Goal: Task Accomplishment & Management: Manage account settings

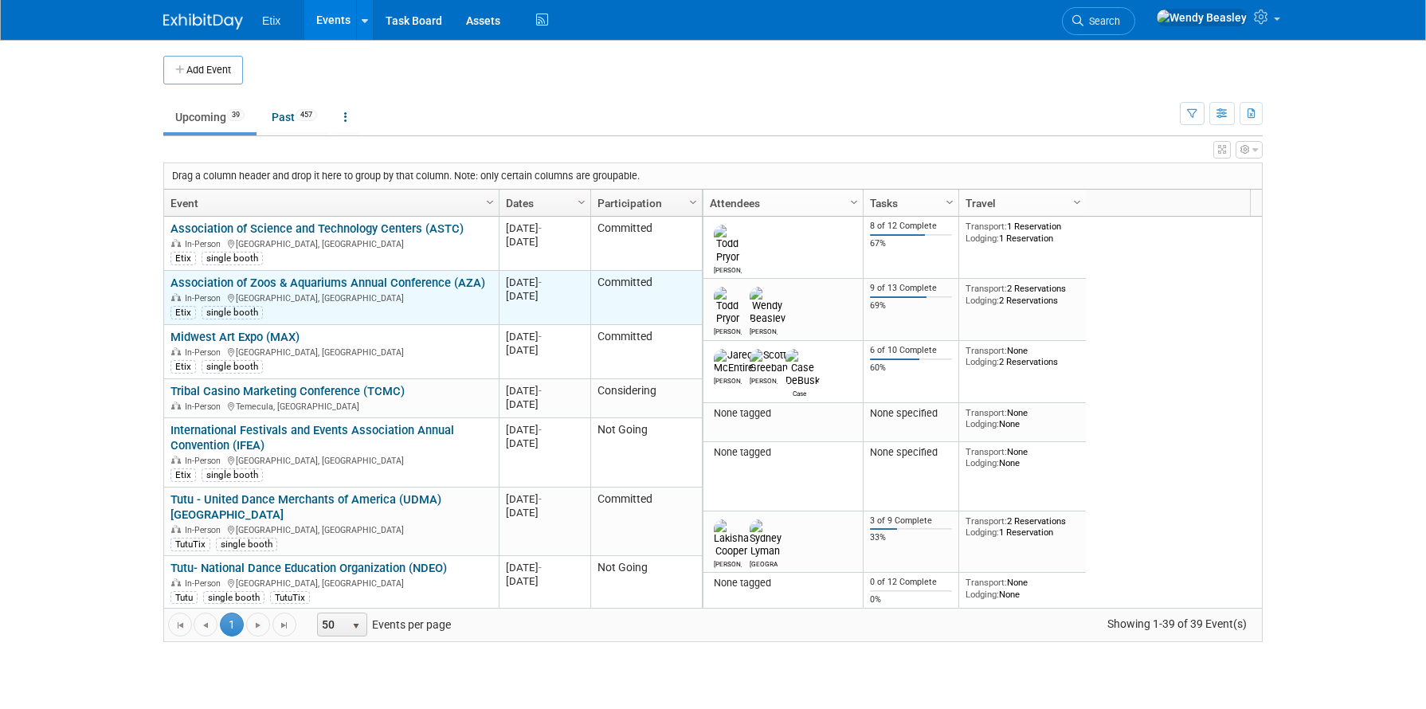
click at [296, 280] on link "Association of Zoos & Aquariums Annual Conference (AZA)" at bounding box center [328, 283] width 315 height 14
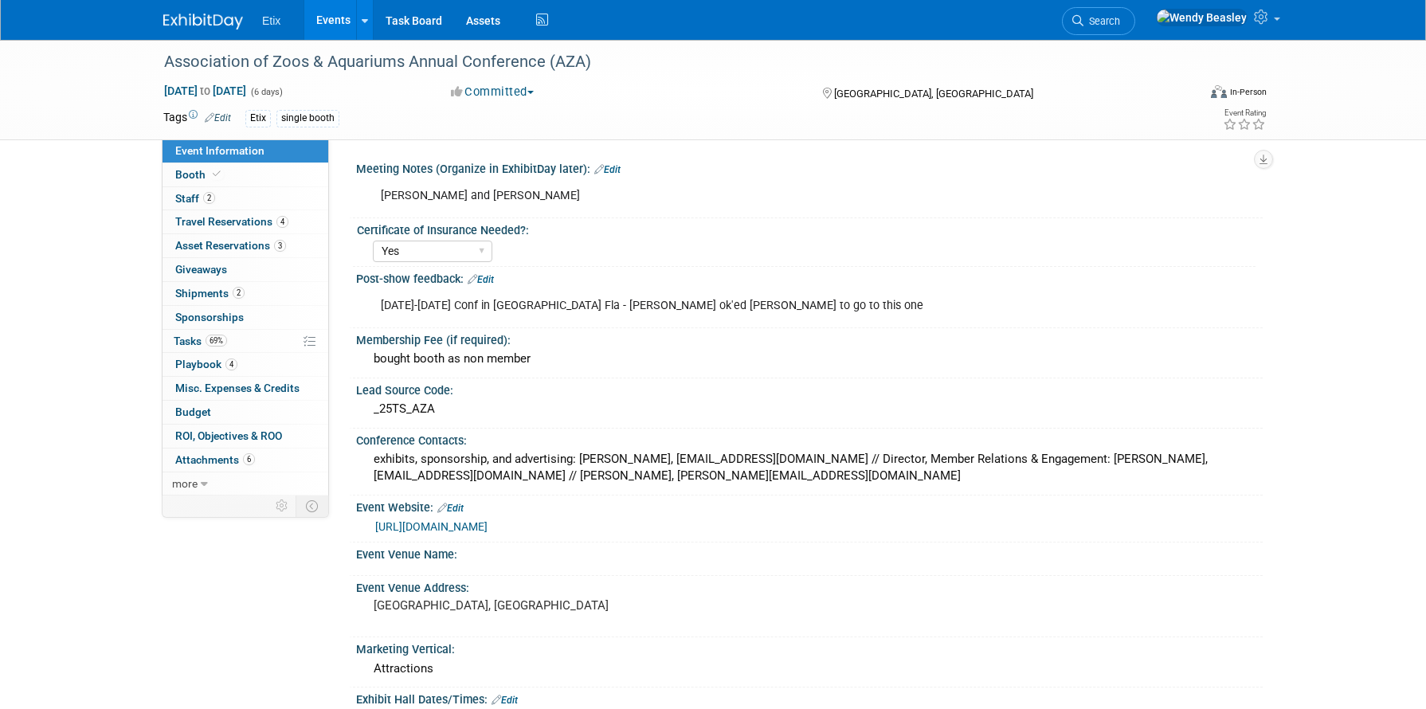
select select "Yes"
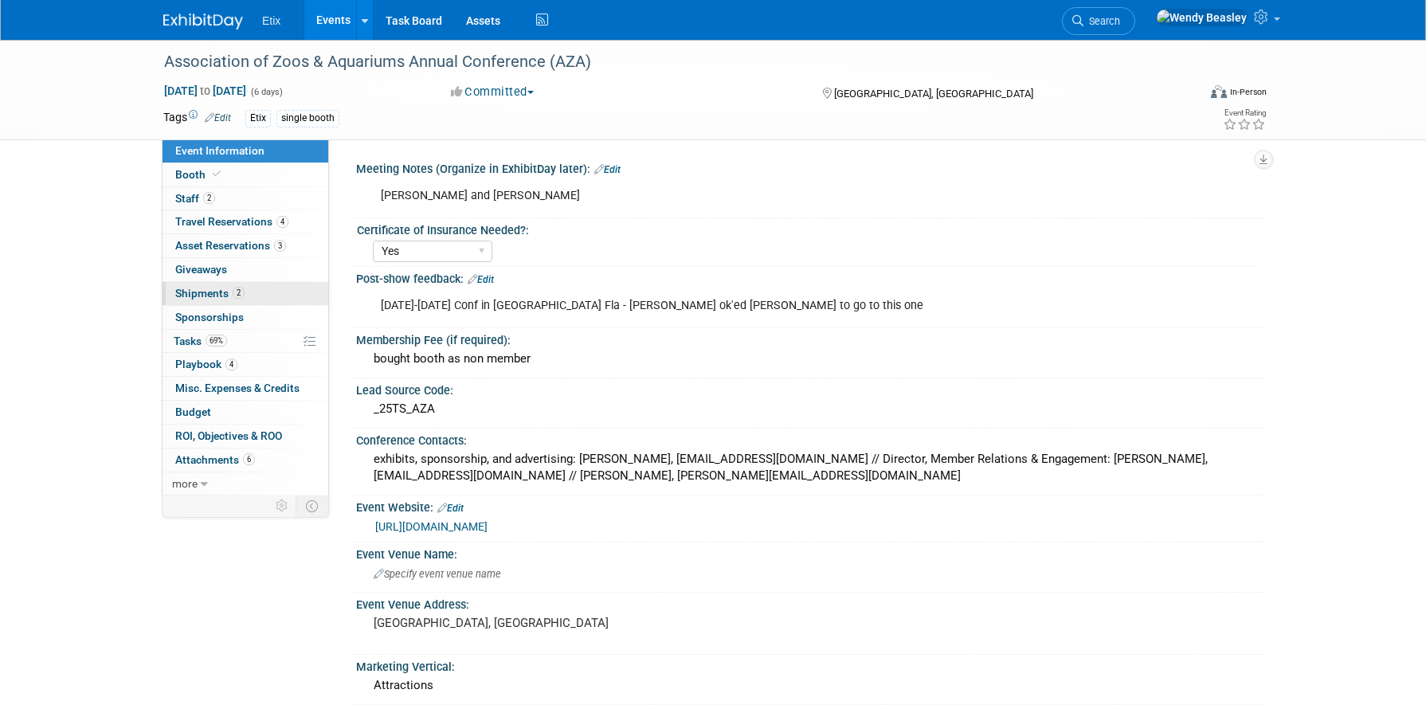
click at [229, 290] on span "Shipments 2" at bounding box center [209, 293] width 69 height 13
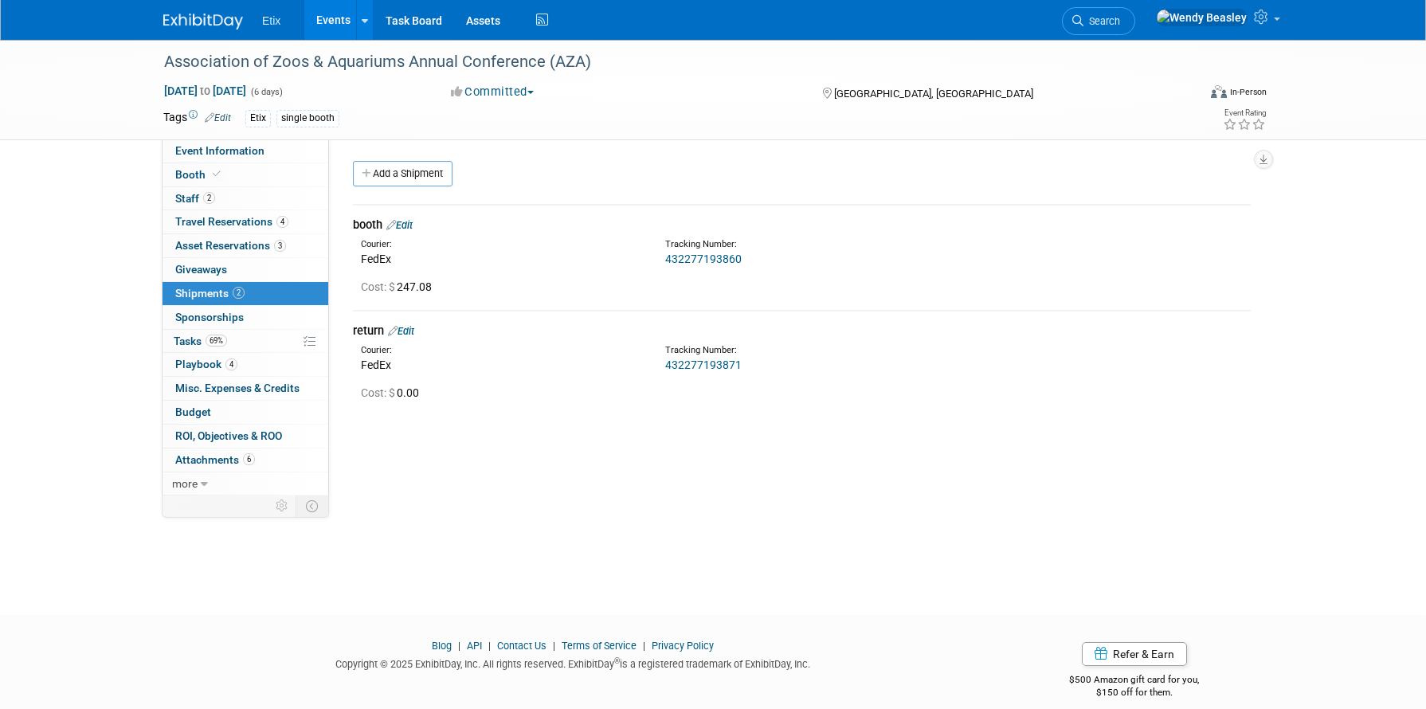
click at [704, 255] on link "432277193860" at bounding box center [703, 259] width 76 height 13
click at [239, 222] on span "Travel Reservations 4" at bounding box center [231, 221] width 113 height 13
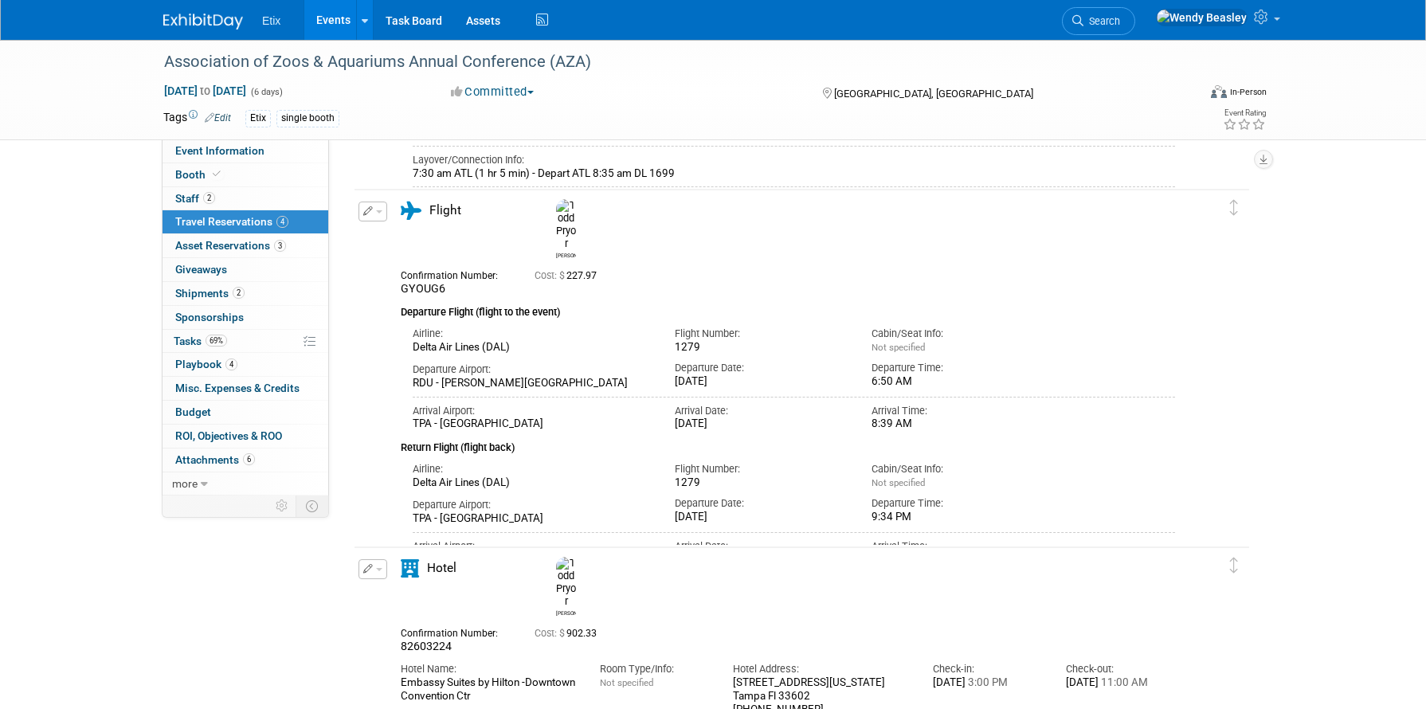
scroll to position [396, 0]
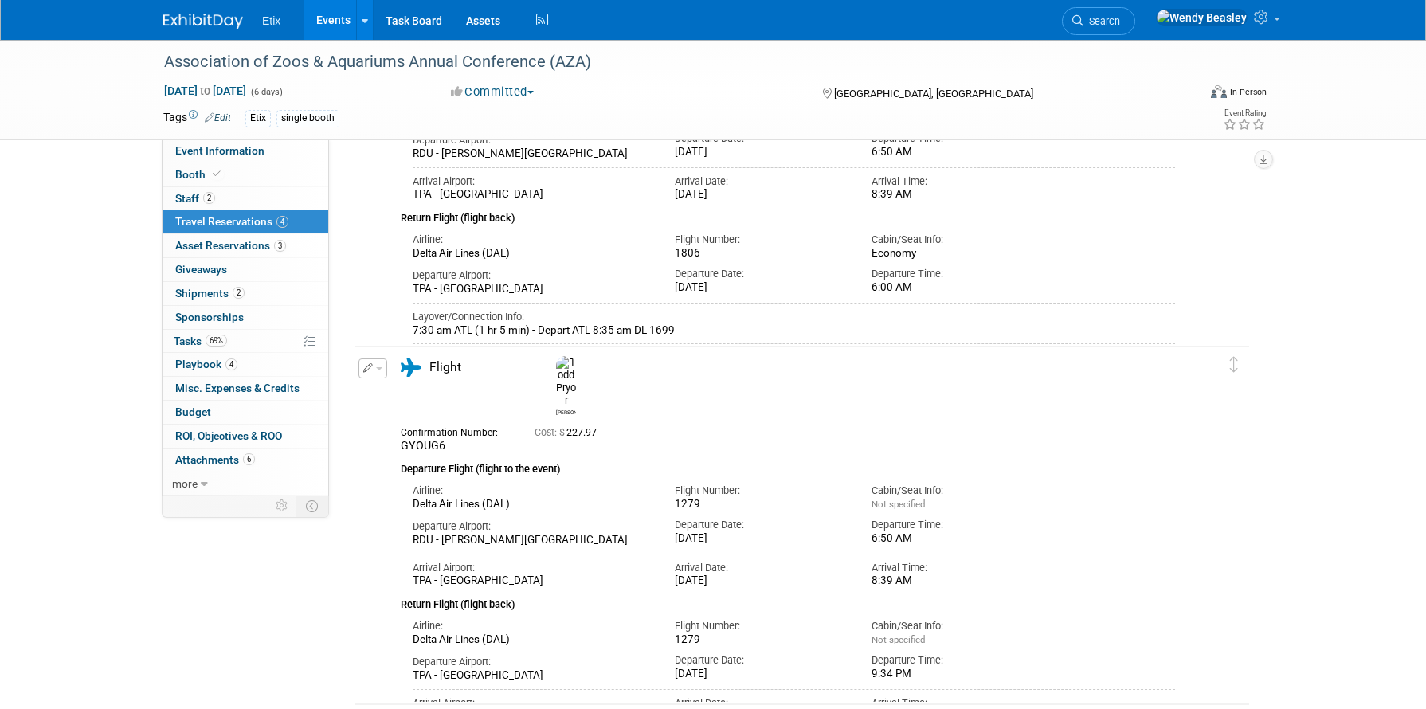
click at [340, 29] on link "Events" at bounding box center [333, 20] width 58 height 40
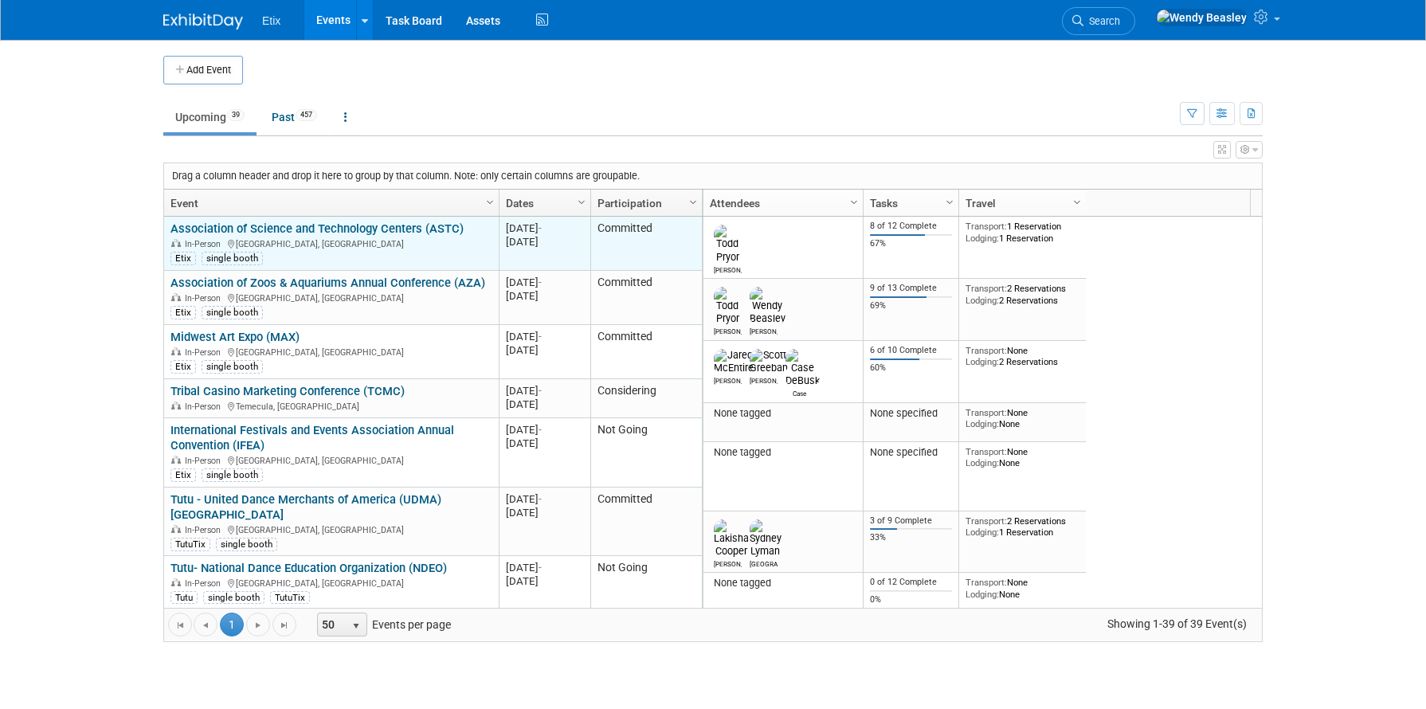
click at [307, 229] on link "Association of Science and Technology Centers (ASTC)" at bounding box center [317, 229] width 293 height 14
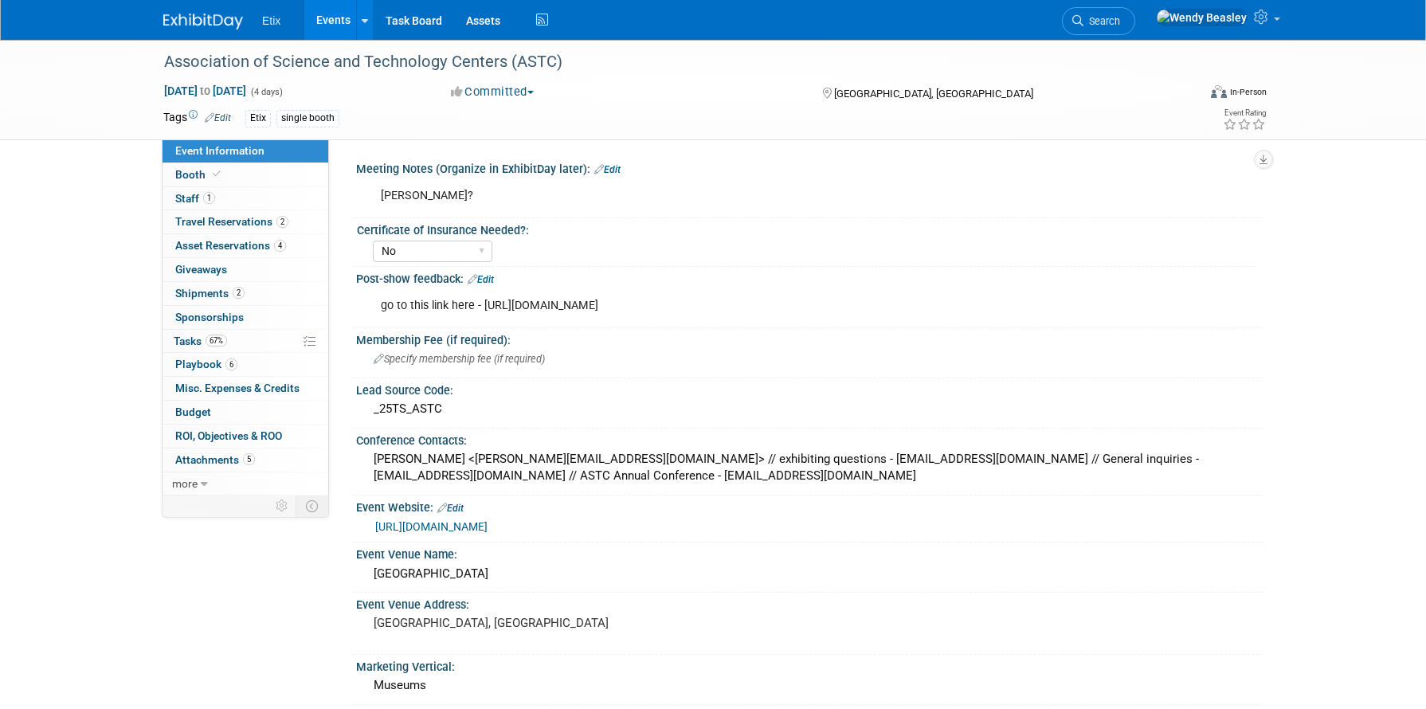
select select "No"
click at [190, 174] on span "Booth" at bounding box center [199, 174] width 49 height 13
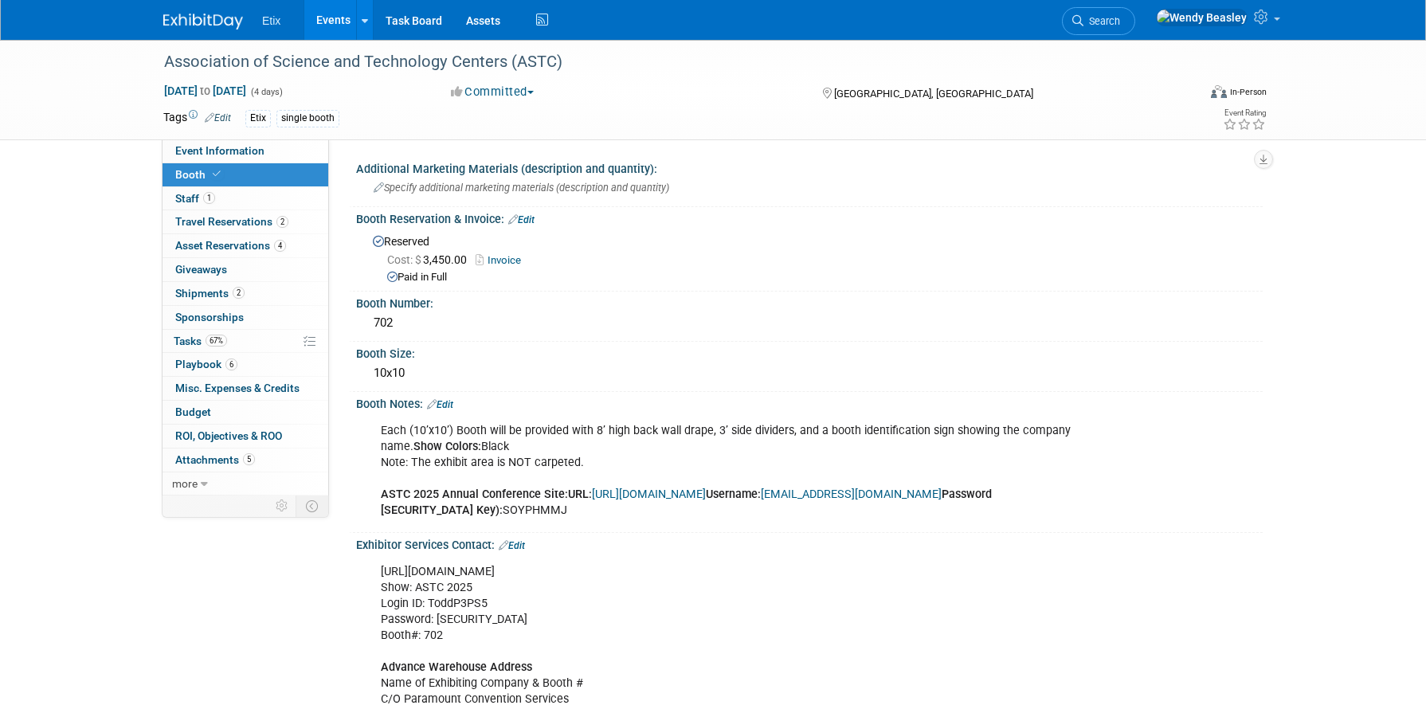
click at [326, 21] on link "Events" at bounding box center [333, 20] width 58 height 40
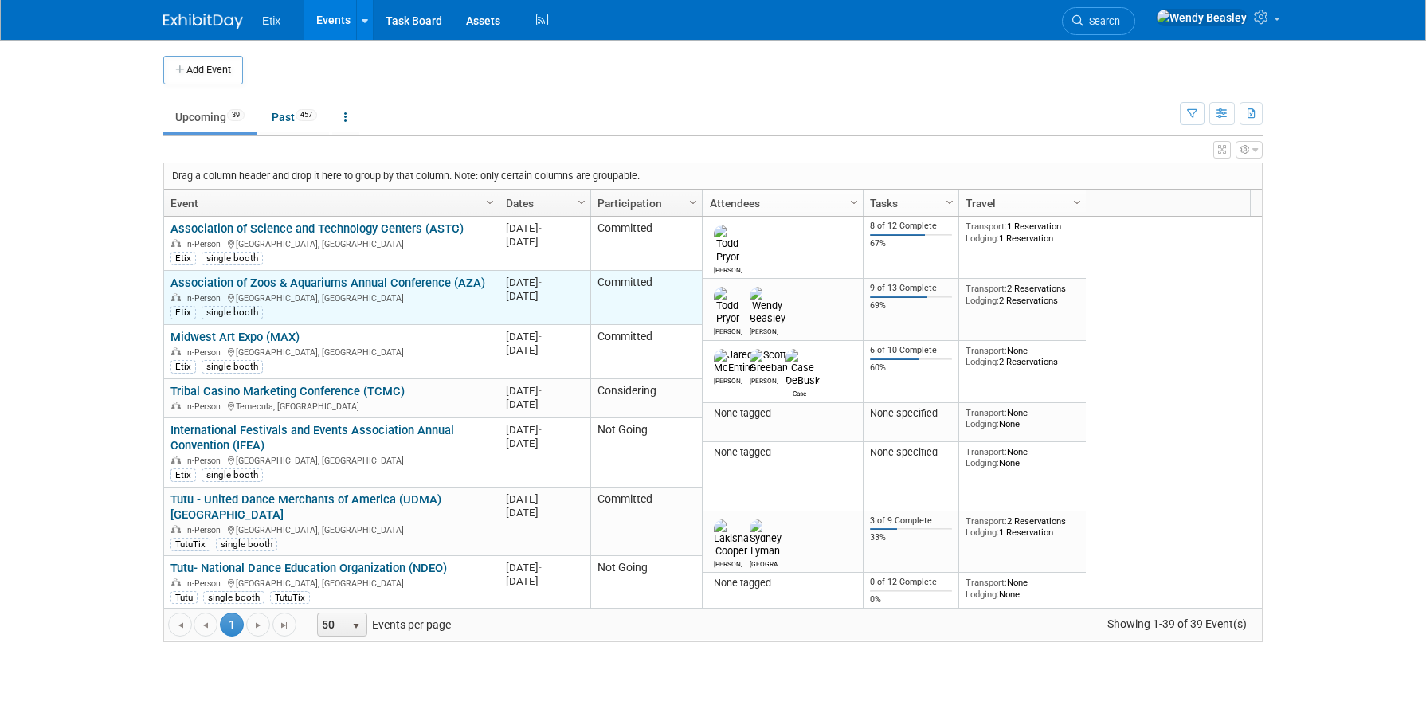
click at [245, 284] on link "Association of Zoos & Aquariums Annual Conference (AZA)" at bounding box center [328, 283] width 315 height 14
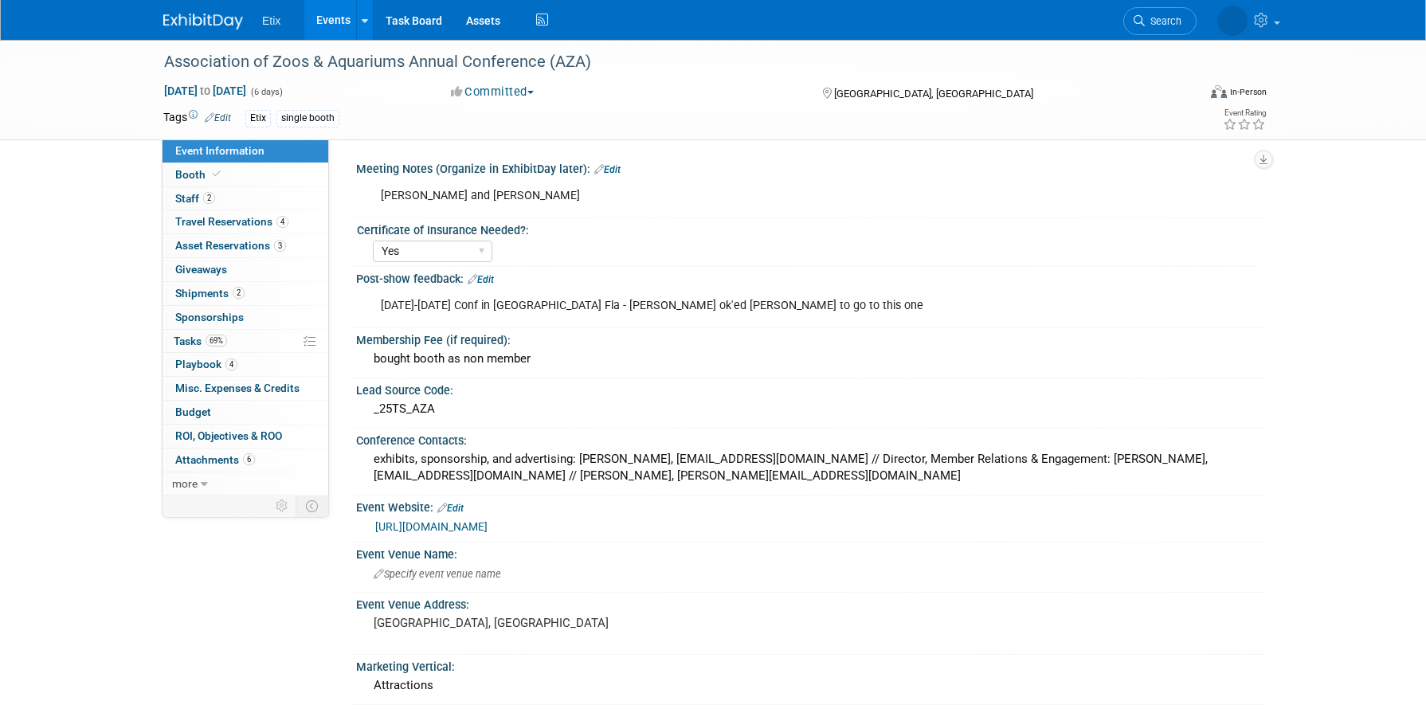
select select "Yes"
click at [213, 172] on icon at bounding box center [217, 174] width 8 height 9
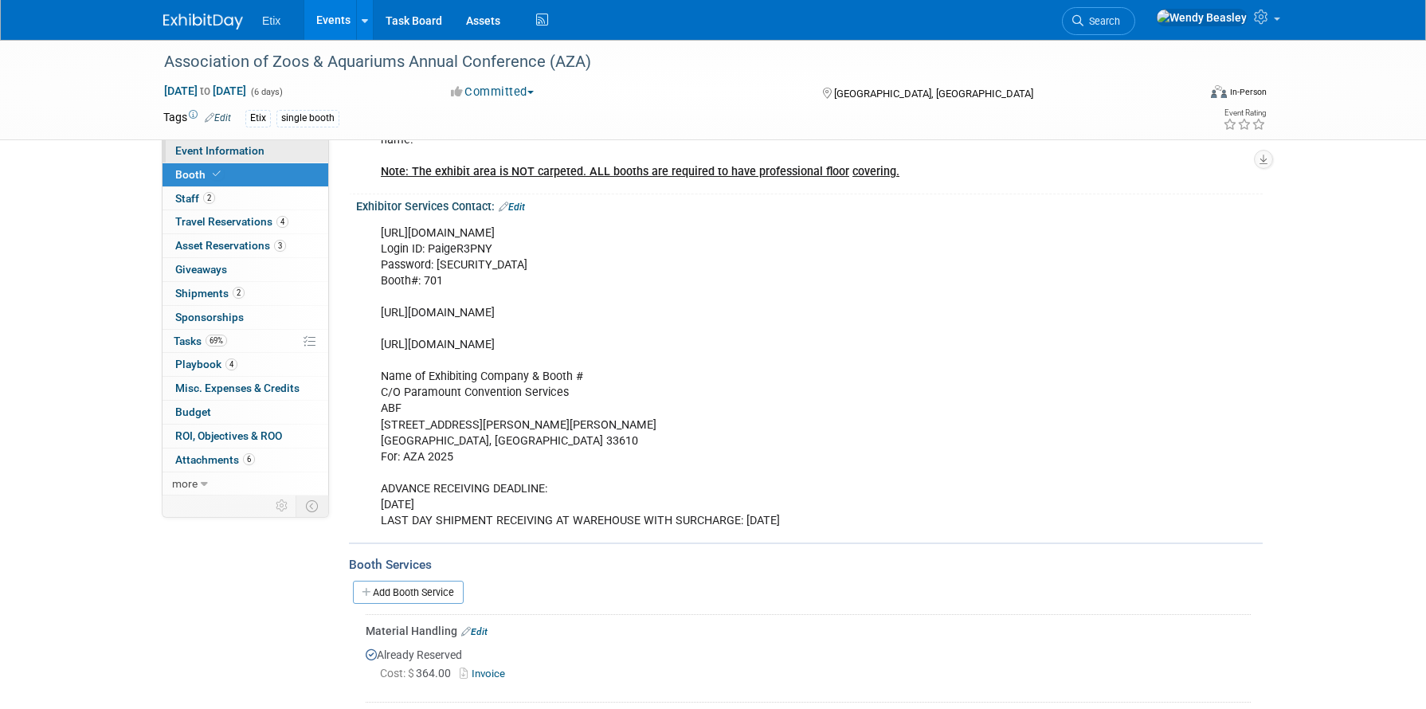
scroll to position [243, 0]
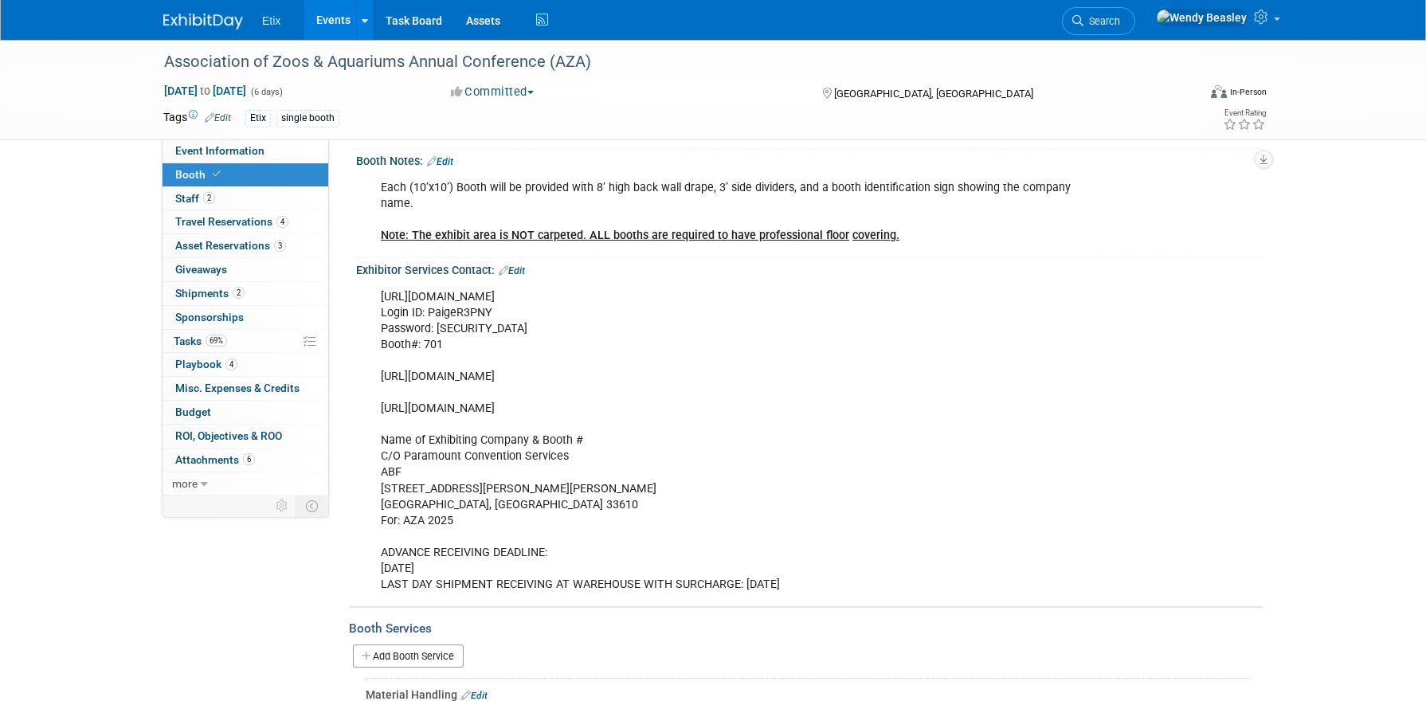
click at [312, 22] on link "Events" at bounding box center [333, 20] width 58 height 40
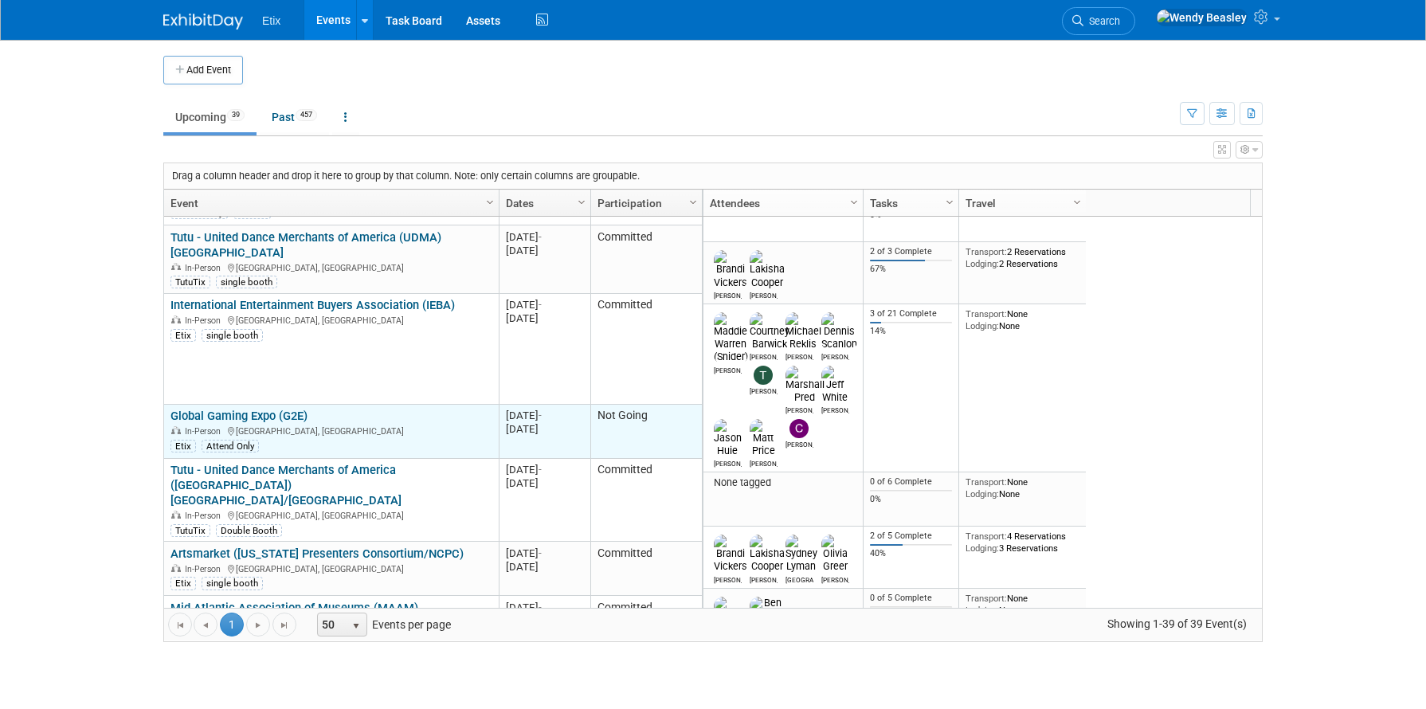
scroll to position [574, 0]
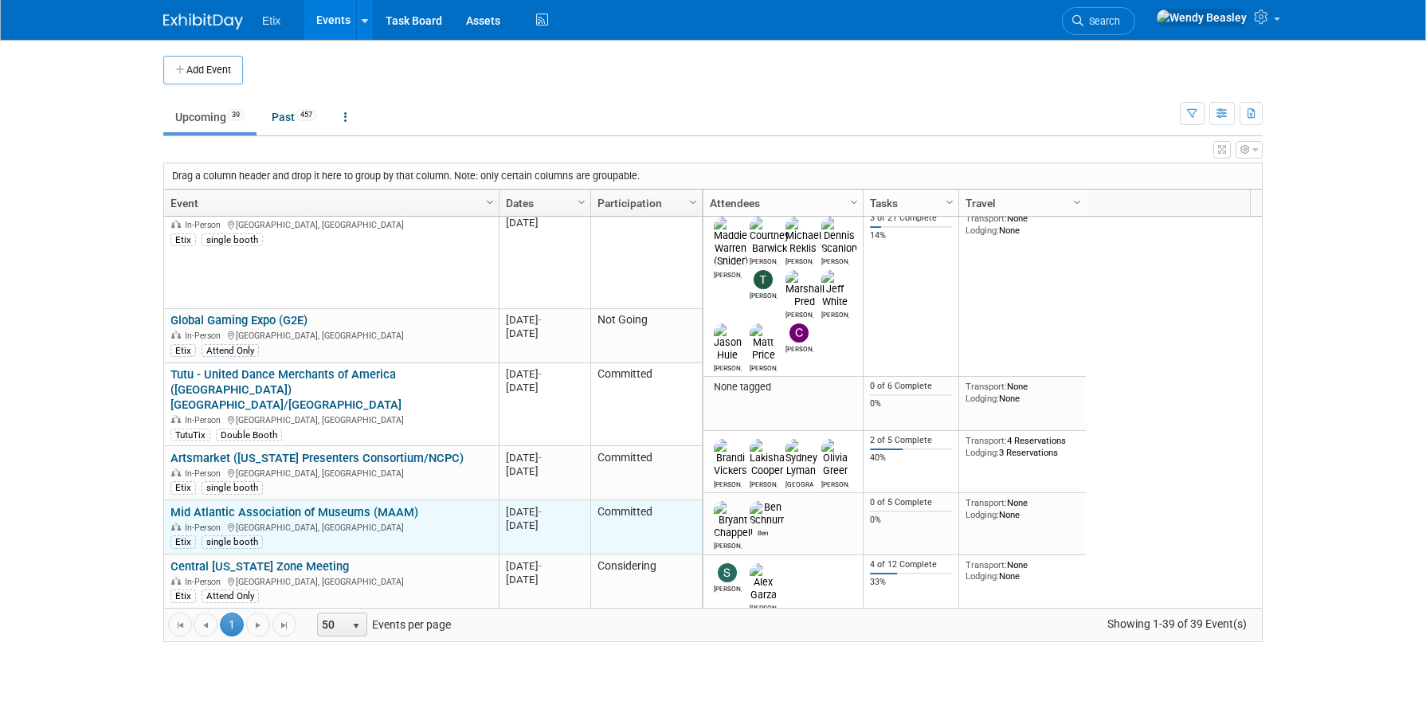
click at [360, 505] on link "Mid Atlantic Association of Museums (MAAM)" at bounding box center [295, 512] width 248 height 14
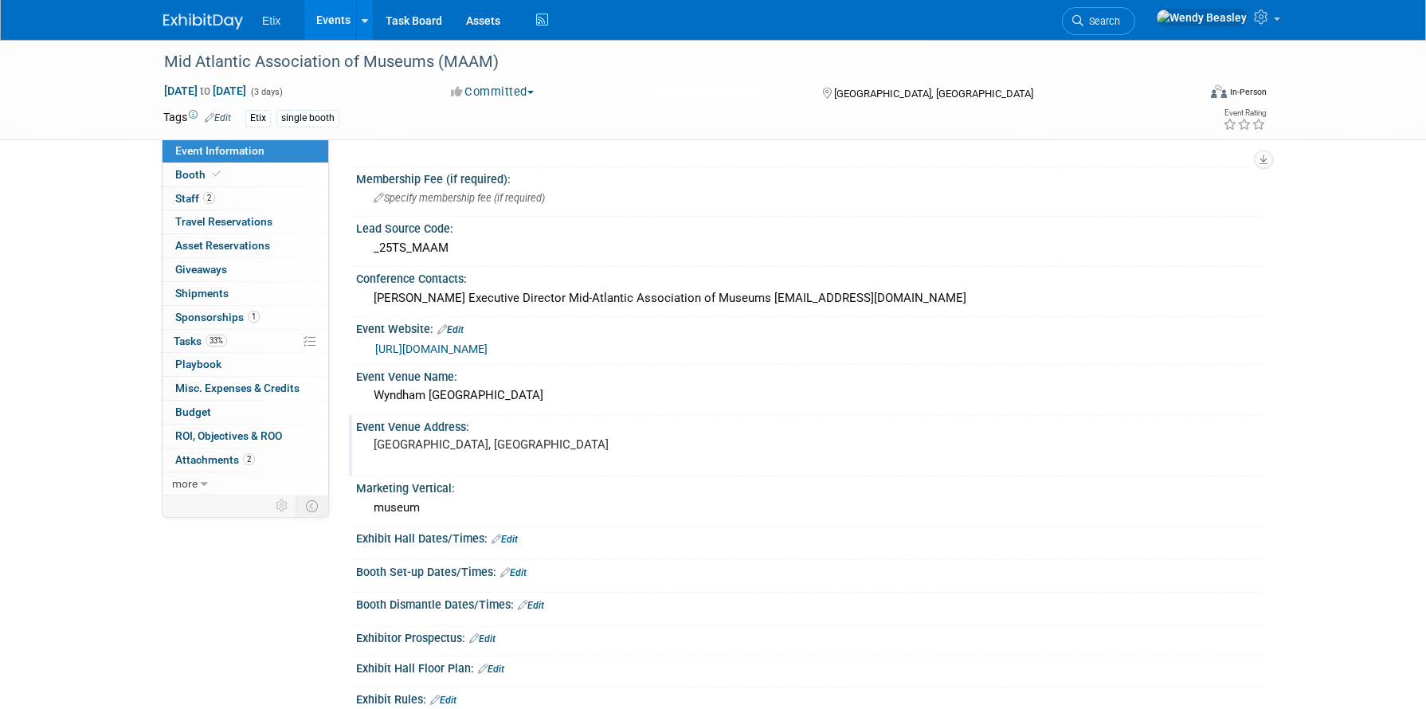
scroll to position [155, 0]
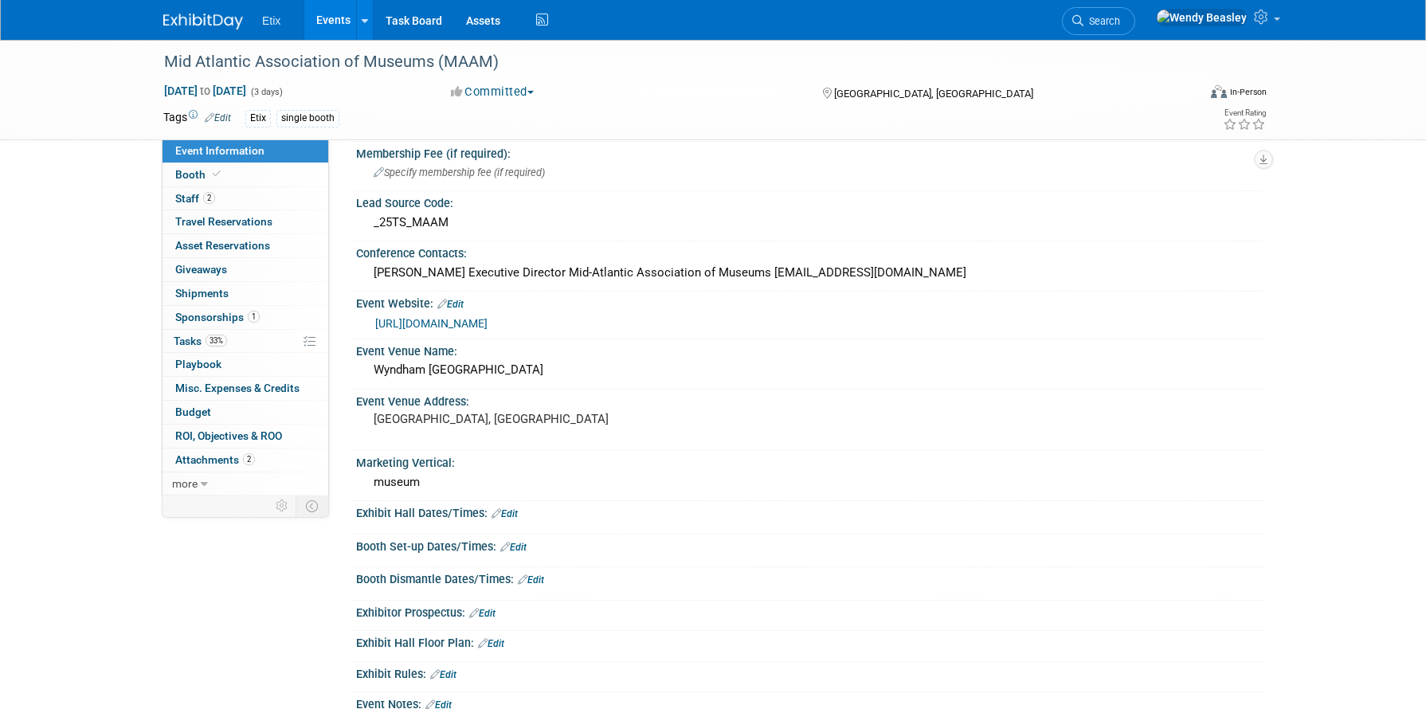
click at [469, 325] on link "[URL][DOMAIN_NAME]" at bounding box center [431, 323] width 112 height 13
click at [226, 294] on span "Shipments 0" at bounding box center [201, 293] width 53 height 13
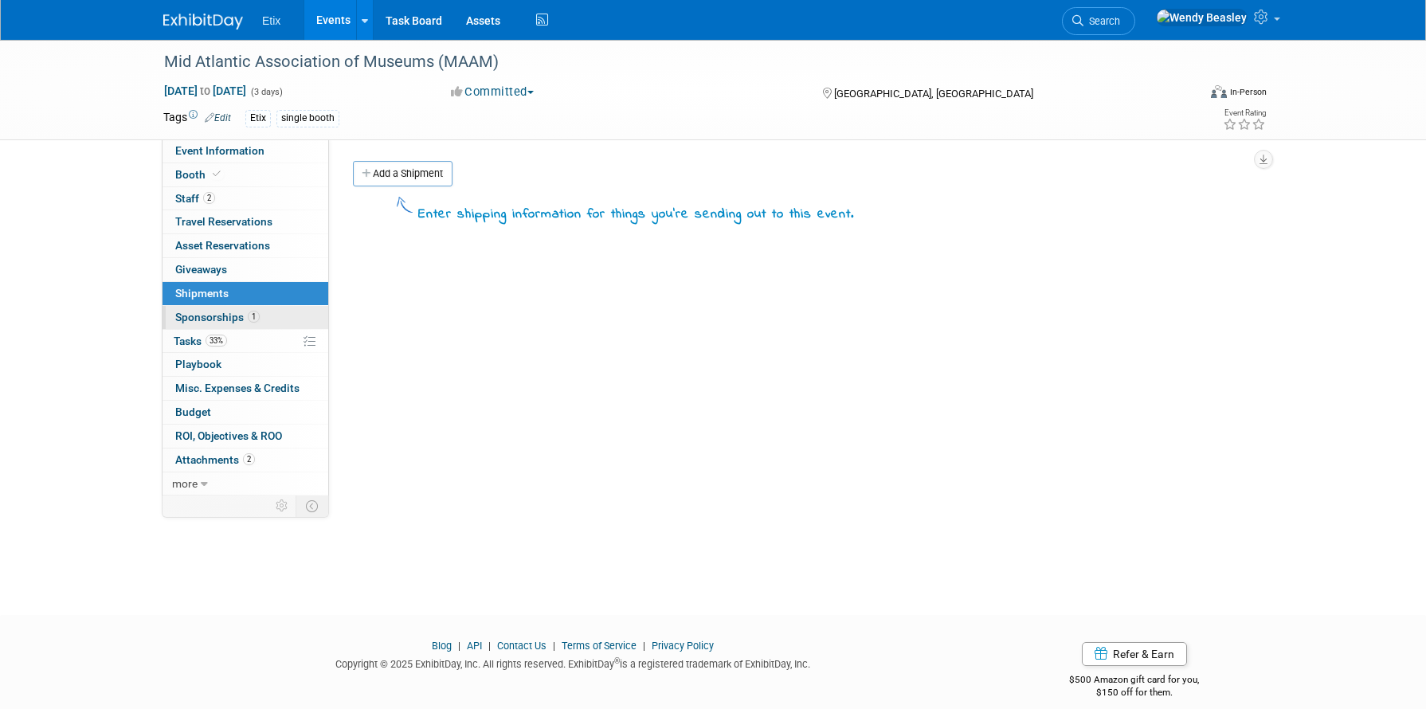
click at [231, 316] on span "Sponsorships 1" at bounding box center [217, 317] width 84 height 13
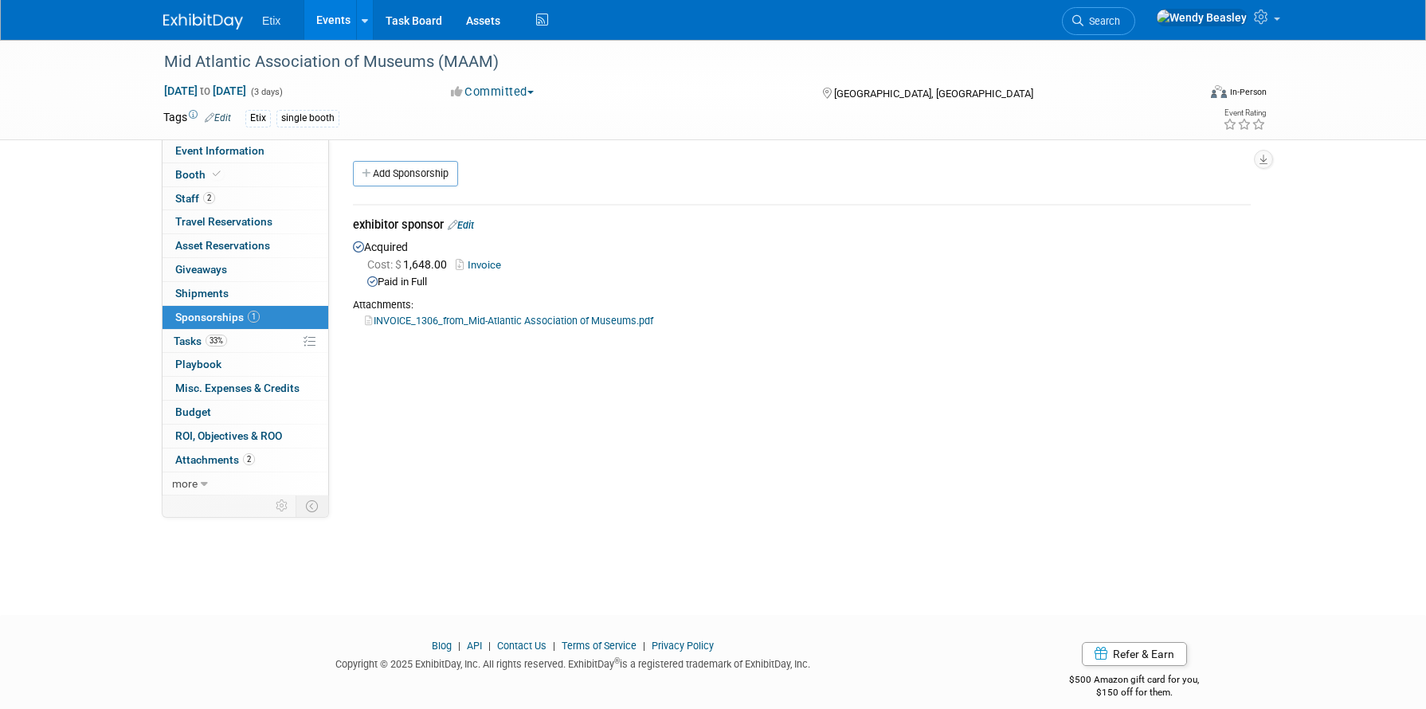
click at [542, 322] on link "INVOICE_1306_from_Mid-Atlantic Association of Museums.pdf" at bounding box center [509, 321] width 288 height 12
click at [474, 226] on link "Edit" at bounding box center [461, 225] width 26 height 12
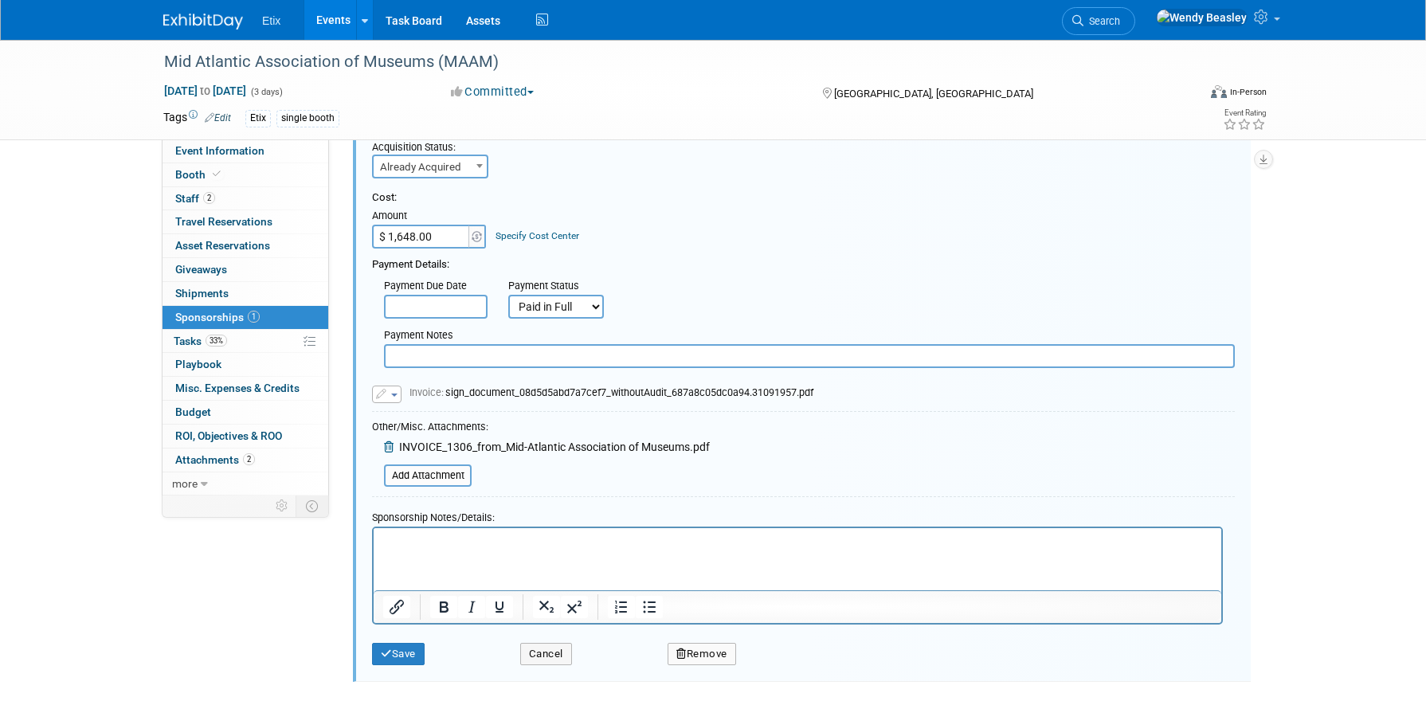
scroll to position [131, 0]
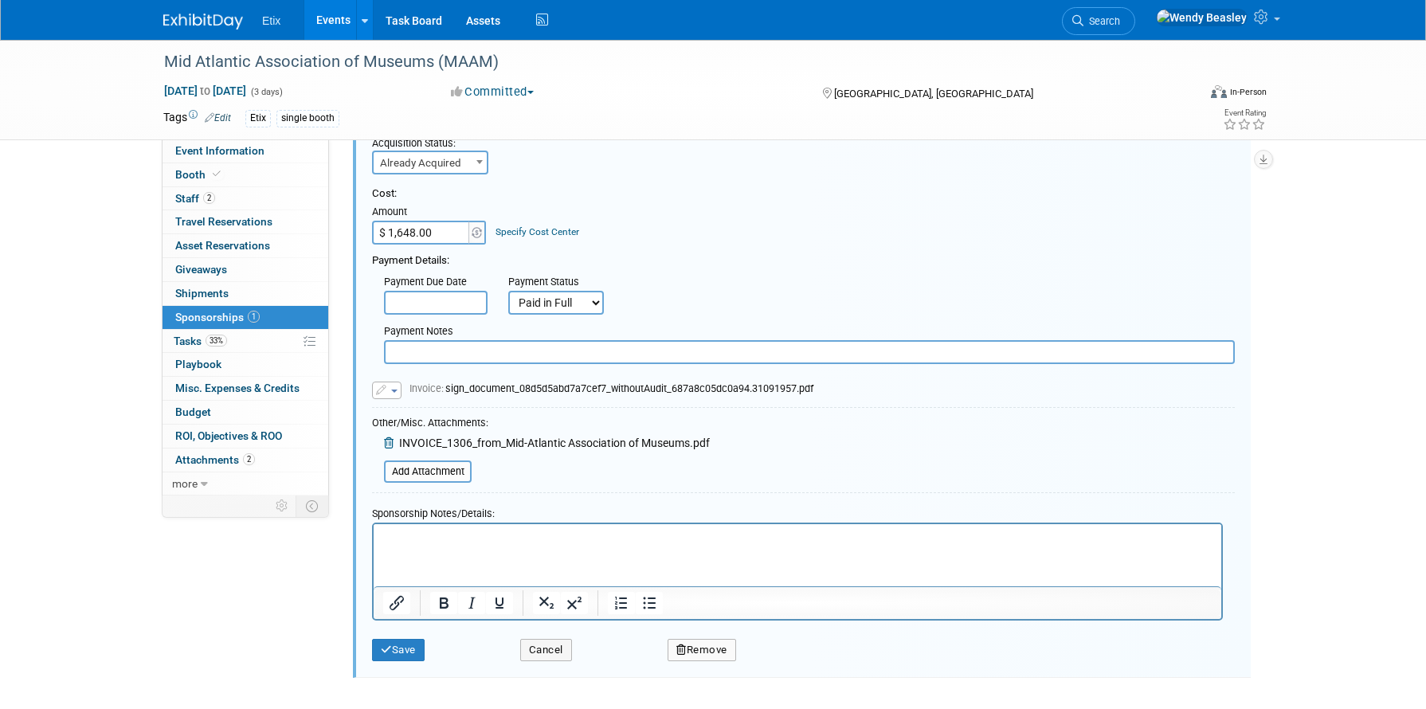
click at [548, 547] on html at bounding box center [798, 535] width 848 height 22
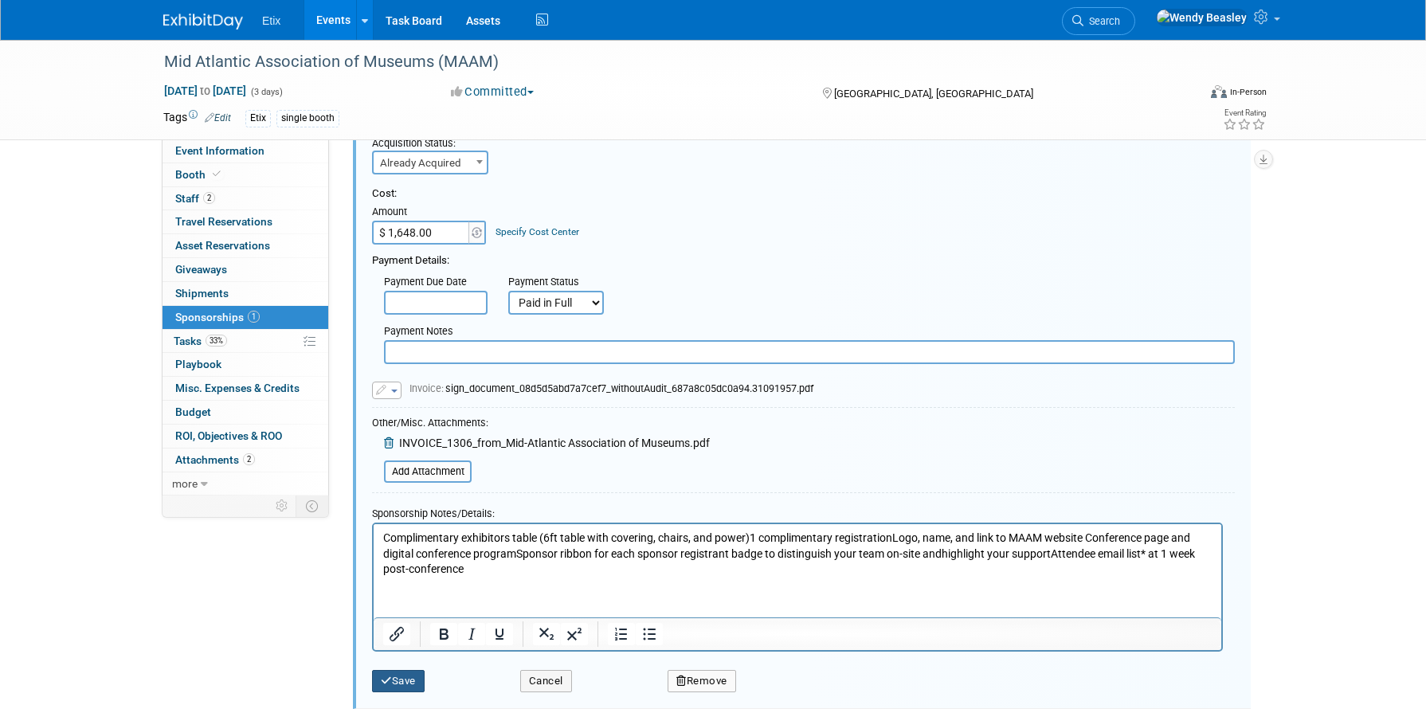
click at [398, 680] on button "Save" at bounding box center [398, 681] width 53 height 22
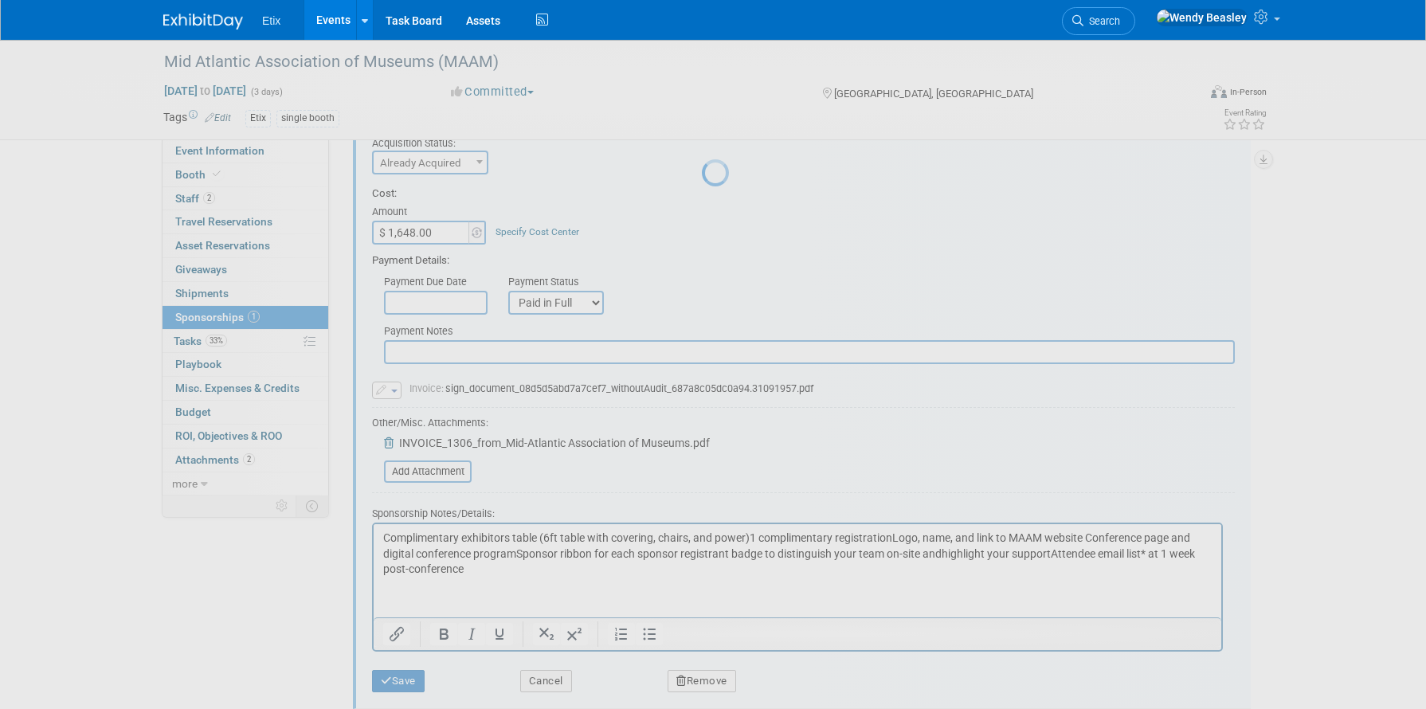
scroll to position [18, 0]
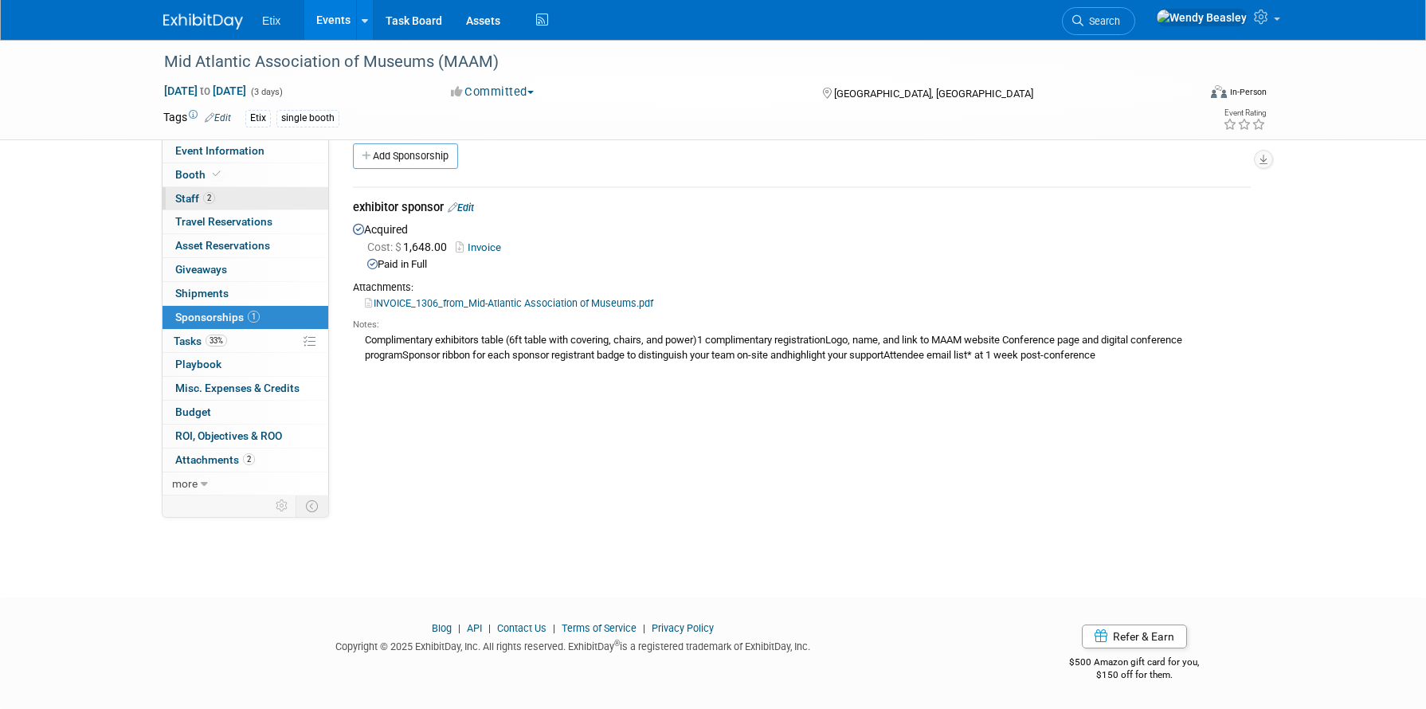
click at [232, 196] on link "2 Staff 2" at bounding box center [246, 198] width 166 height 23
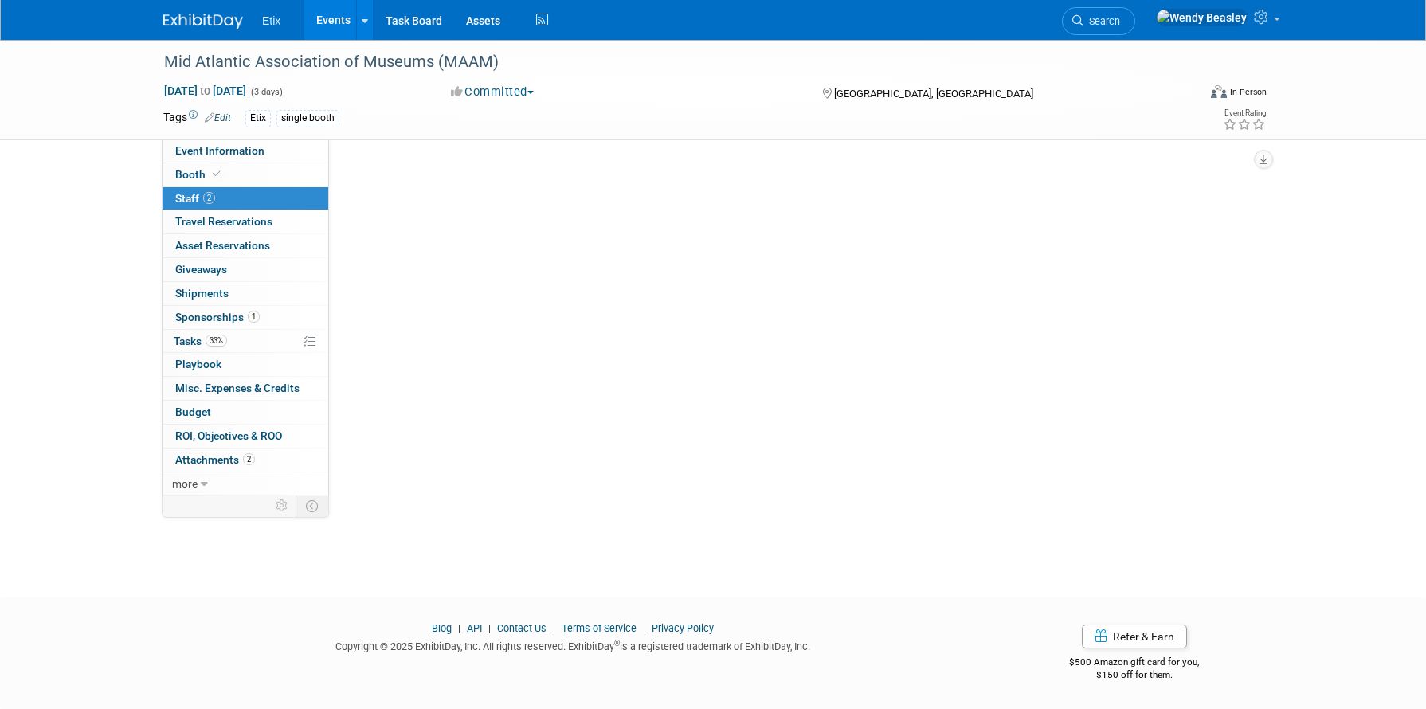
scroll to position [0, 0]
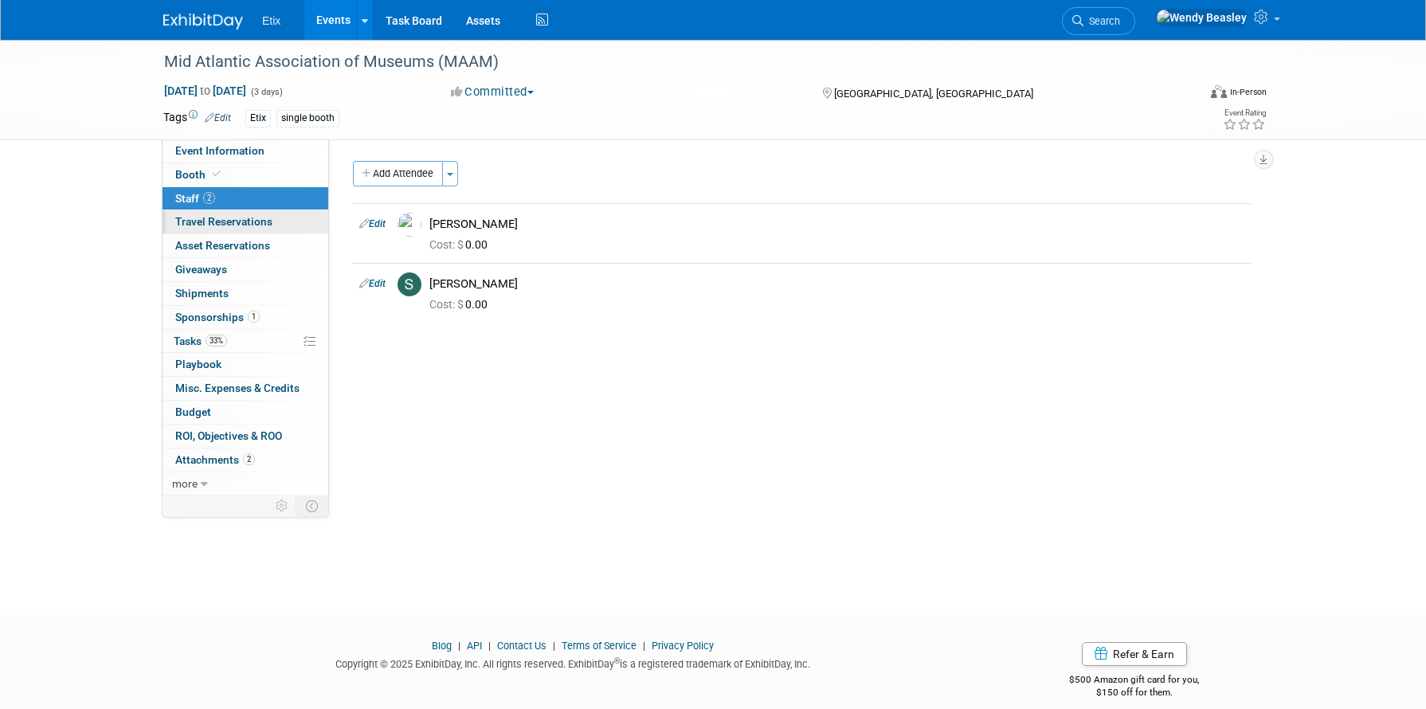
click at [217, 222] on span "Travel Reservations 0" at bounding box center [223, 221] width 97 height 13
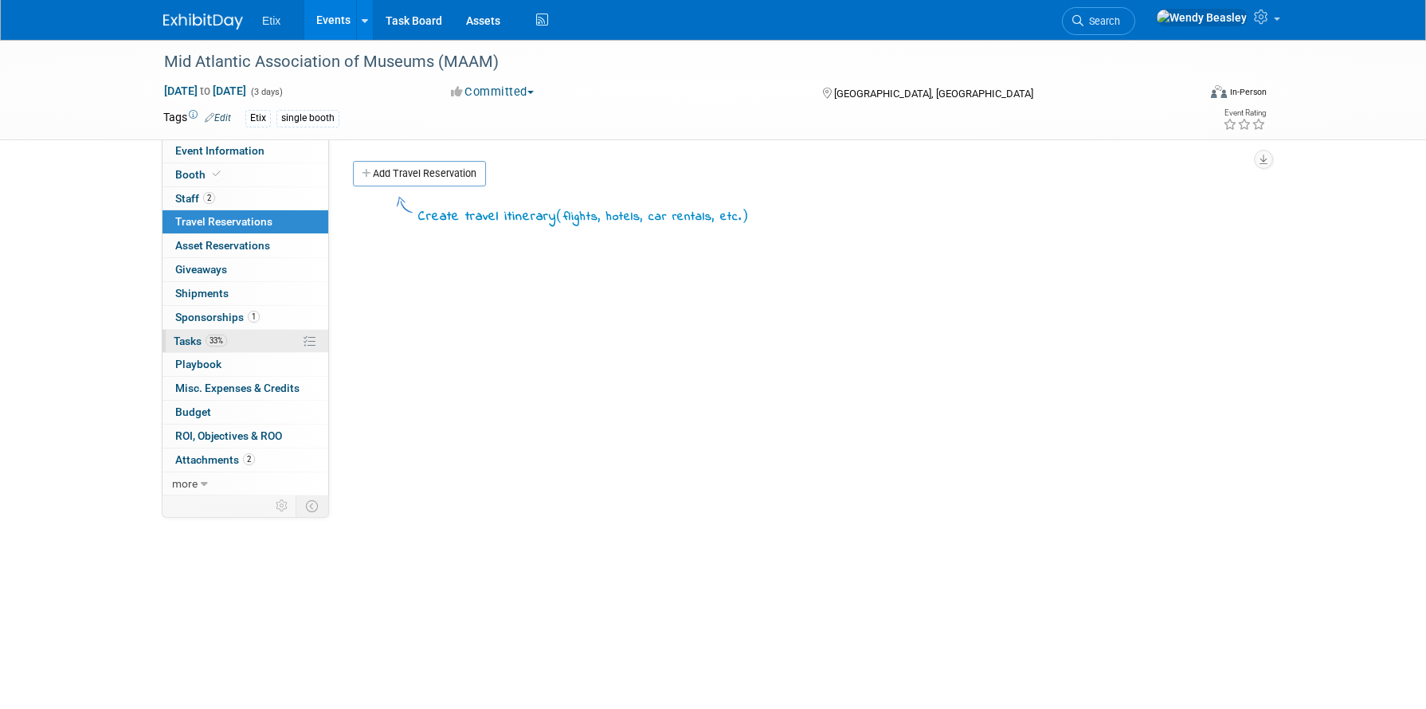
click at [191, 341] on span "Tasks 33%" at bounding box center [200, 341] width 53 height 13
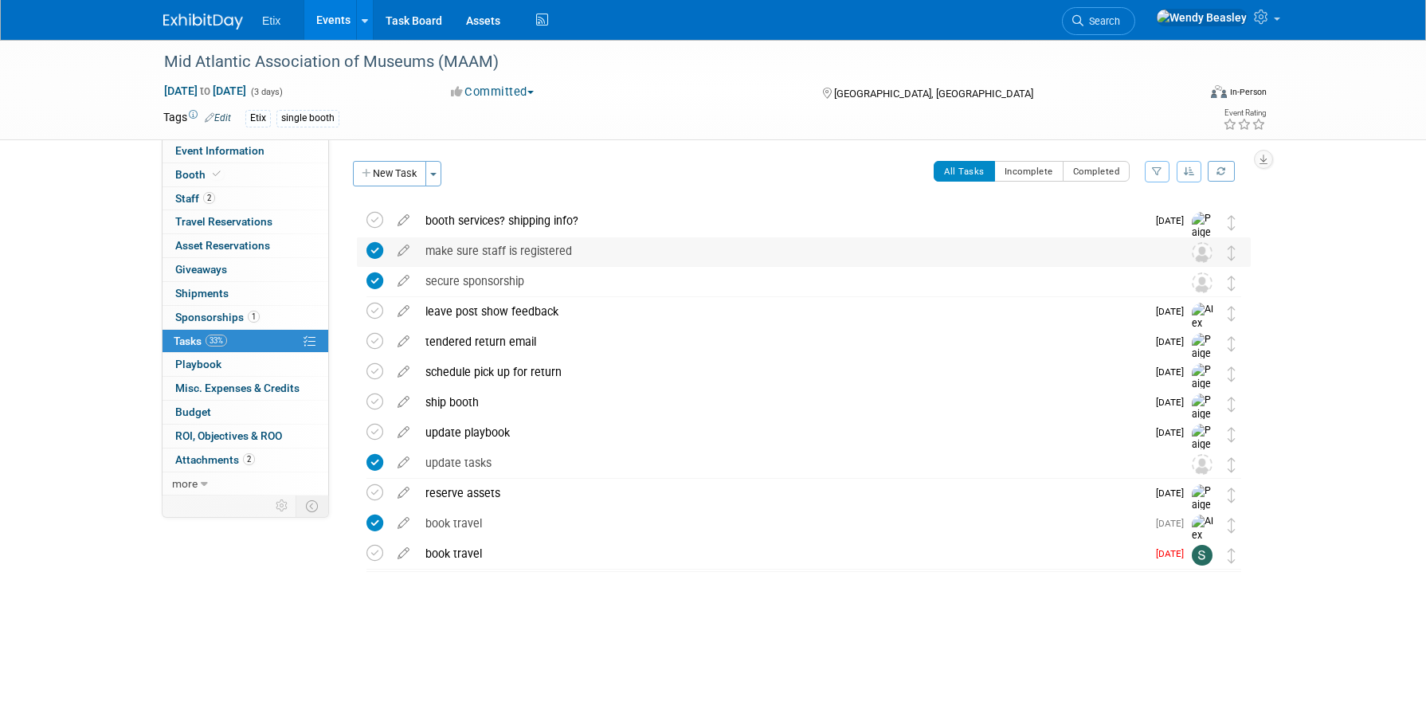
click at [531, 249] on div "make sure staff is registered" at bounding box center [789, 250] width 743 height 27
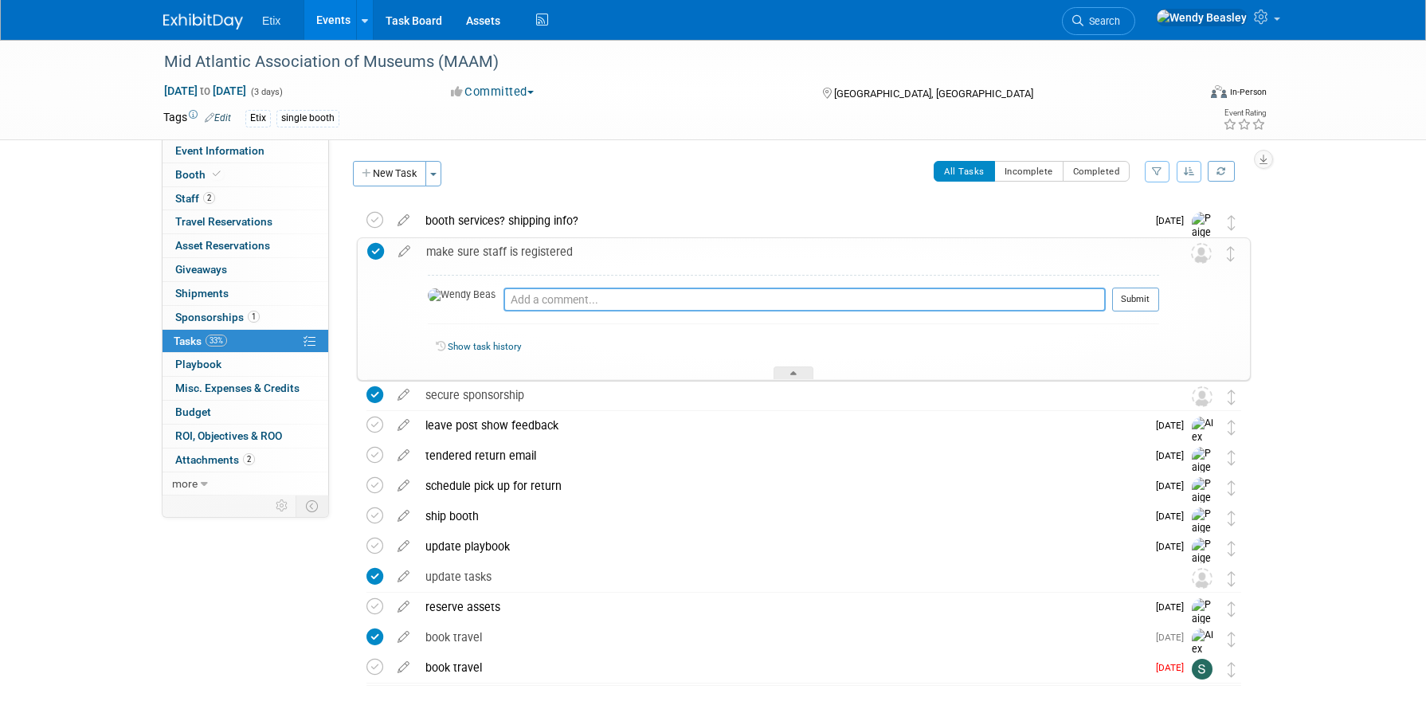
click at [539, 294] on textarea at bounding box center [805, 300] width 602 height 24
type textarea "need to add one registration"
click at [402, 258] on link at bounding box center [404, 252] width 28 height 14
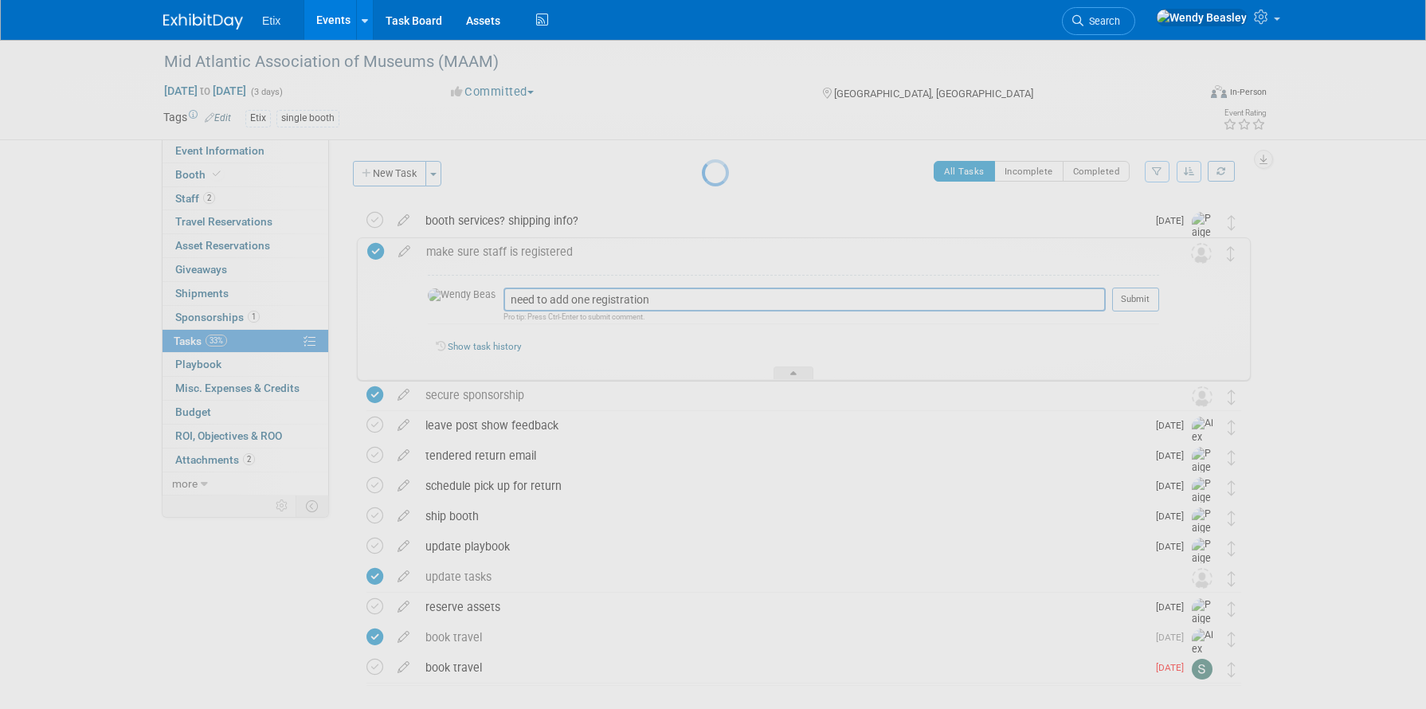
select select "8"
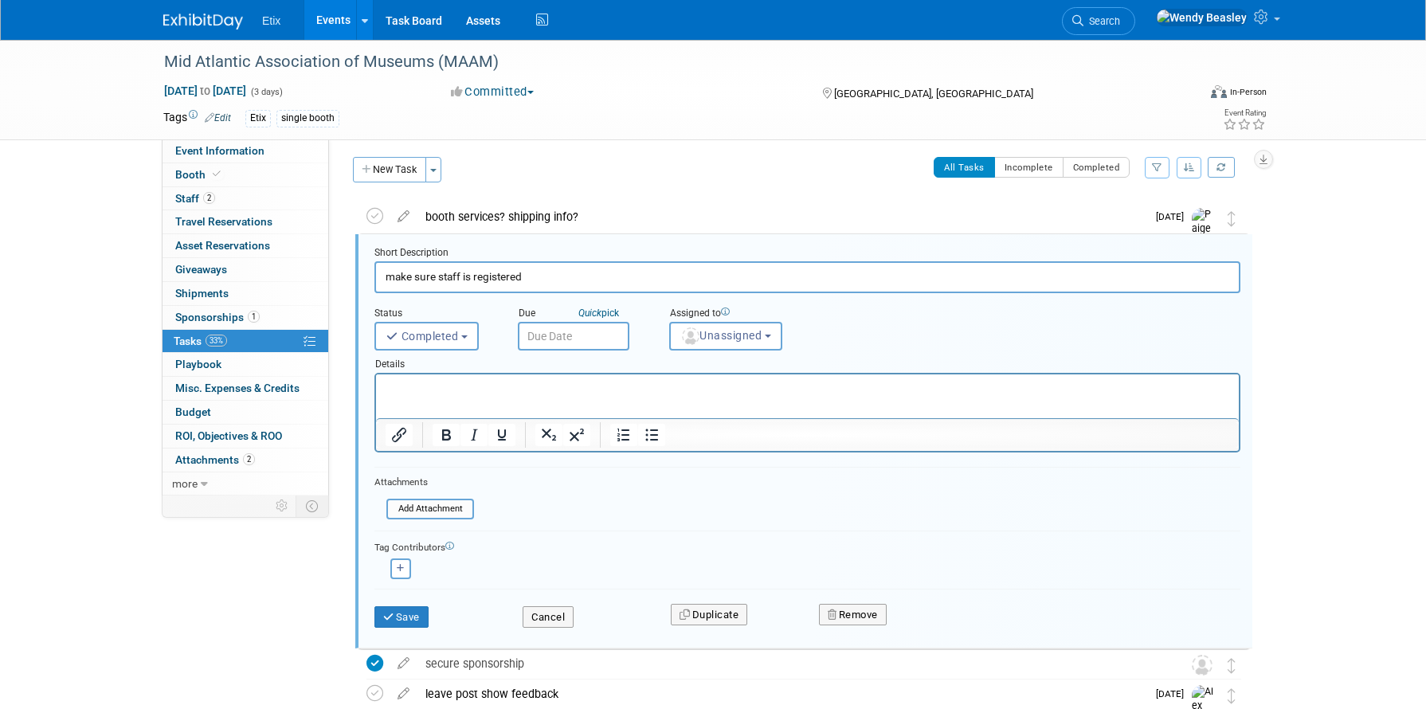
scroll to position [5, 0]
click at [448, 332] on span "Completed" at bounding box center [422, 335] width 73 height 13
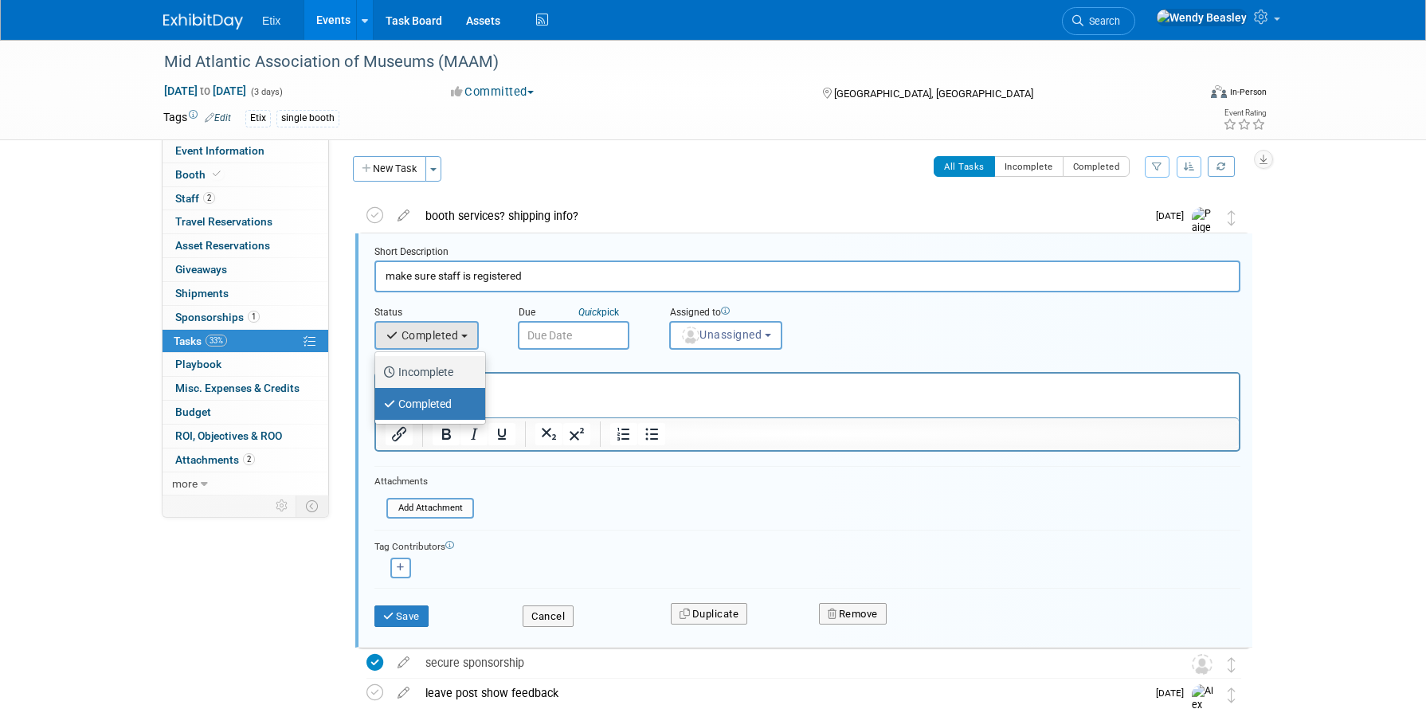
click at [445, 375] on label "Incomplete" at bounding box center [426, 371] width 86 height 25
click at [378, 375] on input "Incomplete" at bounding box center [372, 370] width 10 height 10
select select "1"
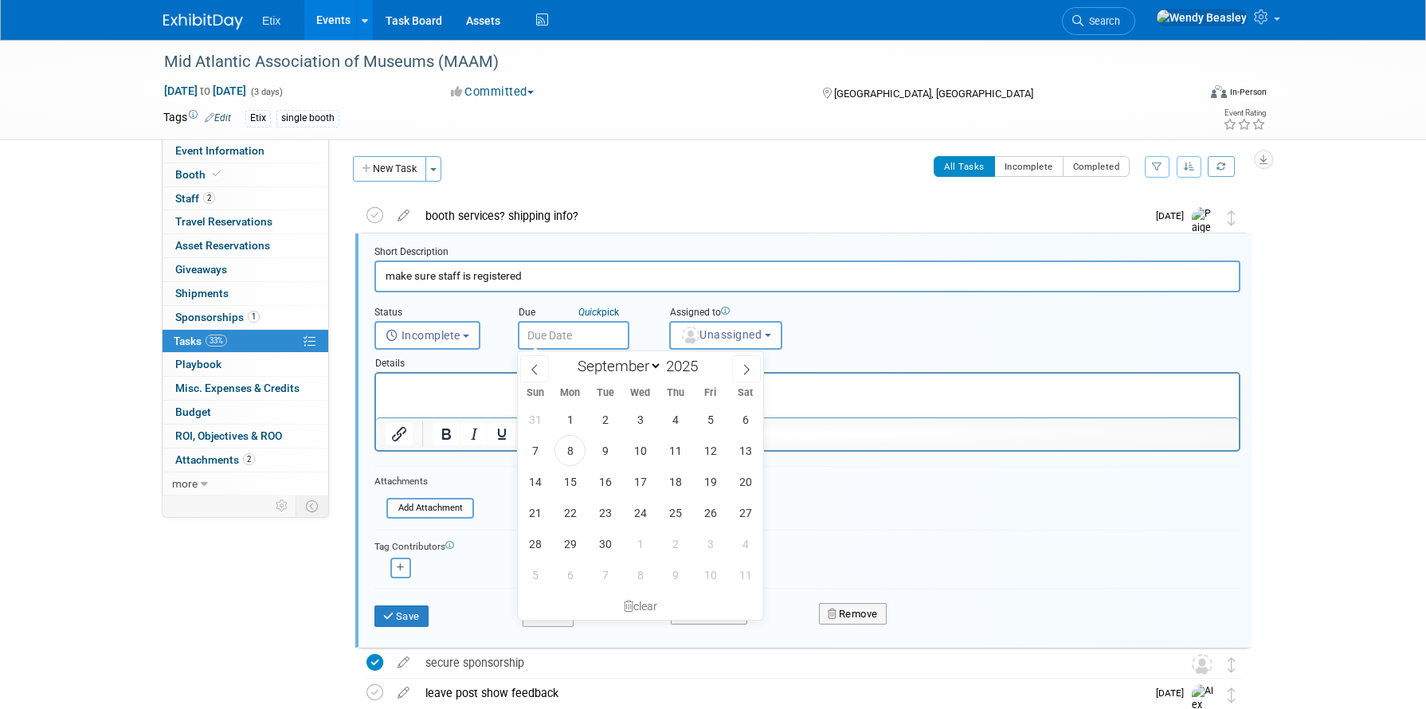
click at [587, 339] on input "text" at bounding box center [574, 335] width 112 height 29
click at [671, 450] on span "11" at bounding box center [675, 450] width 31 height 31
type input "[DATE]"
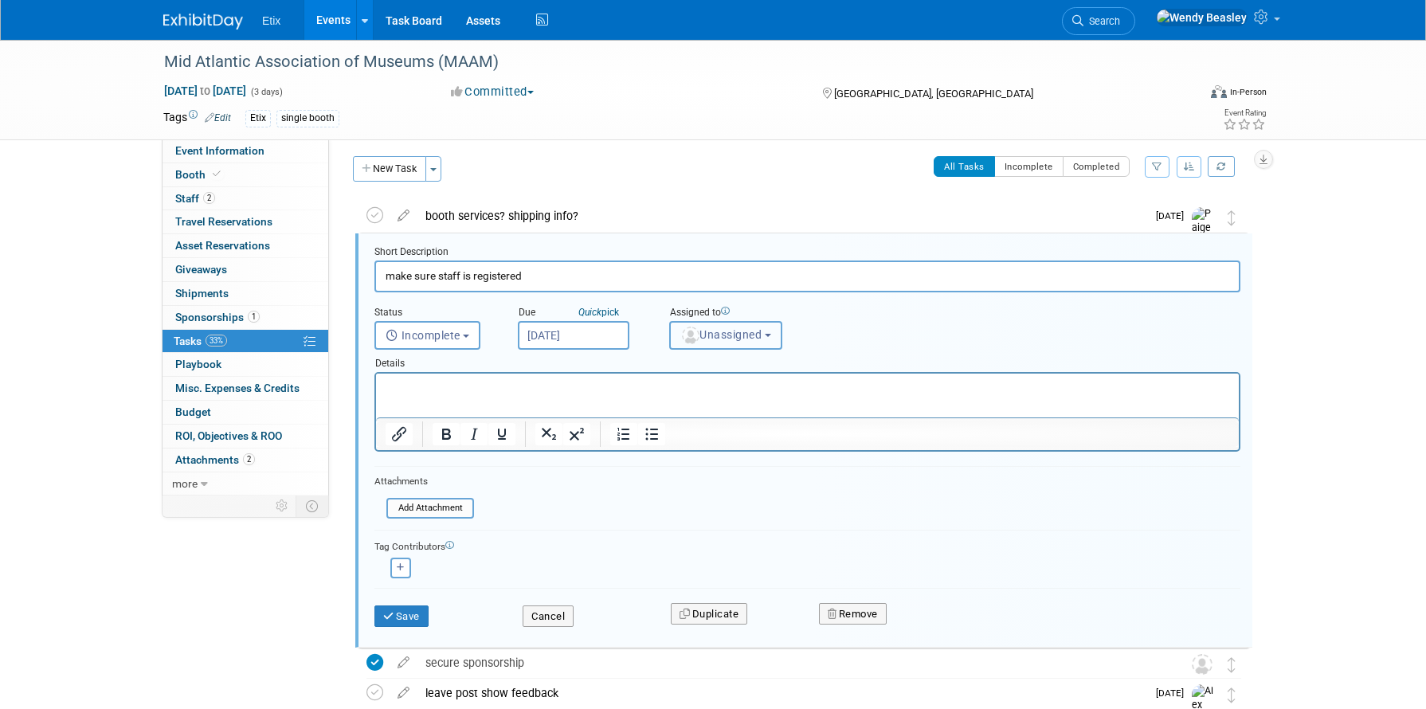
click at [777, 339] on button "Unassigned" at bounding box center [725, 335] width 113 height 29
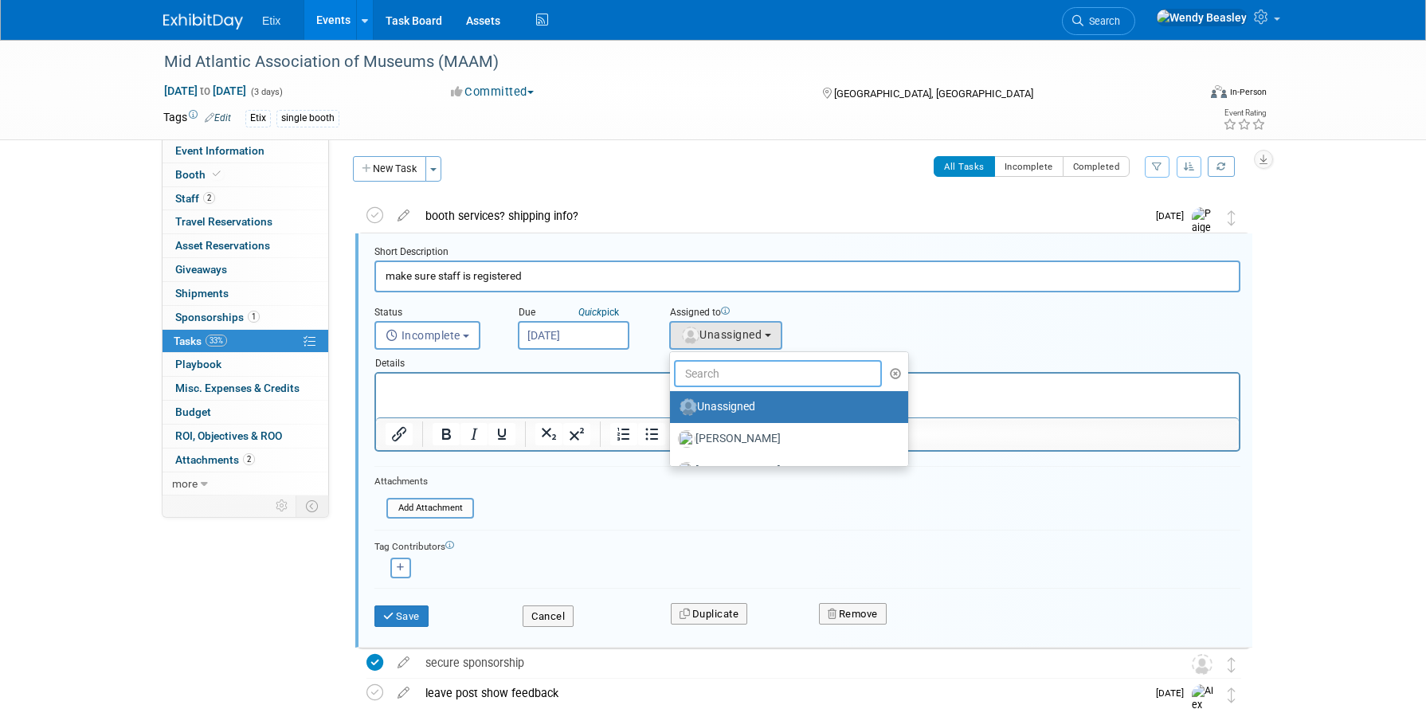
click at [767, 371] on input "text" at bounding box center [778, 373] width 208 height 27
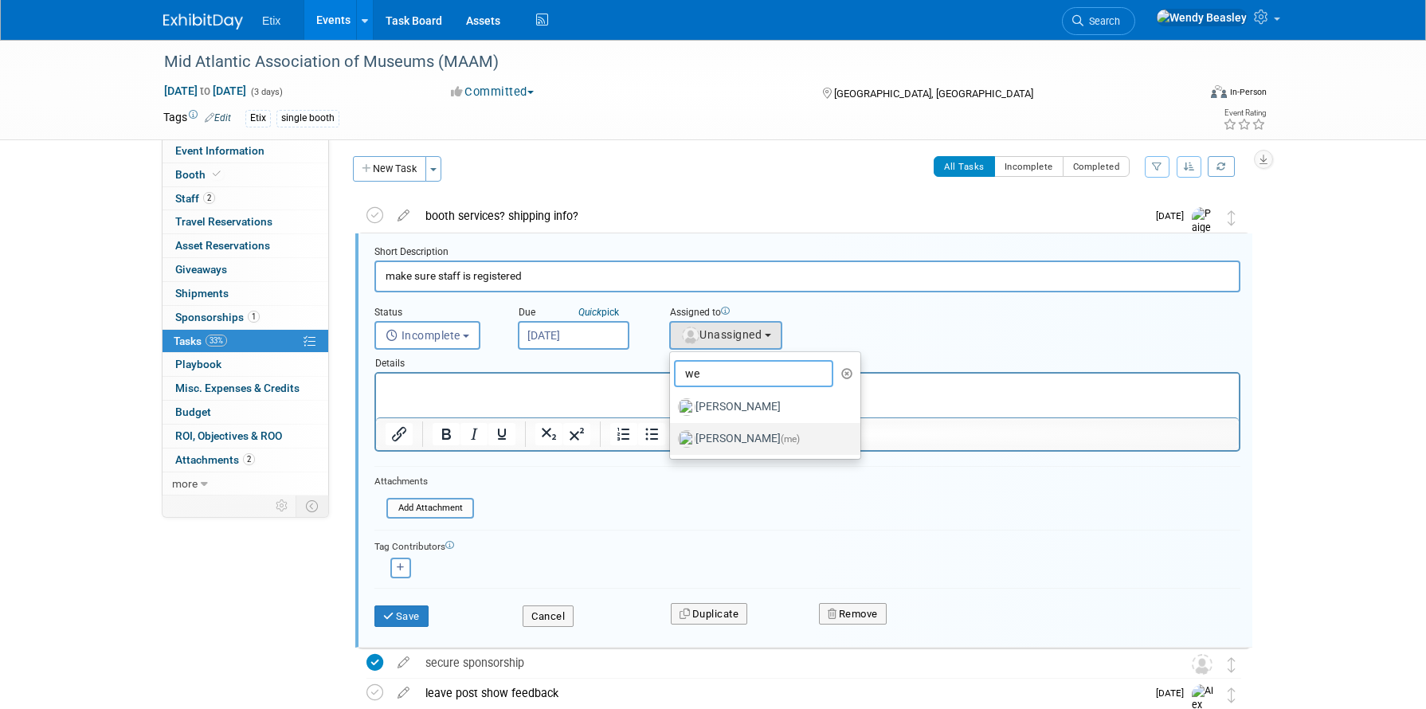
type input "we"
click at [755, 441] on label "[PERSON_NAME] (me)" at bounding box center [761, 438] width 167 height 25
click at [673, 441] on input "[PERSON_NAME] (me)" at bounding box center [667, 437] width 10 height 10
select select "67d77b69-99bf-450c-bf82-adffa46a8a34"
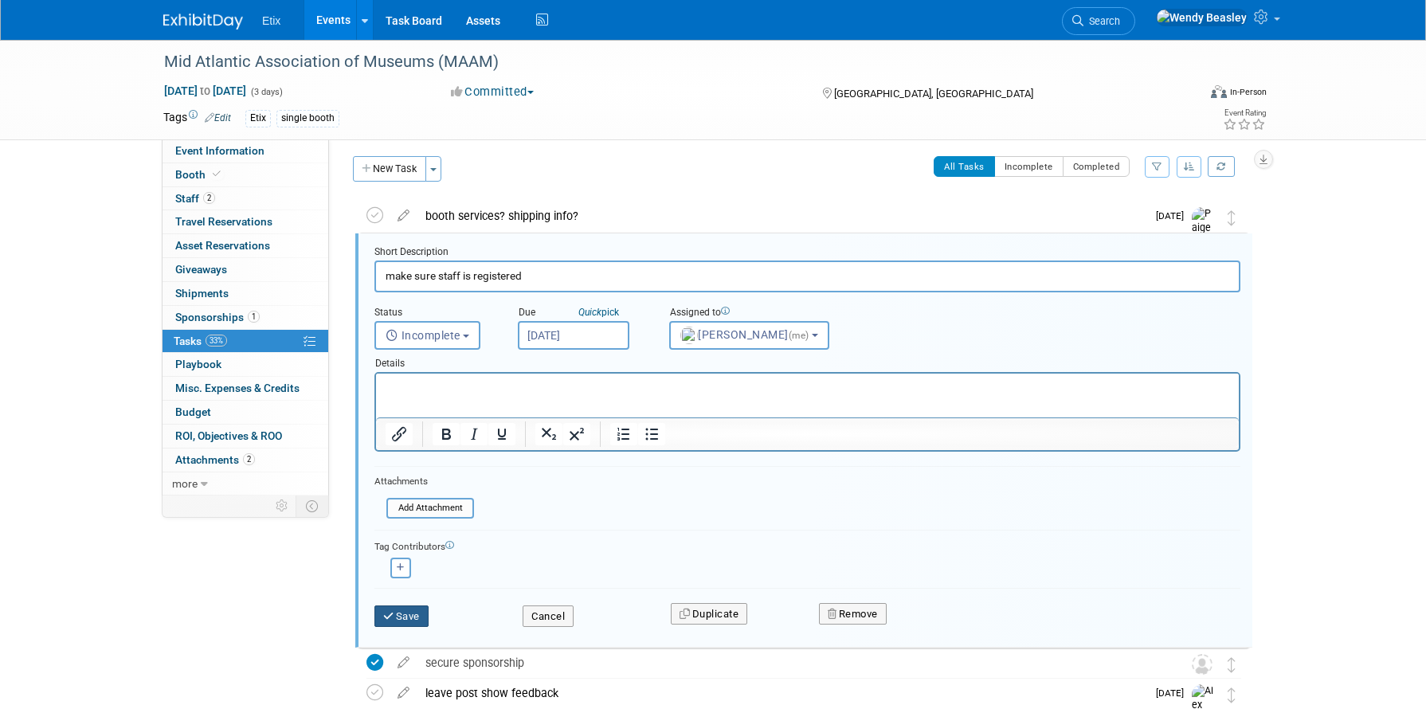
click at [415, 620] on button "Save" at bounding box center [402, 617] width 54 height 22
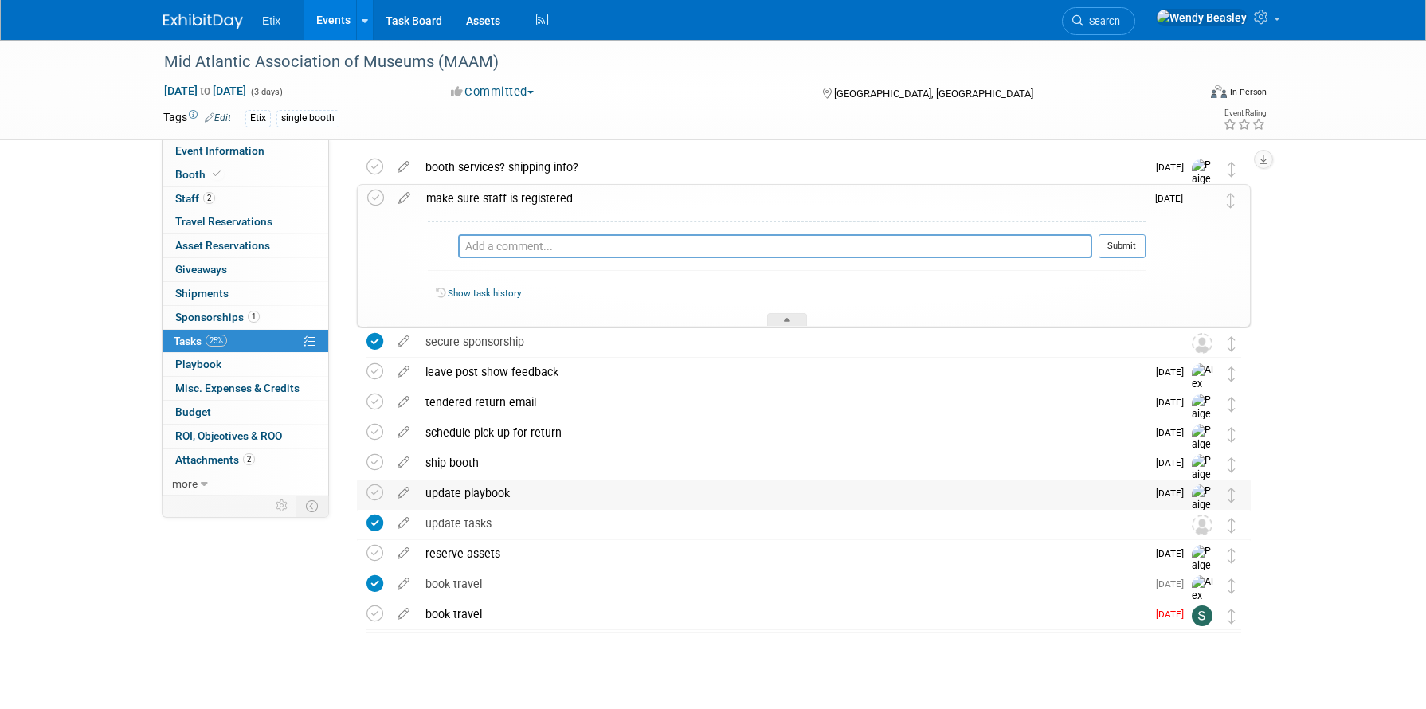
scroll to position [60, 0]
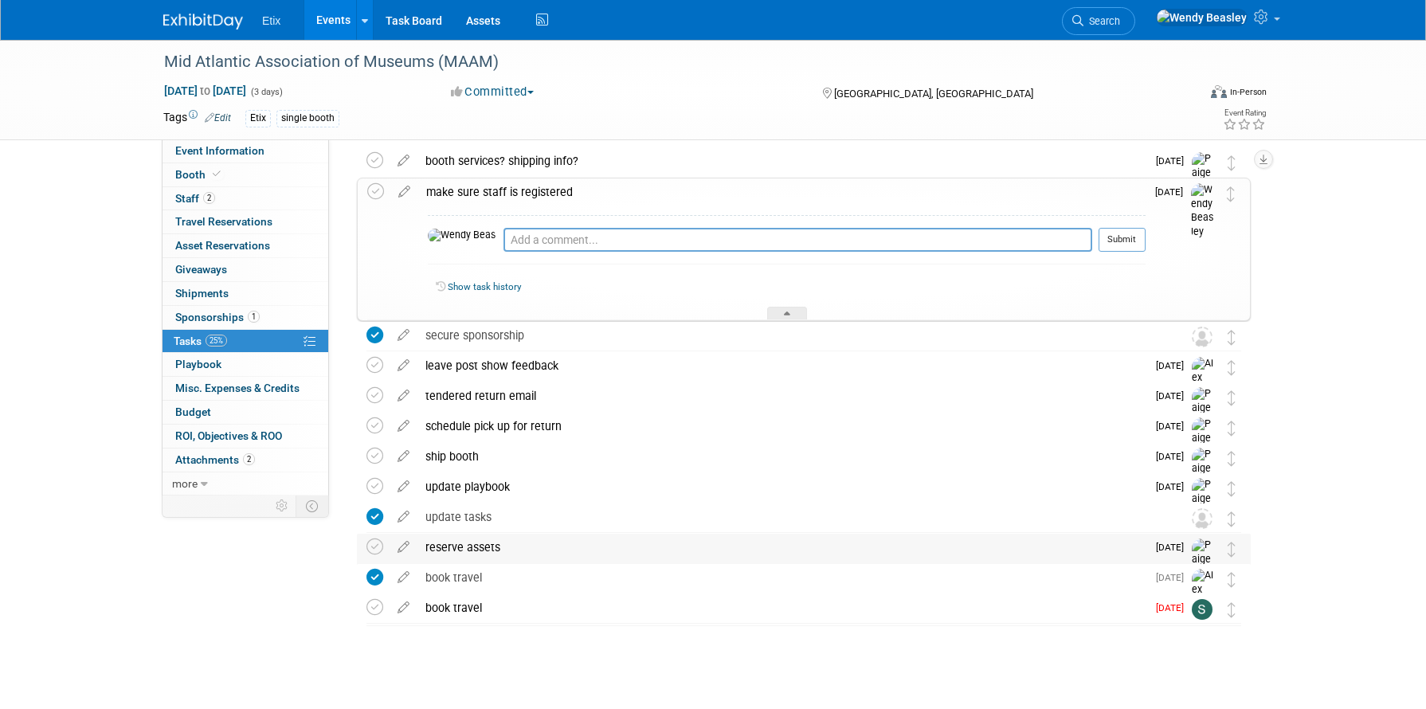
click at [1205, 550] on img at bounding box center [1204, 567] width 24 height 57
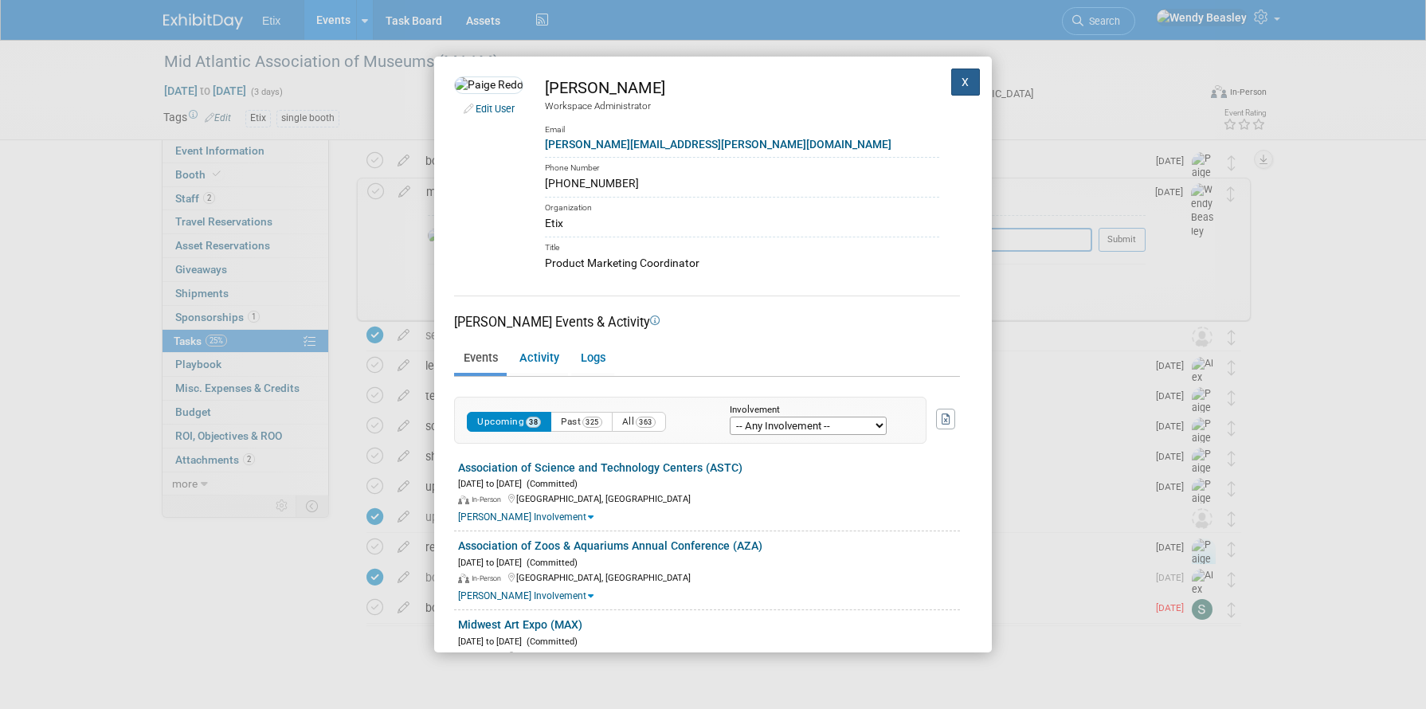
click at [963, 80] on button "X" at bounding box center [965, 82] width 29 height 27
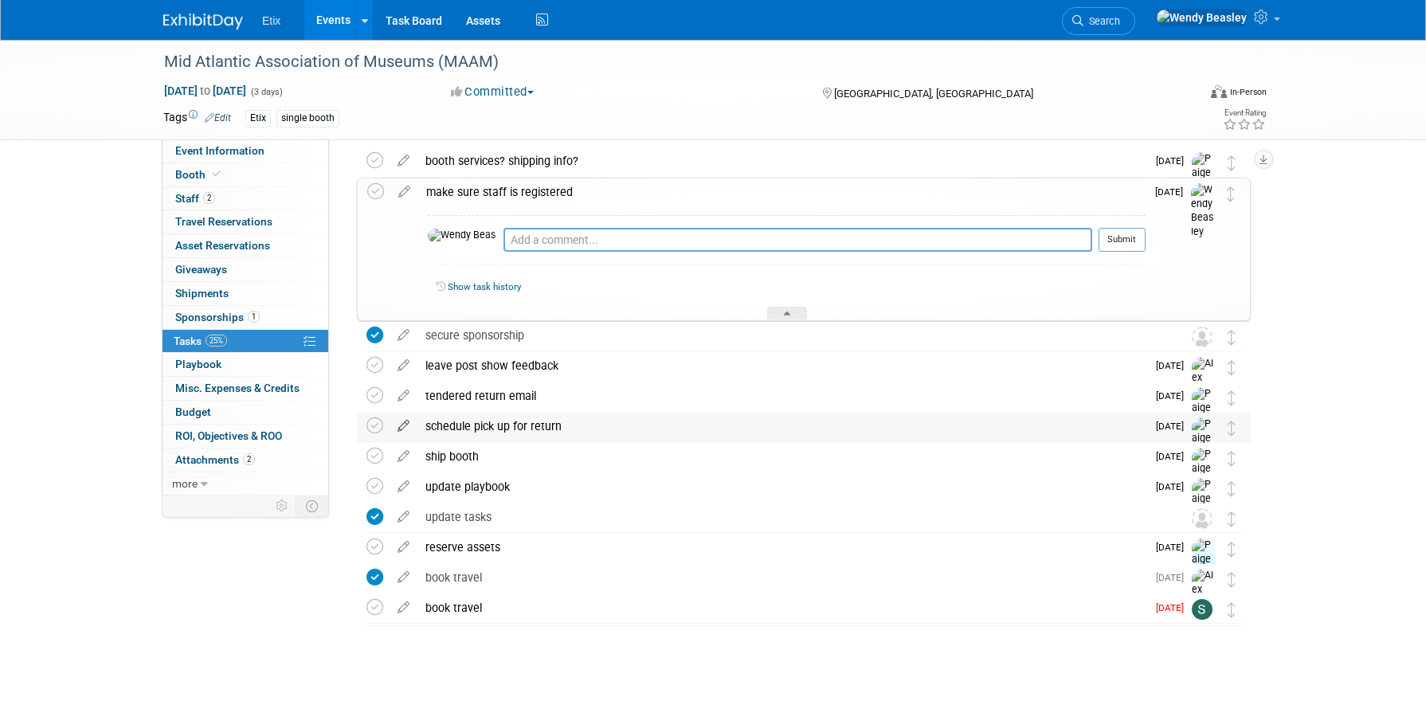
click at [405, 428] on icon at bounding box center [404, 423] width 28 height 20
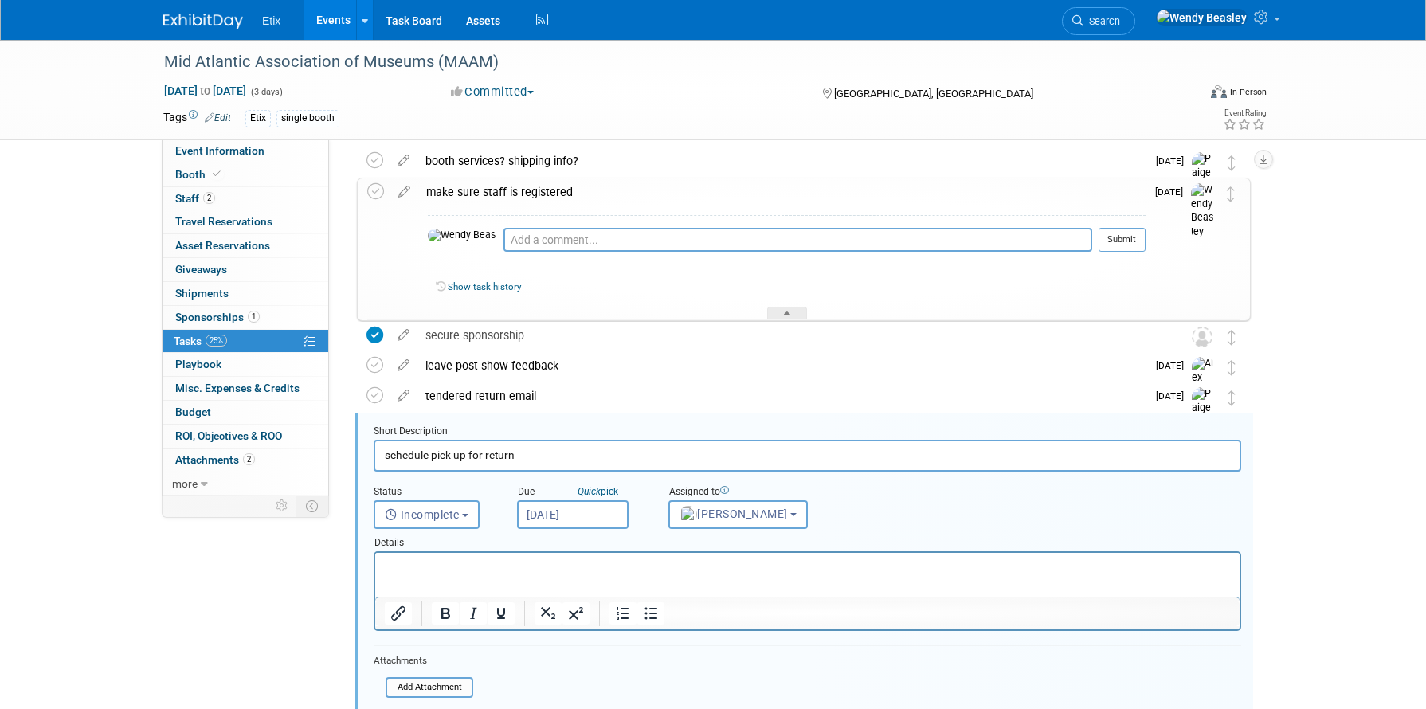
scroll to position [239, 0]
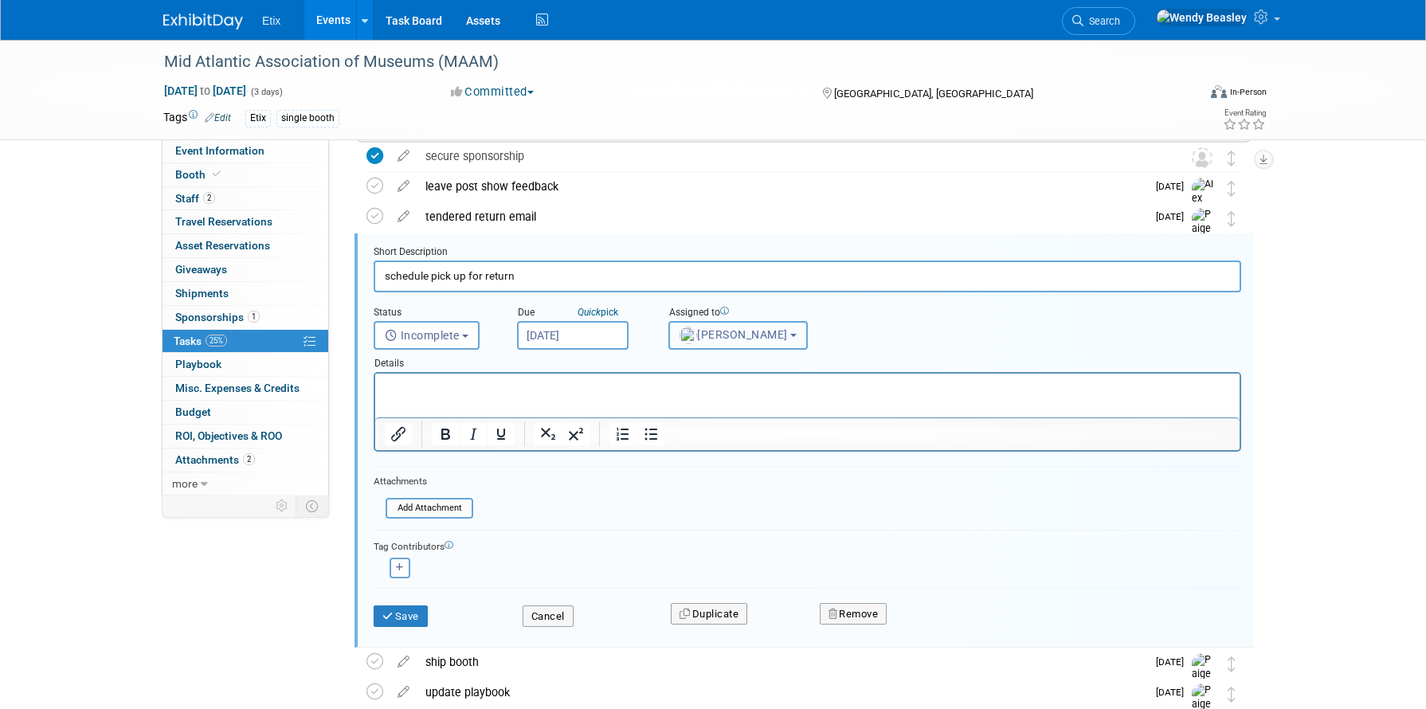
click at [726, 327] on button "[PERSON_NAME]" at bounding box center [738, 335] width 139 height 29
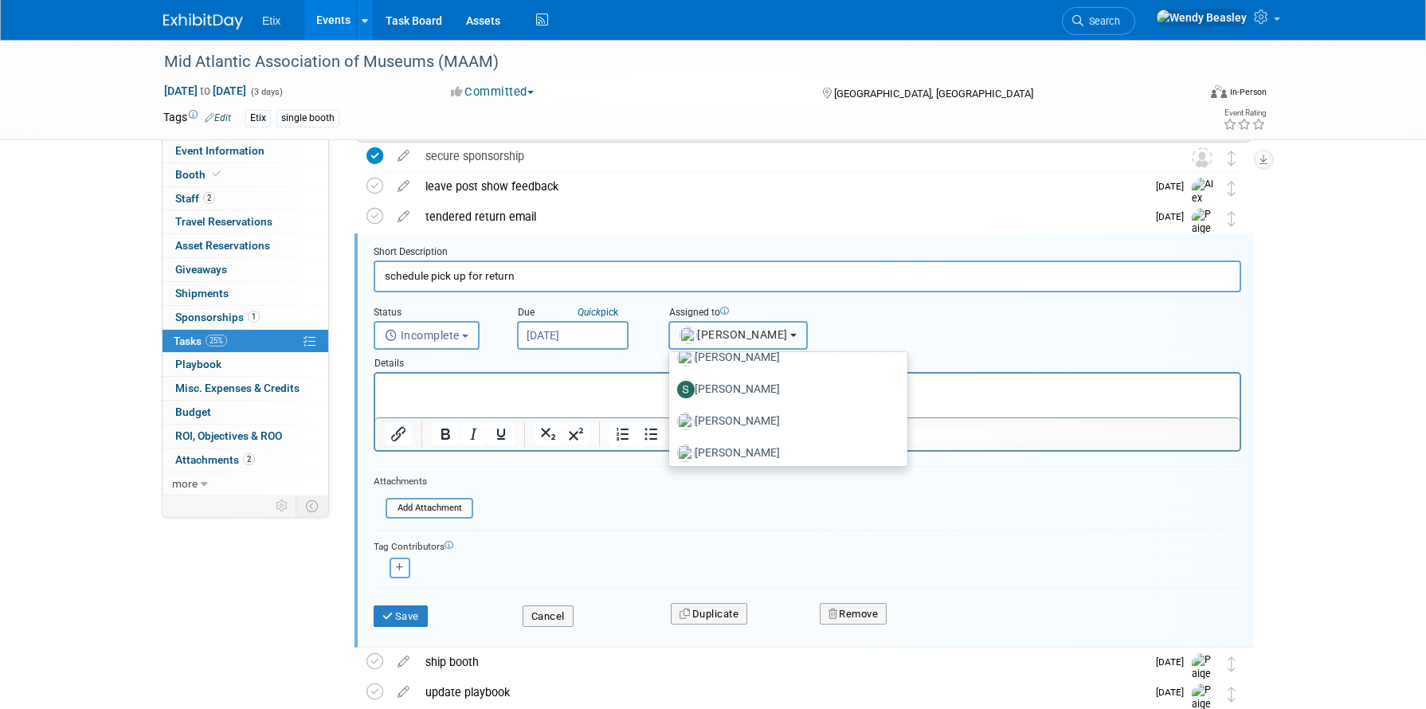
scroll to position [1746, 0]
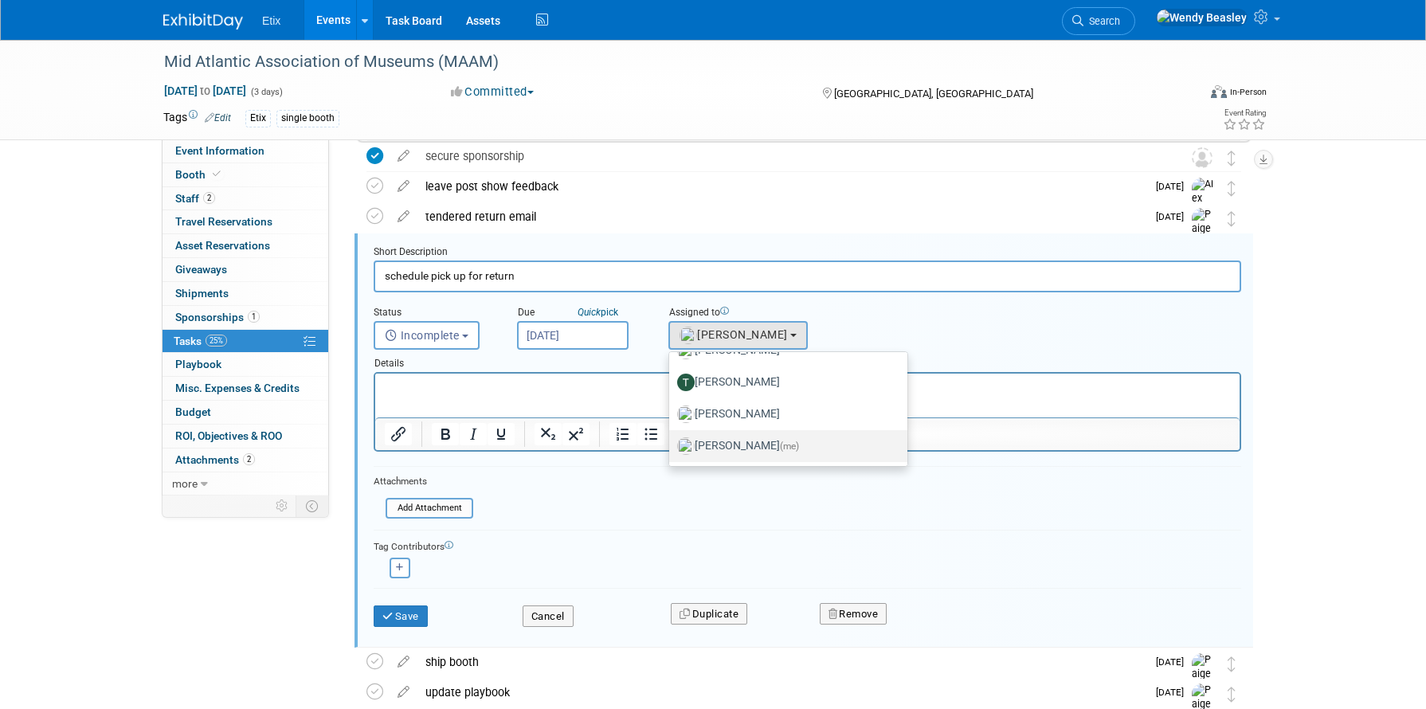
click at [780, 445] on span "(me)" at bounding box center [789, 446] width 19 height 11
click at [672, 445] on input "[PERSON_NAME] (me)" at bounding box center [666, 444] width 10 height 10
select select "67d77b69-99bf-450c-bf82-adffa46a8a34"
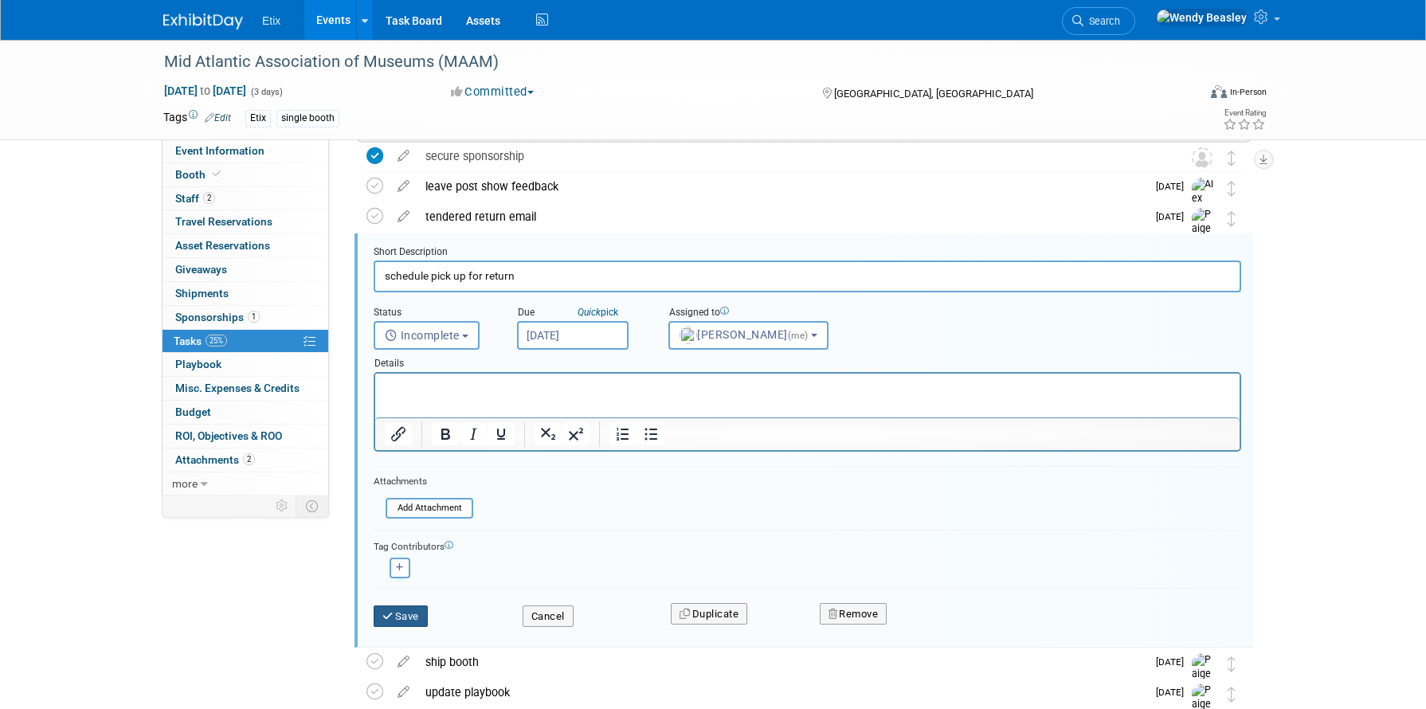
click at [399, 620] on button "Save" at bounding box center [401, 617] width 54 height 22
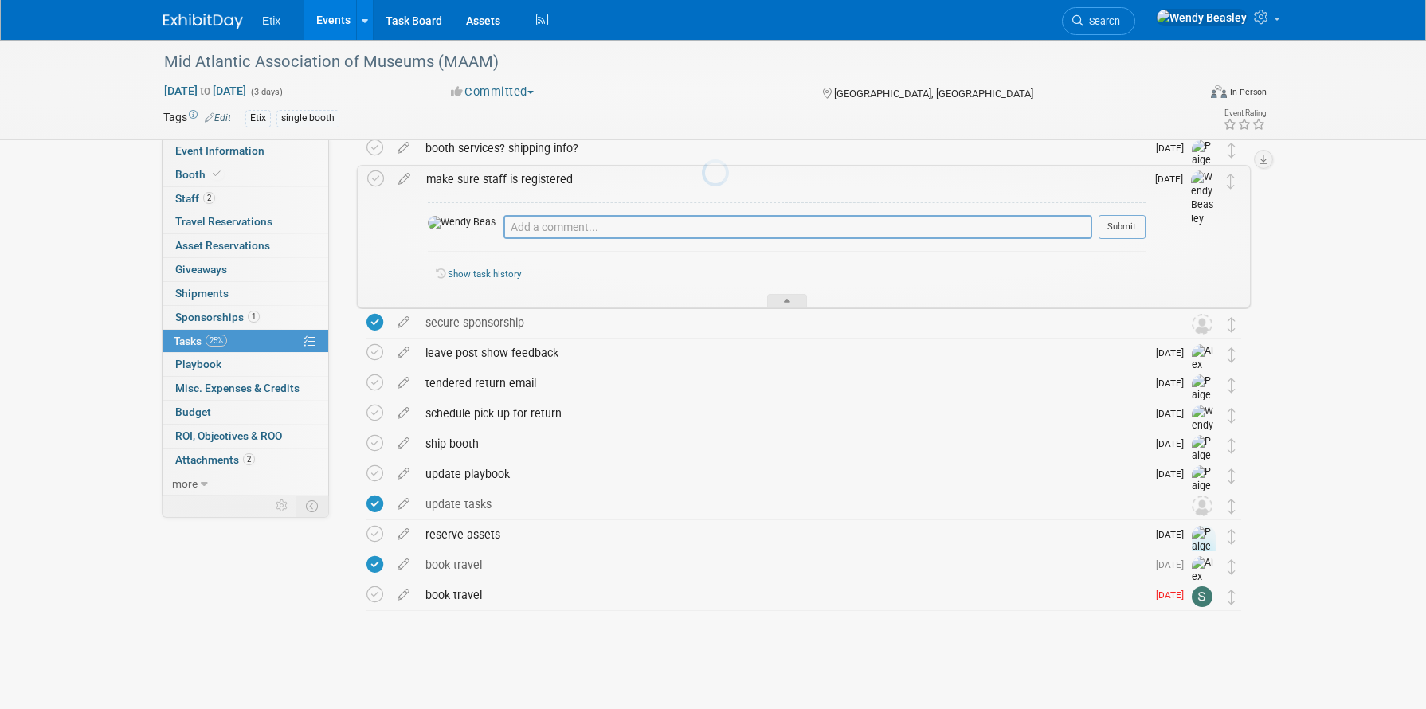
scroll to position [73, 0]
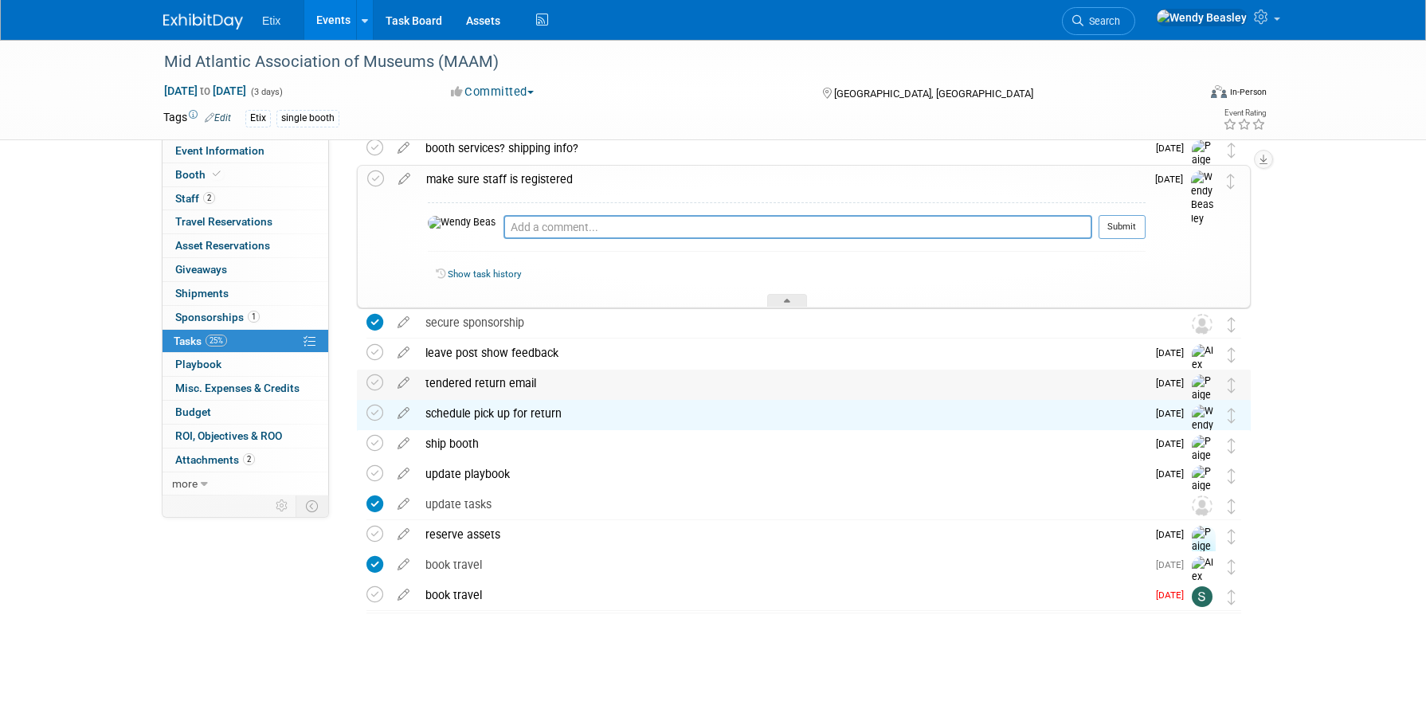
click at [1205, 383] on img at bounding box center [1204, 403] width 24 height 57
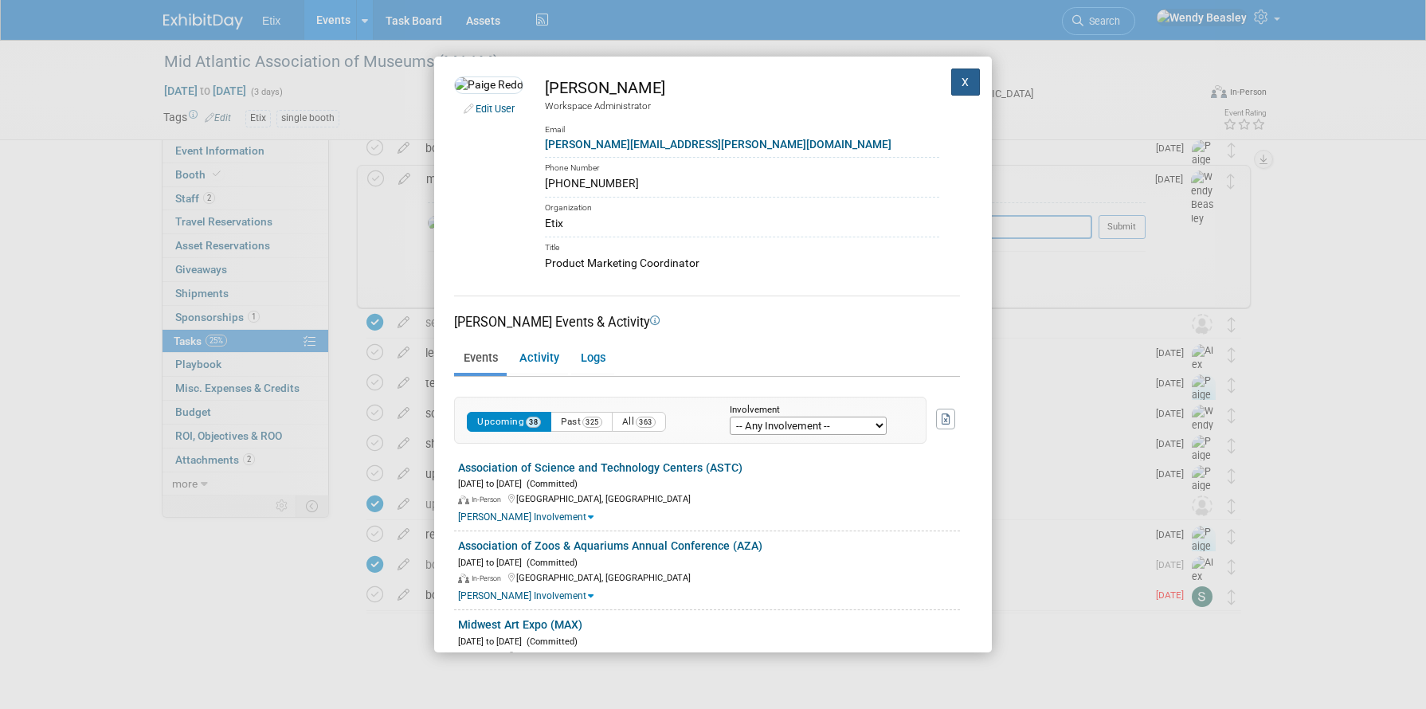
click at [951, 74] on button "X" at bounding box center [965, 82] width 29 height 27
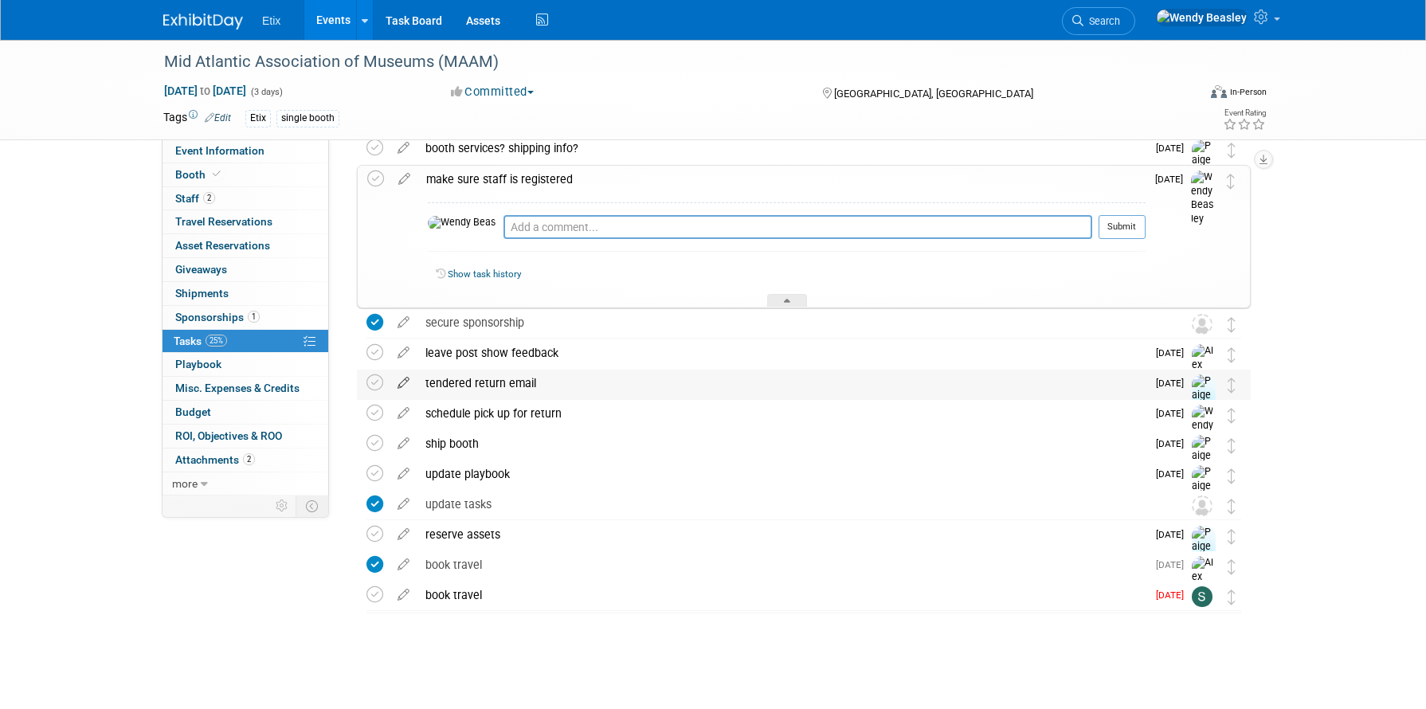
click at [394, 386] on icon at bounding box center [404, 380] width 28 height 20
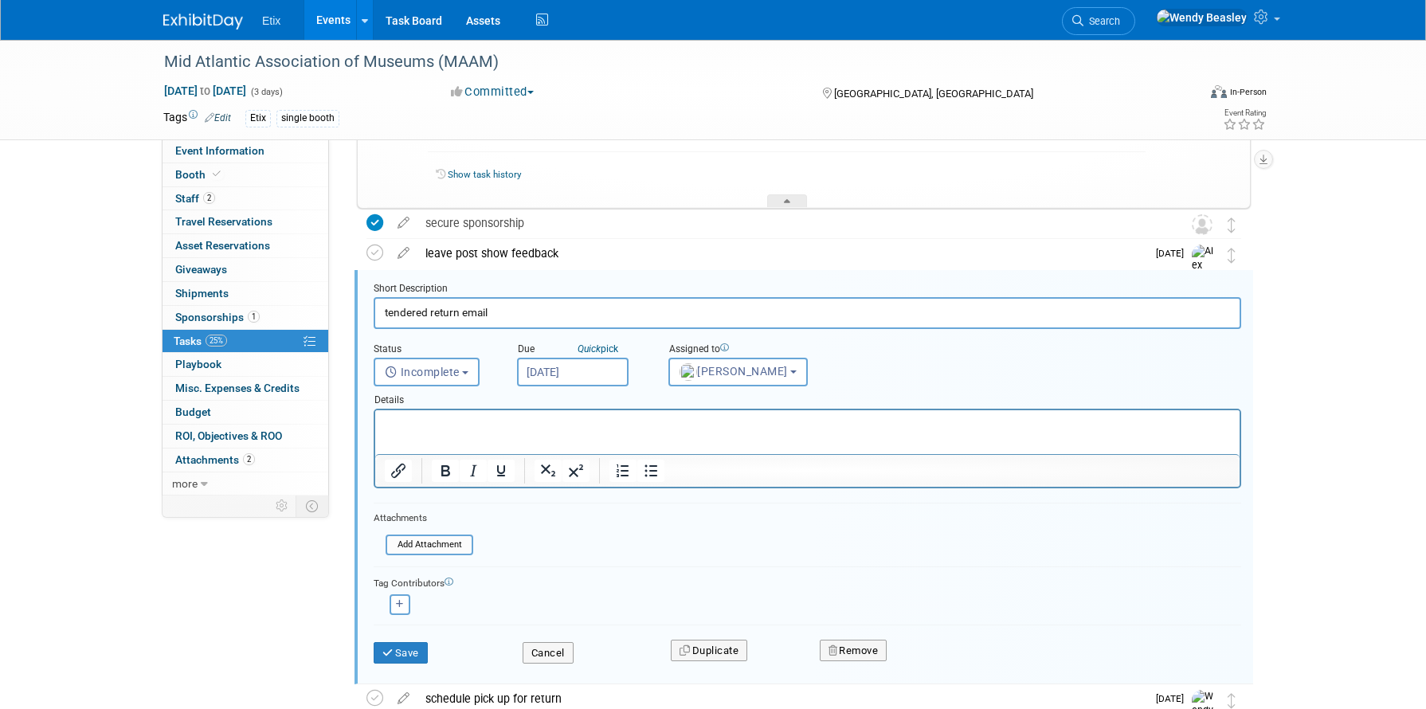
scroll to position [209, 0]
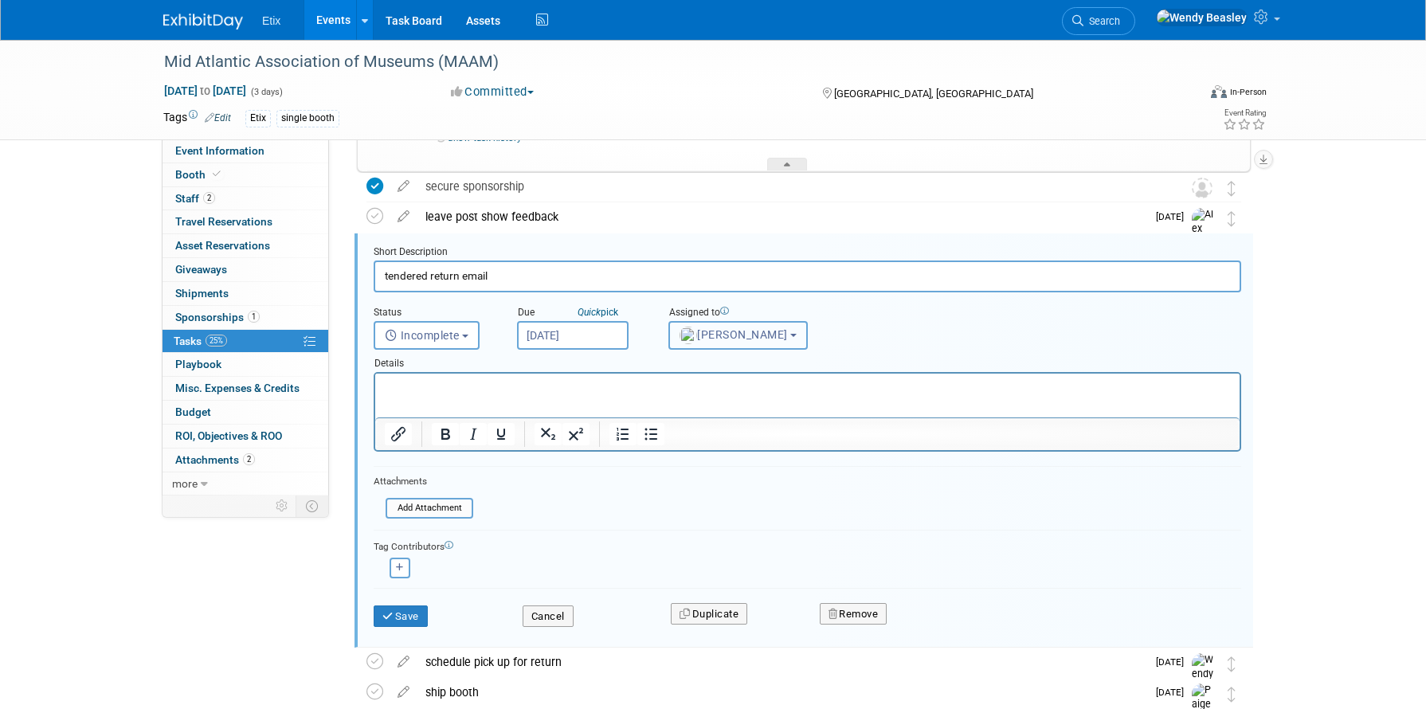
click at [736, 342] on button "[PERSON_NAME]" at bounding box center [738, 335] width 139 height 29
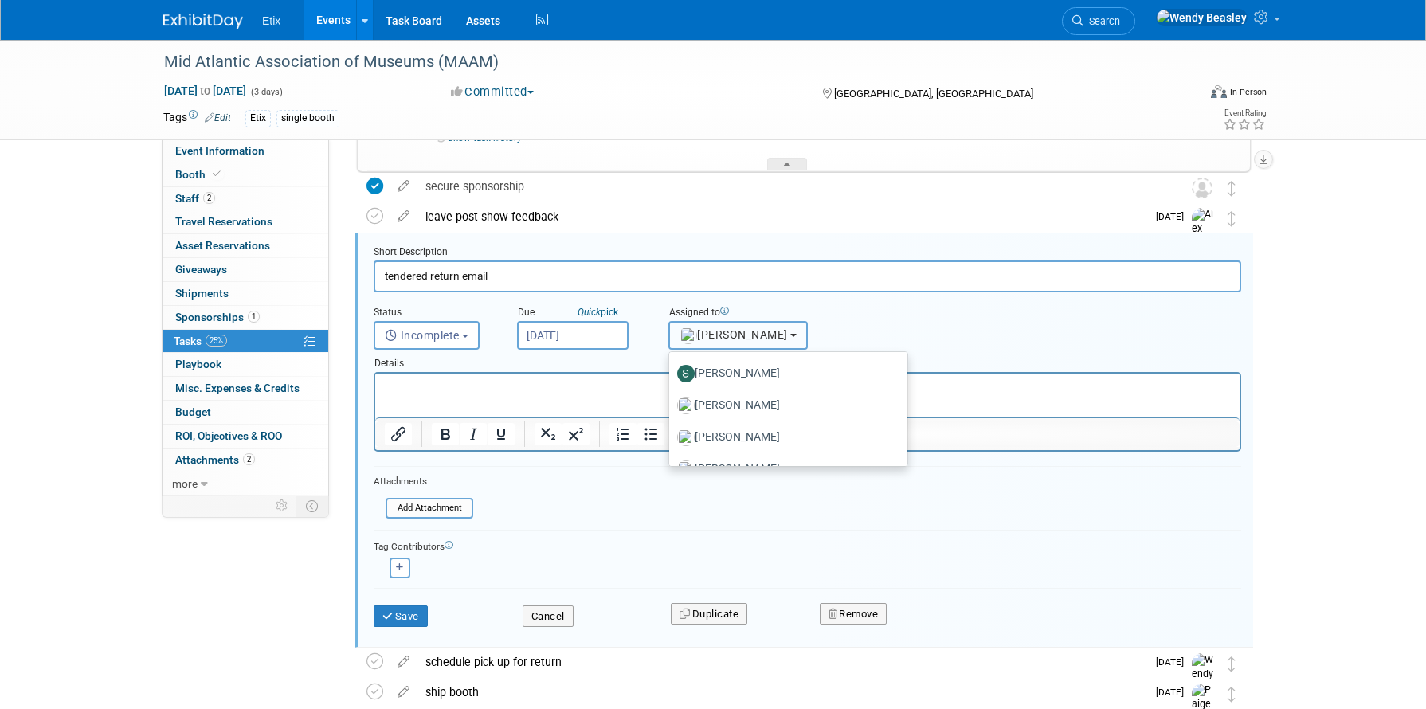
scroll to position [1746, 0]
click at [776, 444] on label "[PERSON_NAME] (me)" at bounding box center [784, 445] width 214 height 25
click at [672, 444] on input "[PERSON_NAME] (me)" at bounding box center [666, 444] width 10 height 10
select select "67d77b69-99bf-450c-bf82-adffa46a8a34"
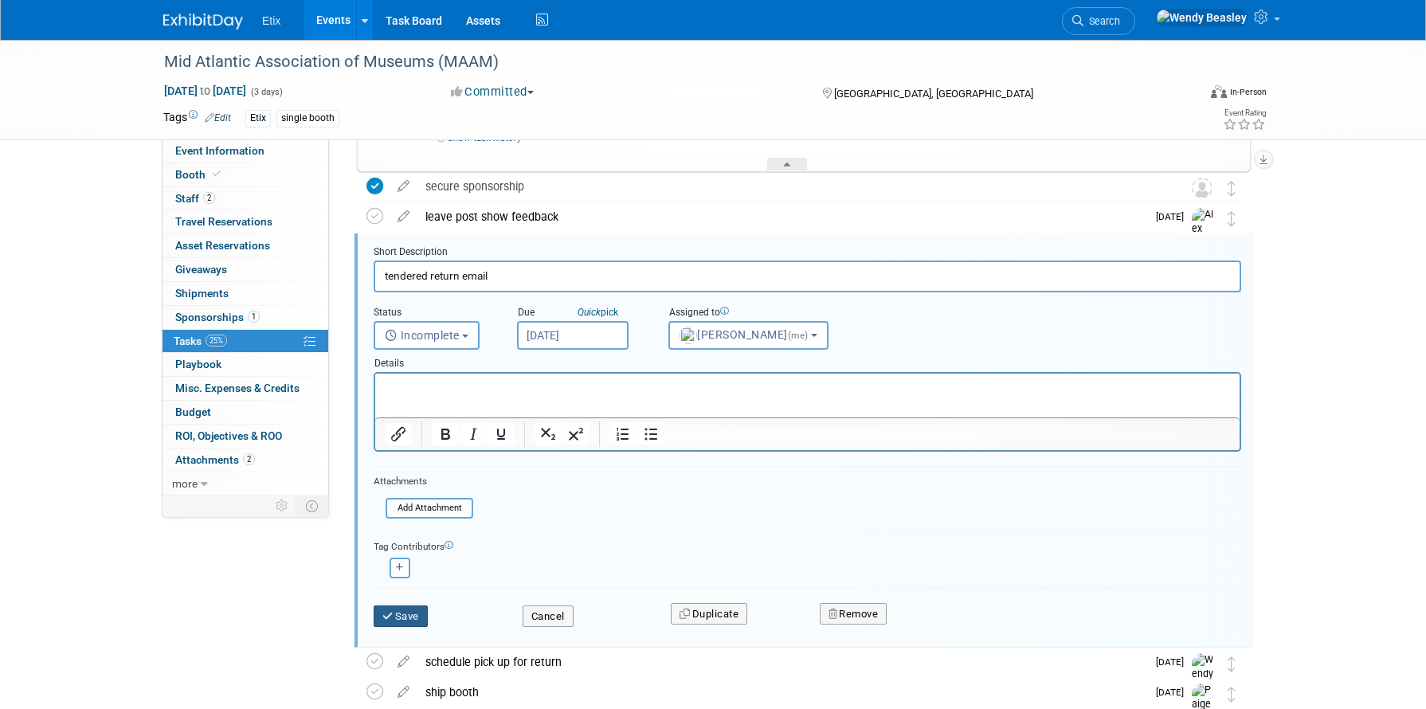
click at [399, 616] on button "Save" at bounding box center [401, 617] width 54 height 22
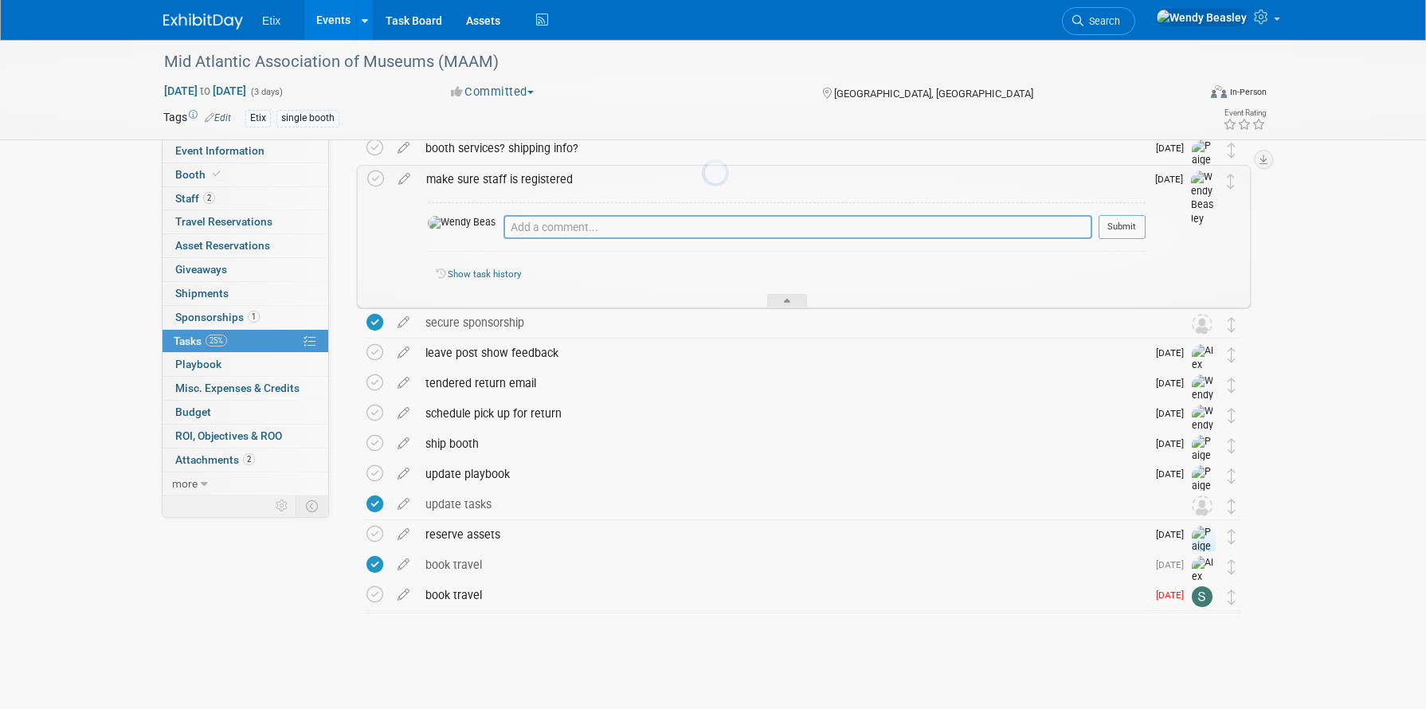
scroll to position [73, 0]
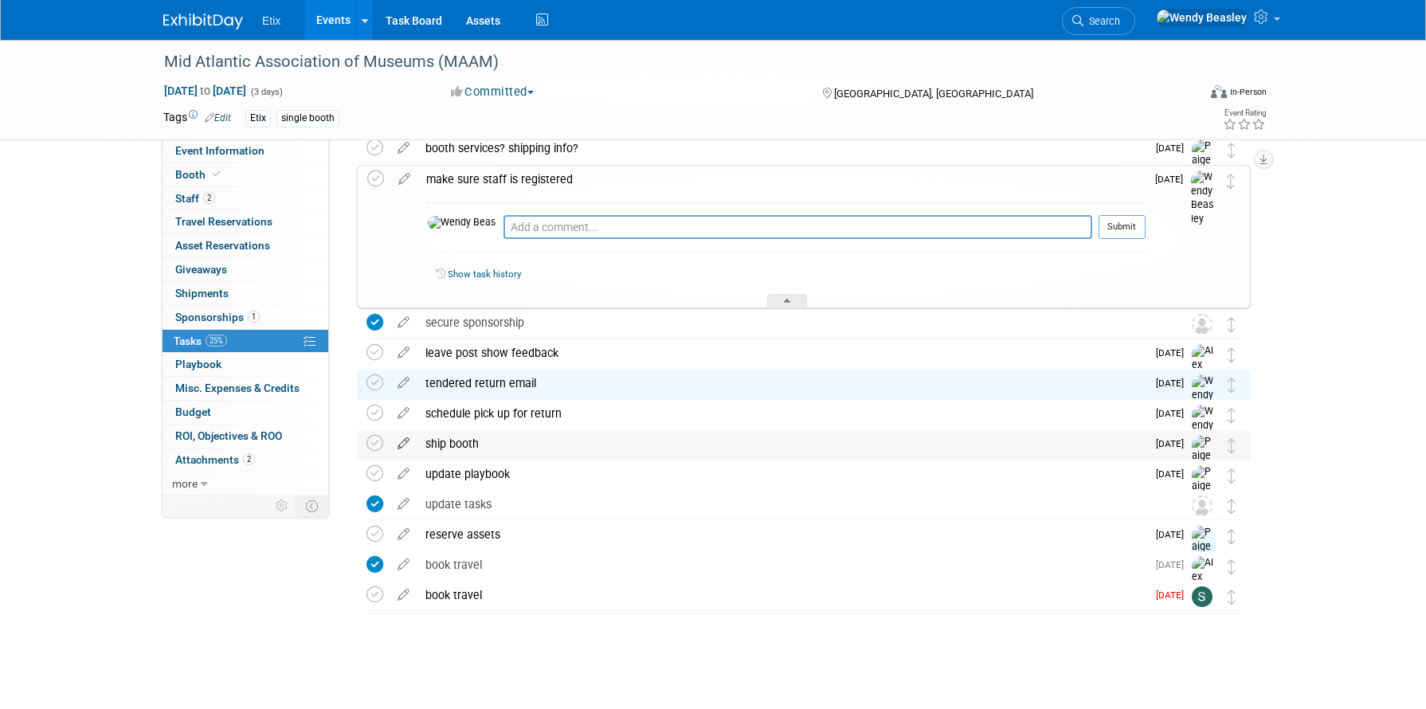
click at [399, 445] on icon at bounding box center [404, 440] width 28 height 20
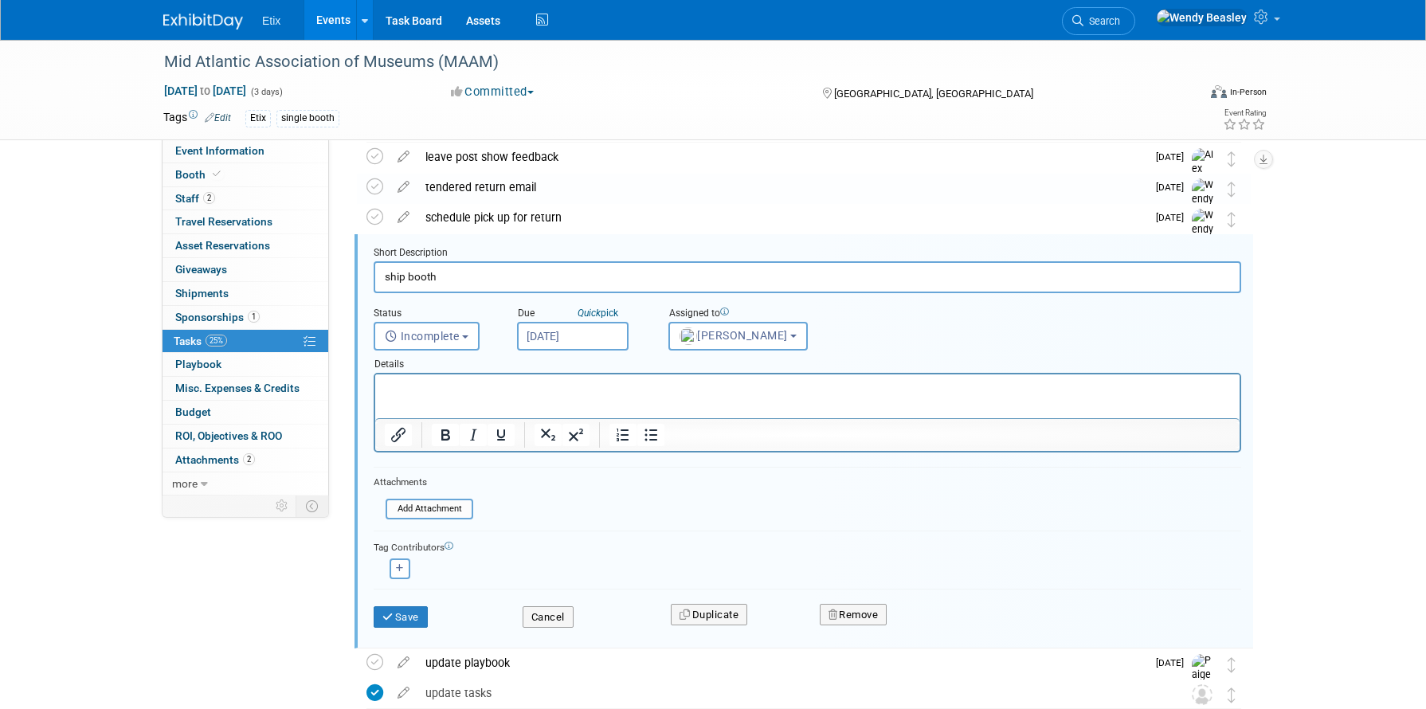
scroll to position [269, 0]
click at [763, 332] on span "[PERSON_NAME]" at bounding box center [734, 334] width 108 height 13
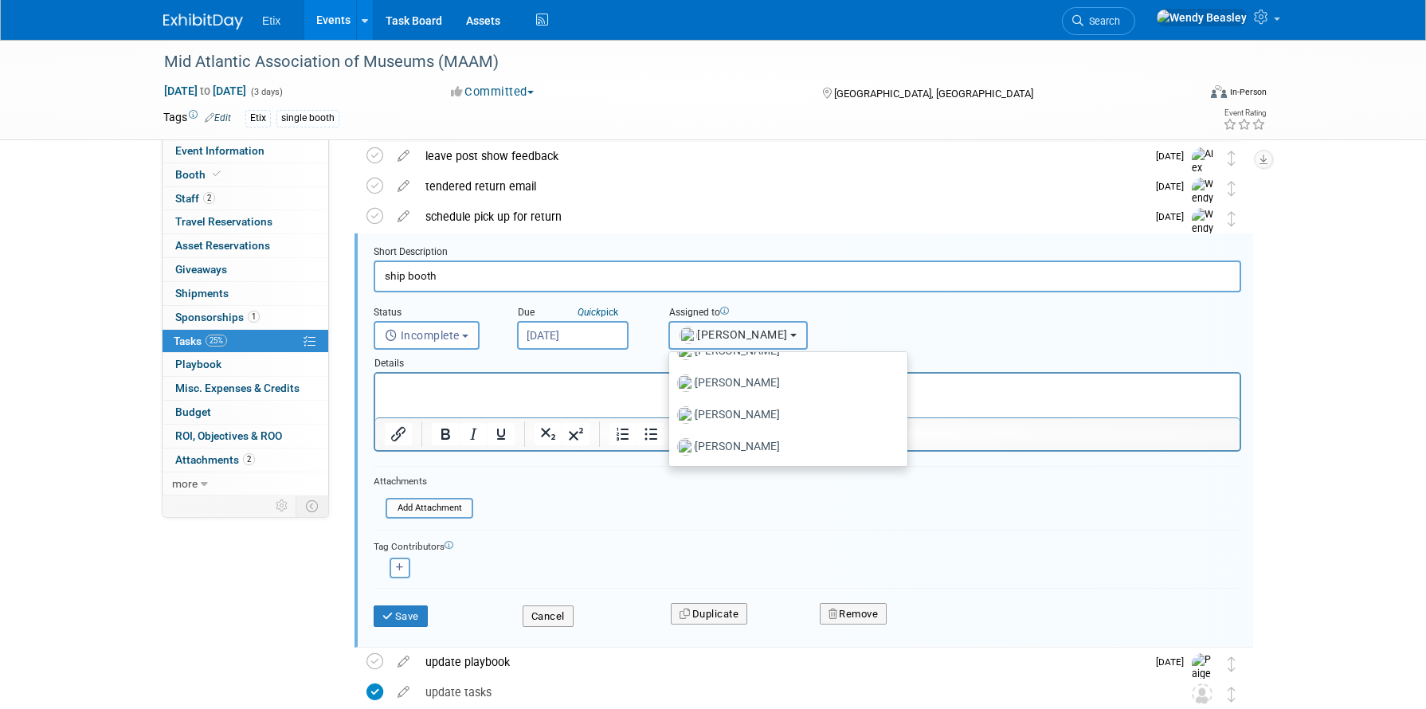
scroll to position [1746, 0]
click at [771, 445] on label "[PERSON_NAME] (me)" at bounding box center [784, 445] width 214 height 25
click at [672, 445] on input "[PERSON_NAME] (me)" at bounding box center [666, 444] width 10 height 10
select select "67d77b69-99bf-450c-bf82-adffa46a8a34"
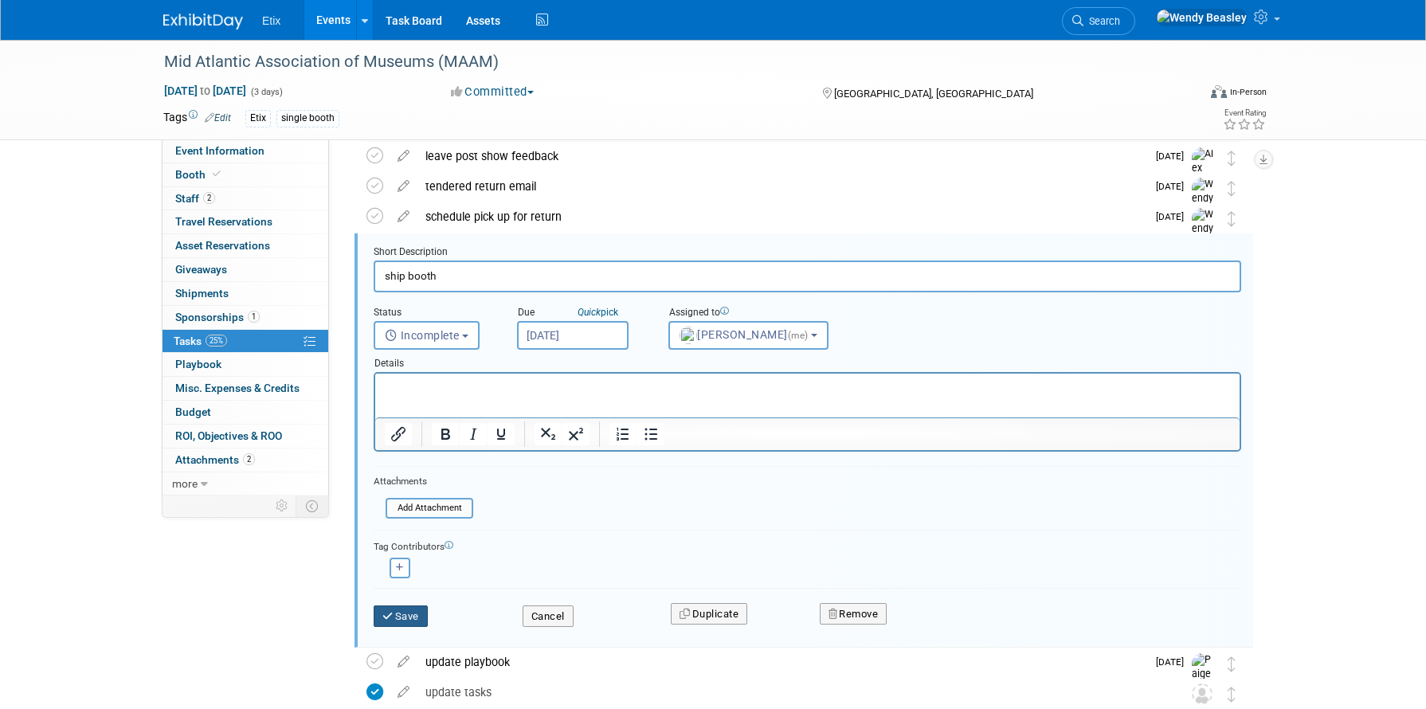
click at [404, 620] on button "Save" at bounding box center [401, 617] width 54 height 22
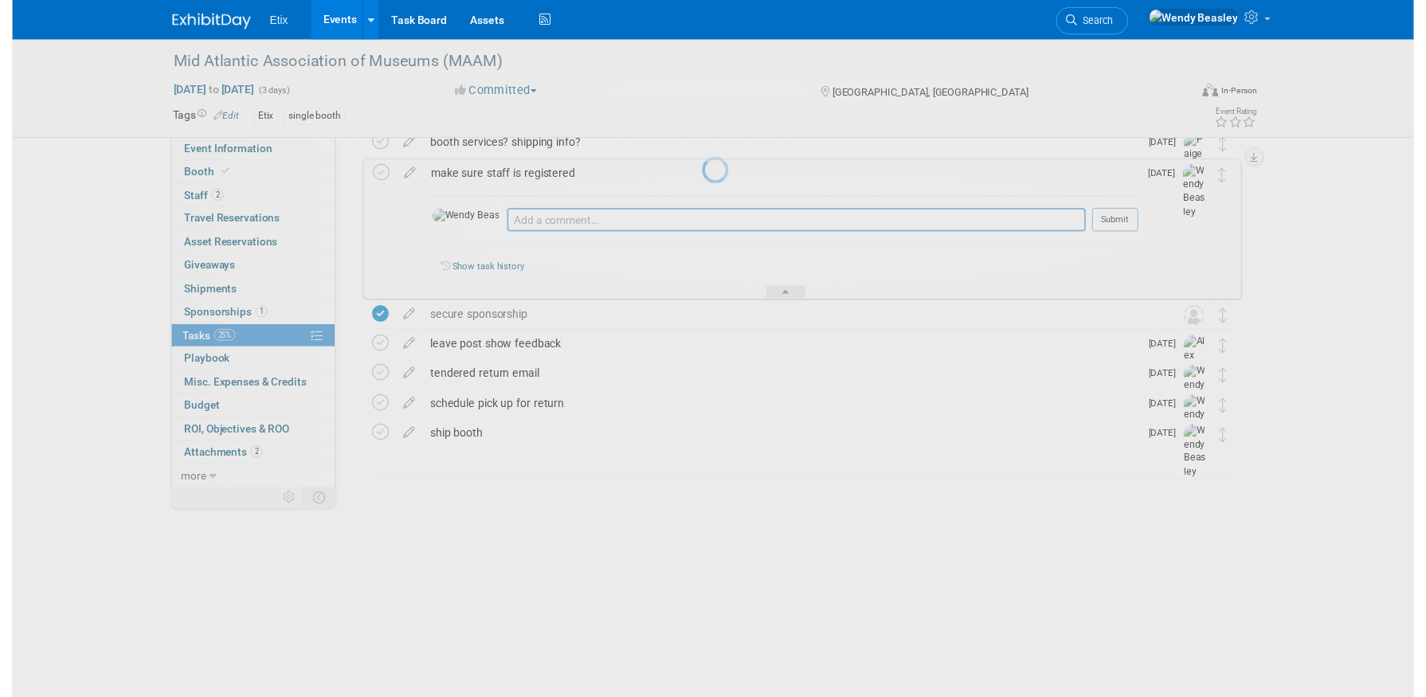
scroll to position [73, 0]
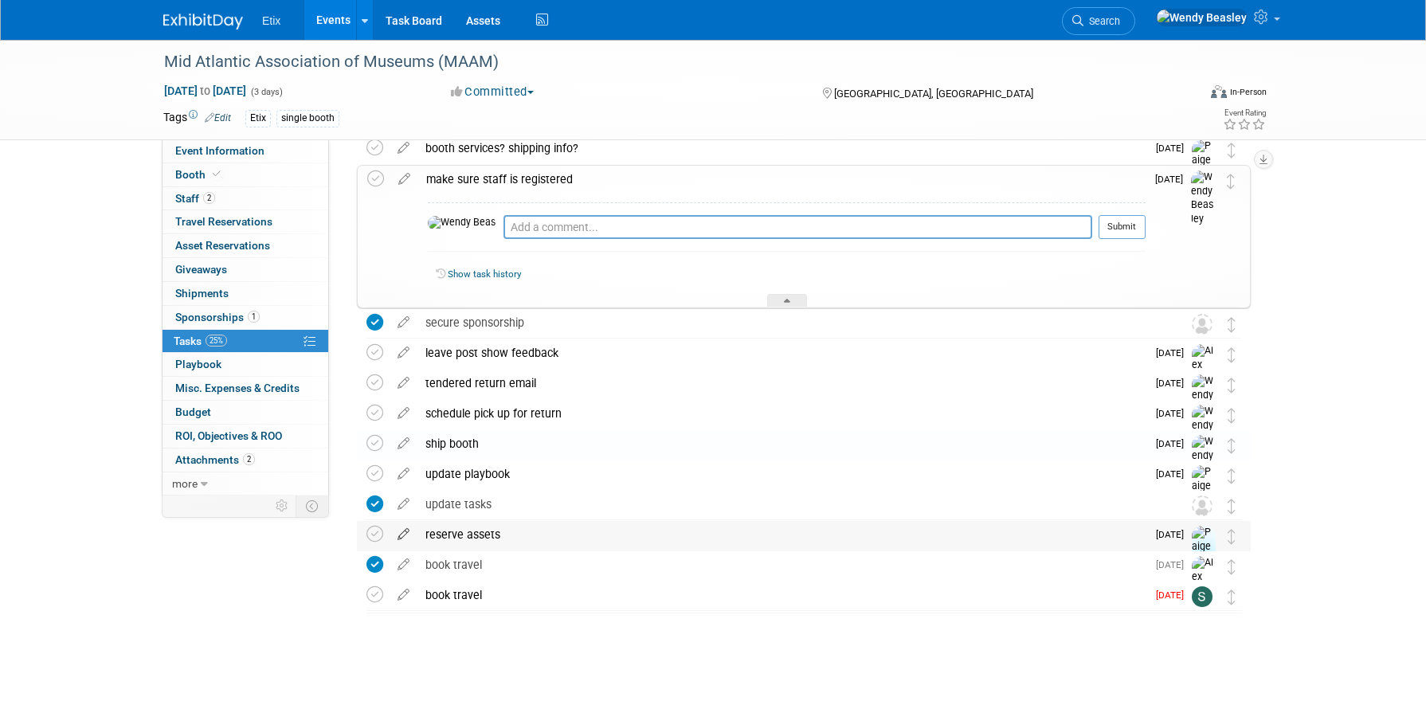
click at [408, 533] on icon at bounding box center [404, 531] width 28 height 20
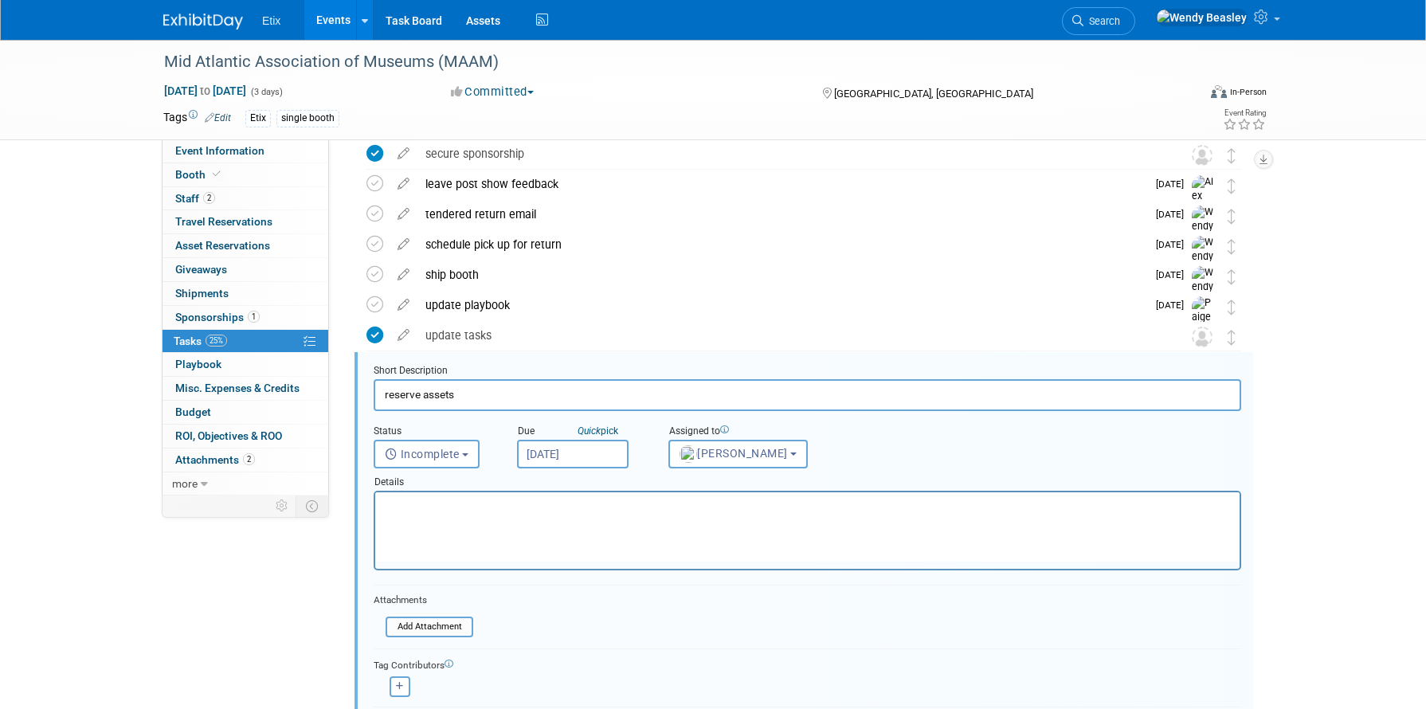
scroll to position [360, 0]
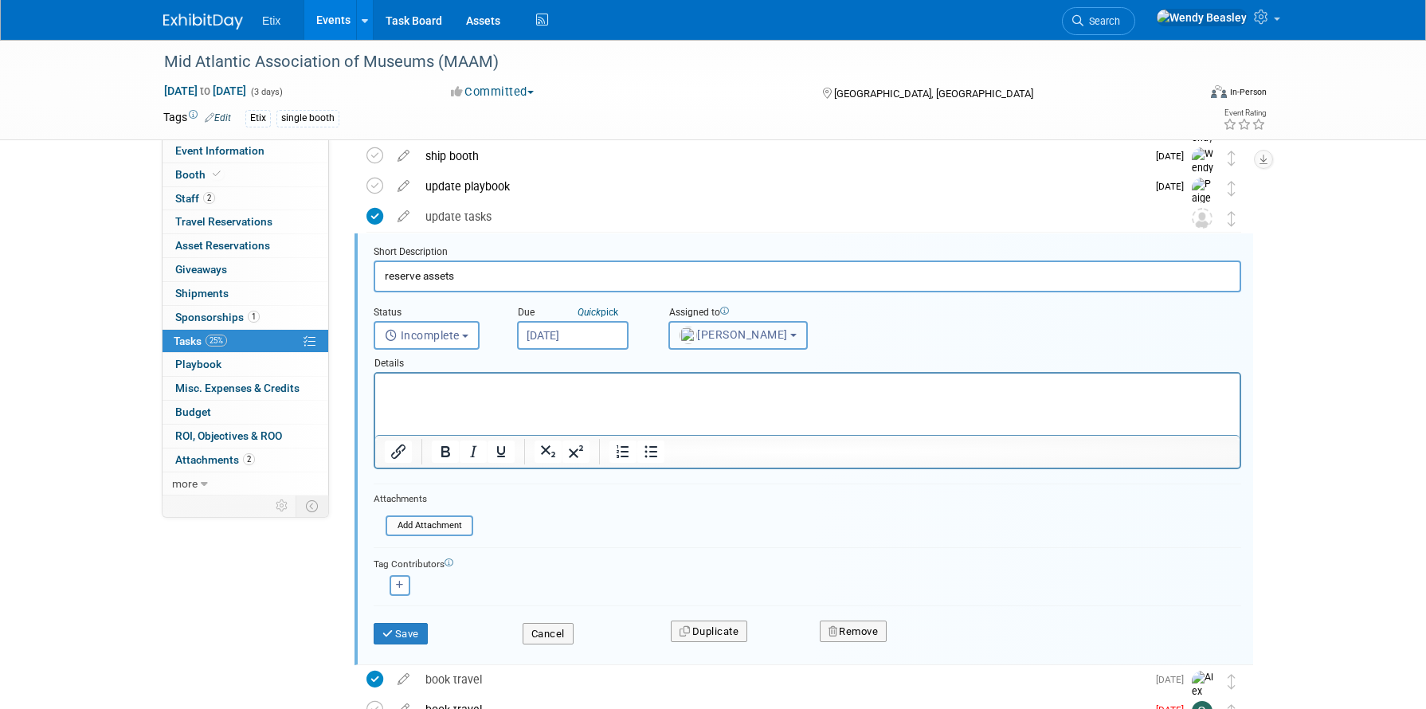
click at [736, 331] on span "[PERSON_NAME]" at bounding box center [734, 334] width 108 height 13
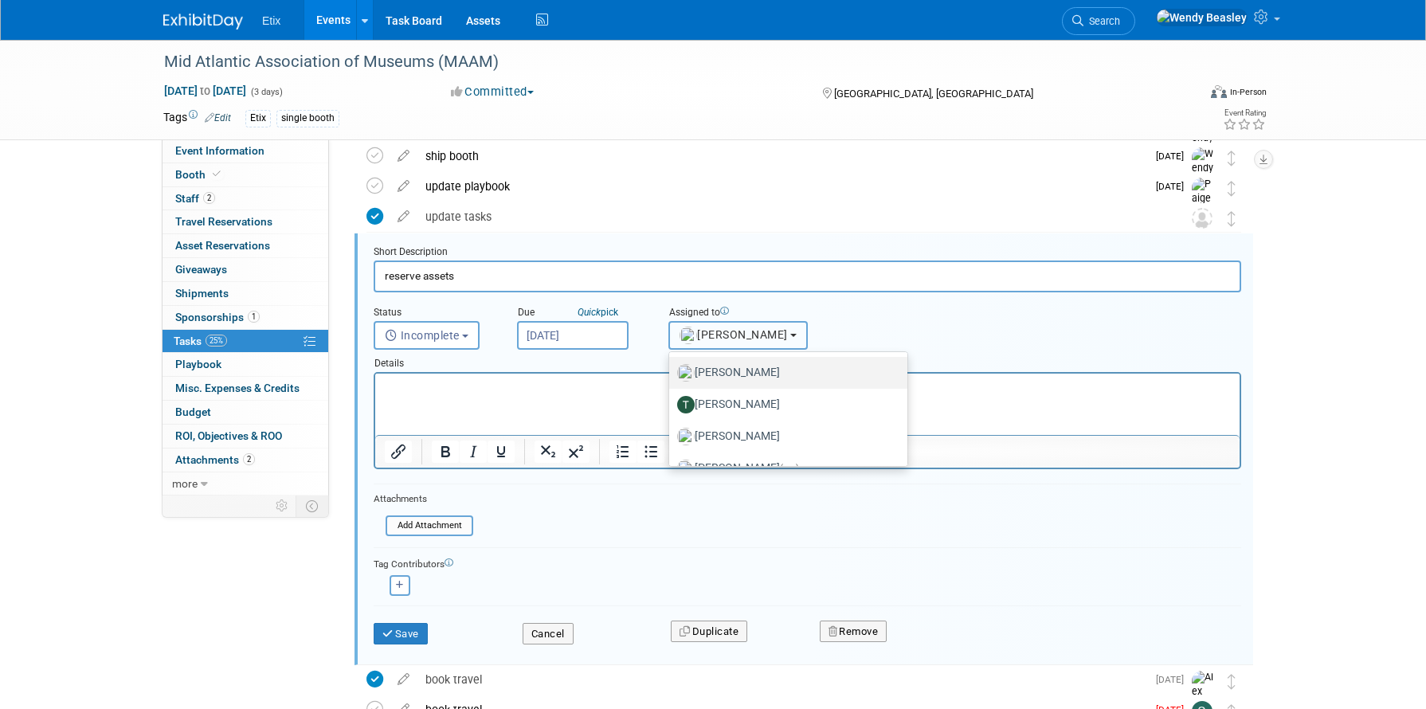
scroll to position [1746, 0]
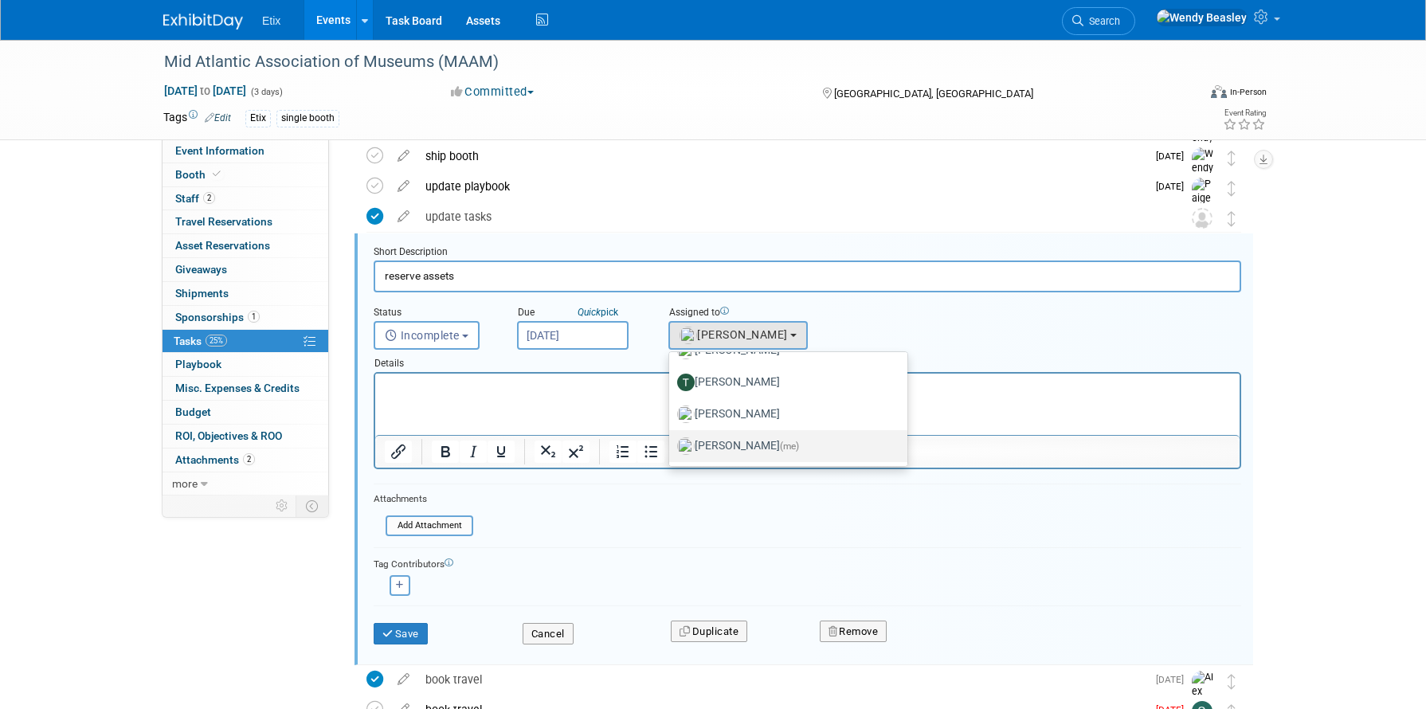
click at [783, 445] on span "(me)" at bounding box center [789, 446] width 19 height 11
click at [672, 445] on input "[PERSON_NAME] (me)" at bounding box center [666, 444] width 10 height 10
select select "67d77b69-99bf-450c-bf82-adffa46a8a34"
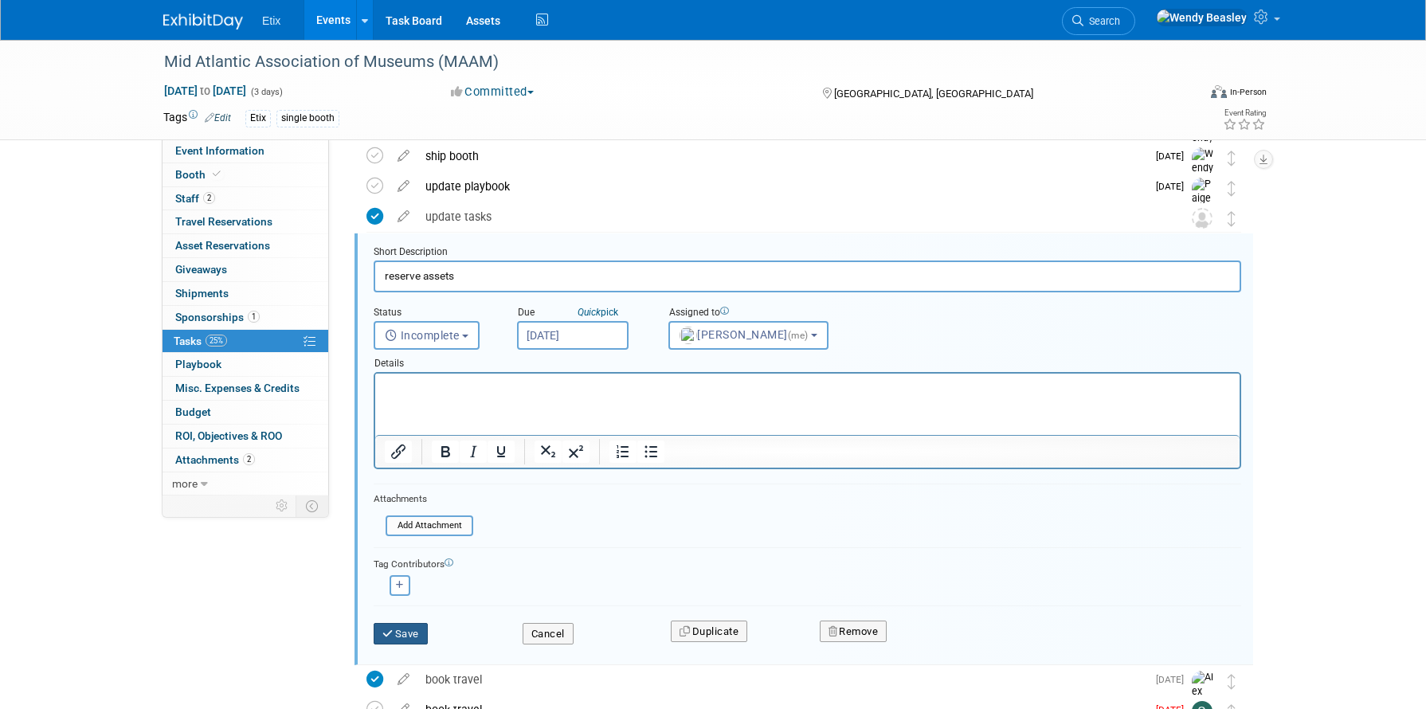
click at [416, 630] on button "Save" at bounding box center [401, 634] width 54 height 22
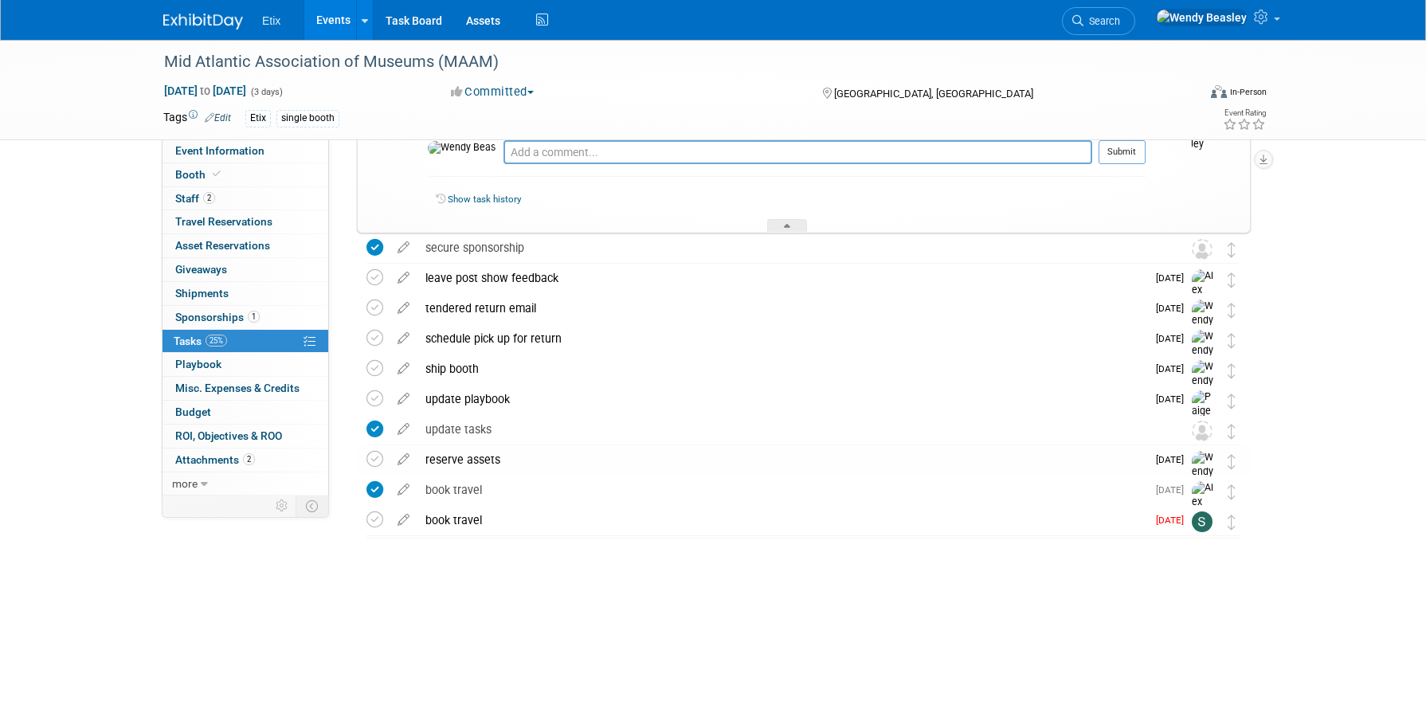
scroll to position [73, 0]
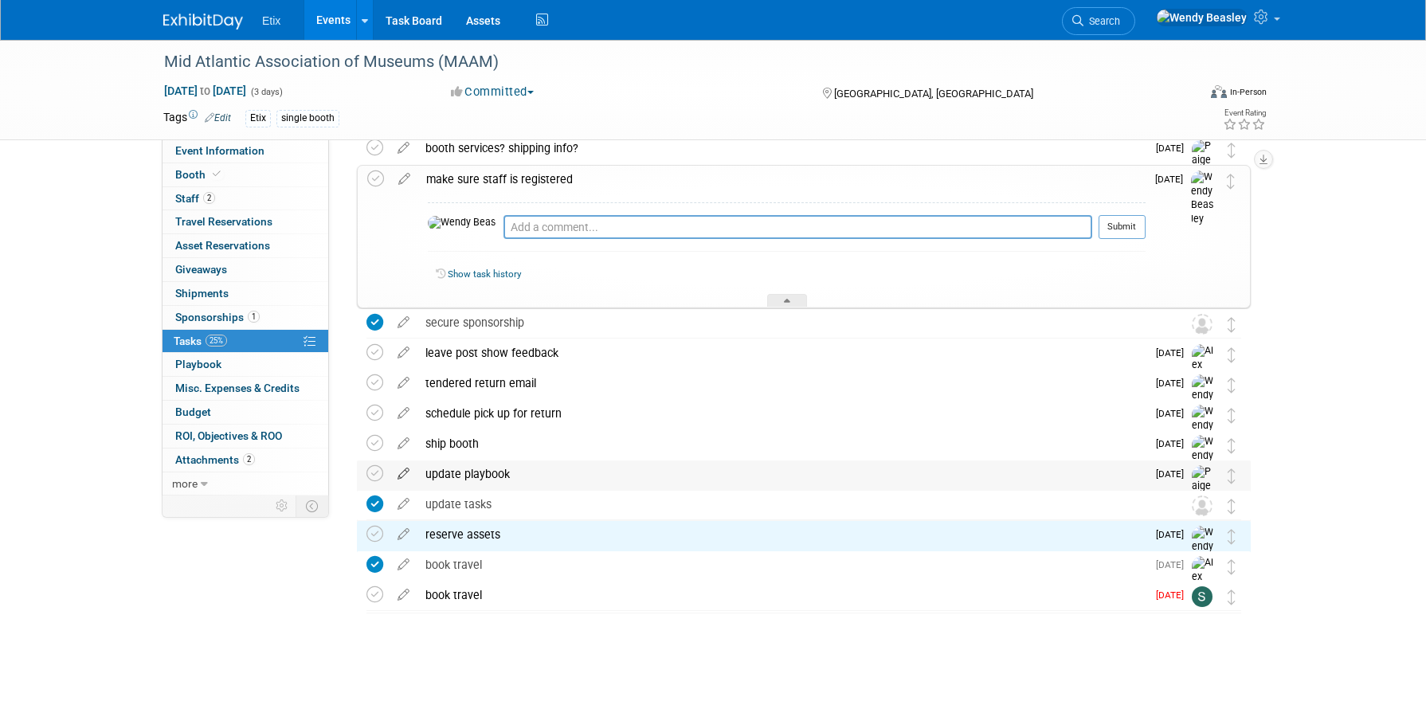
click at [408, 473] on icon at bounding box center [404, 471] width 28 height 20
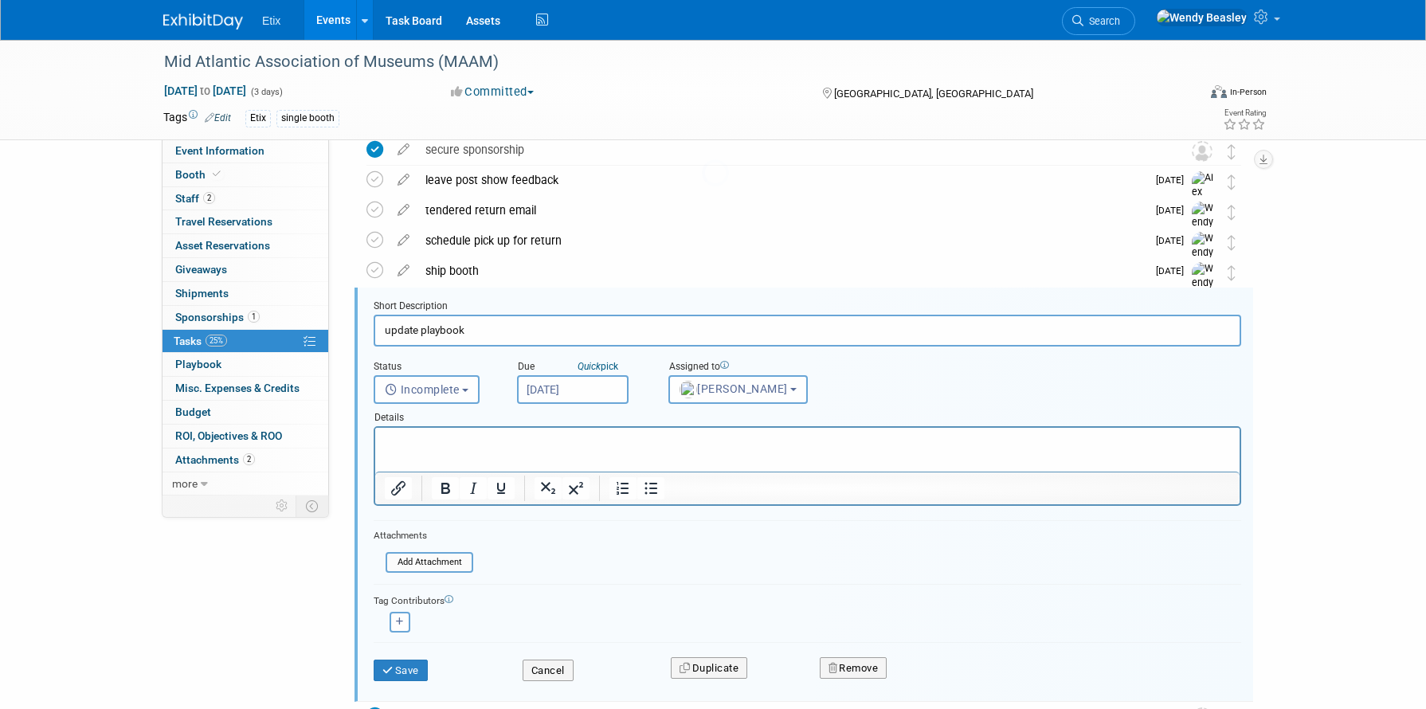
scroll to position [300, 0]
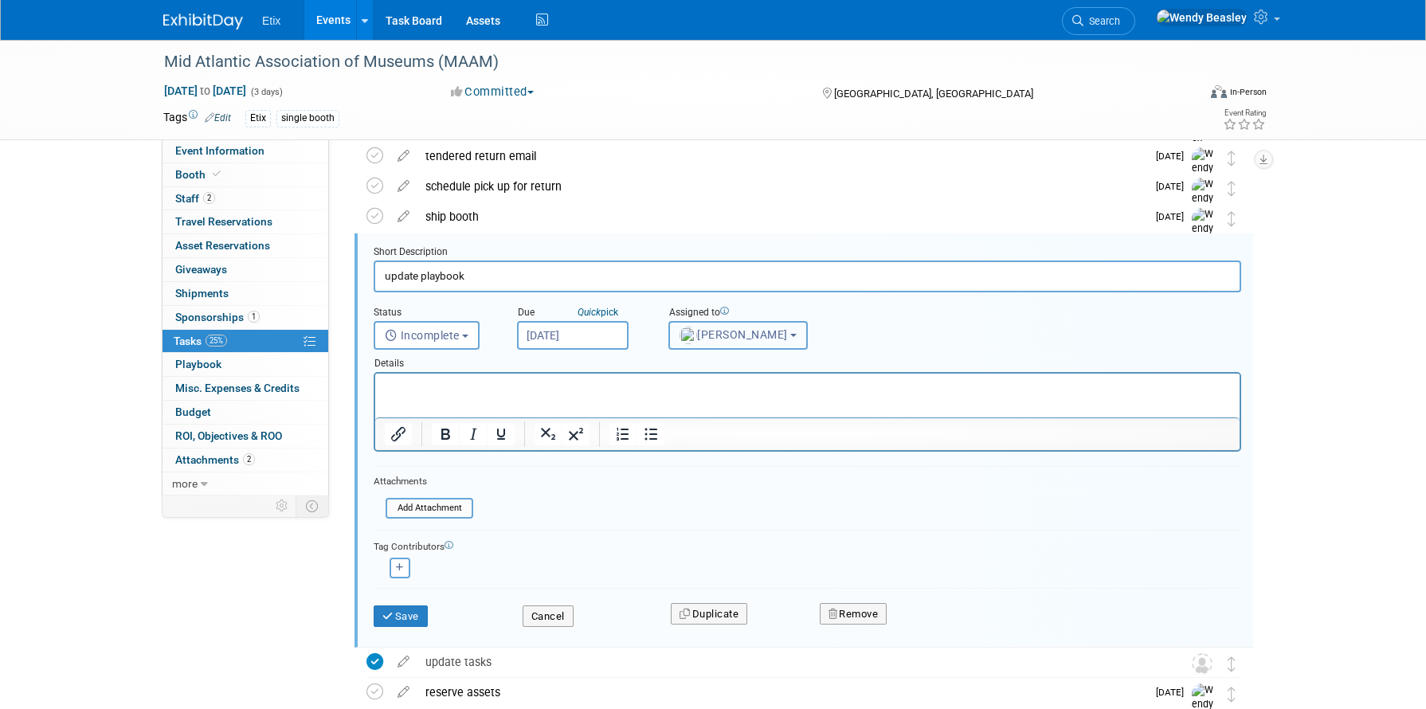
click at [745, 341] on button "[PERSON_NAME]" at bounding box center [738, 335] width 139 height 29
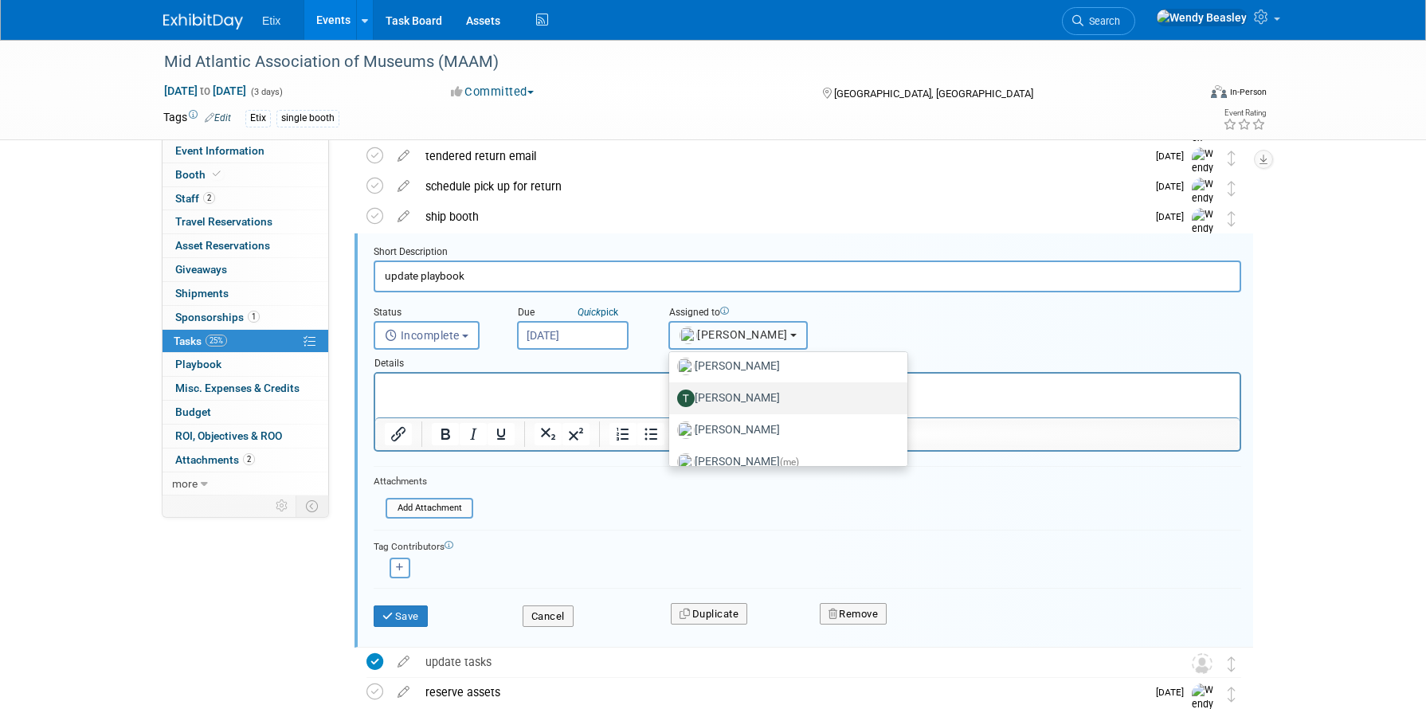
scroll to position [1746, 0]
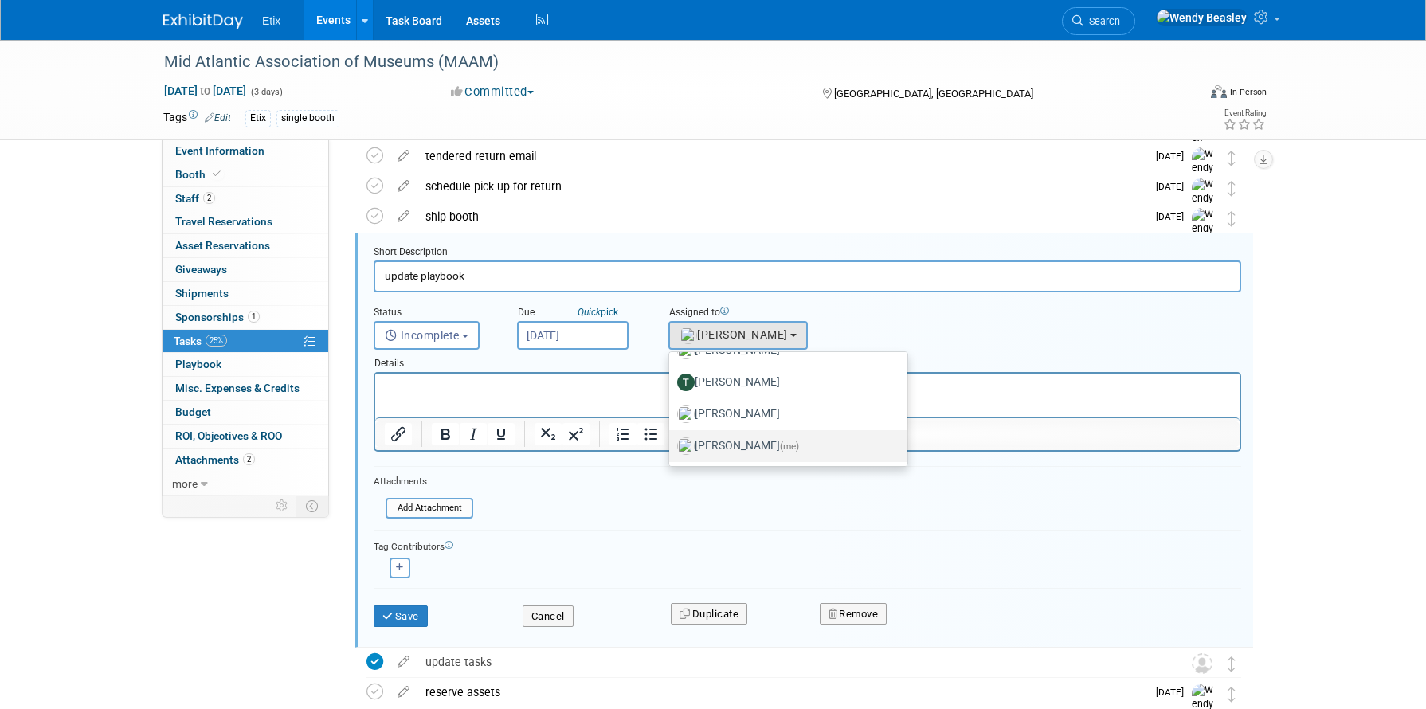
click at [780, 443] on span "(me)" at bounding box center [789, 446] width 19 height 11
click at [672, 443] on input "[PERSON_NAME] (me)" at bounding box center [666, 444] width 10 height 10
select select "67d77b69-99bf-450c-bf82-adffa46a8a34"
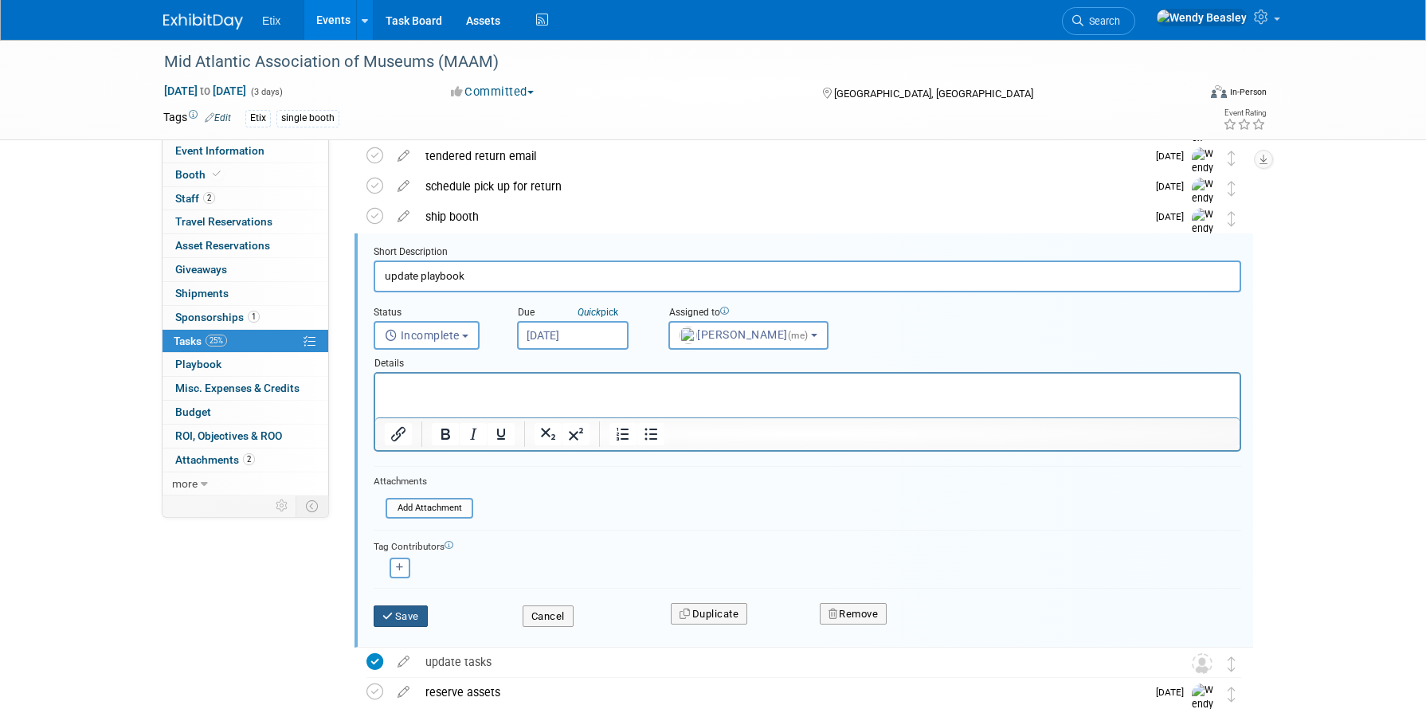
click at [421, 610] on button "Save" at bounding box center [401, 617] width 54 height 22
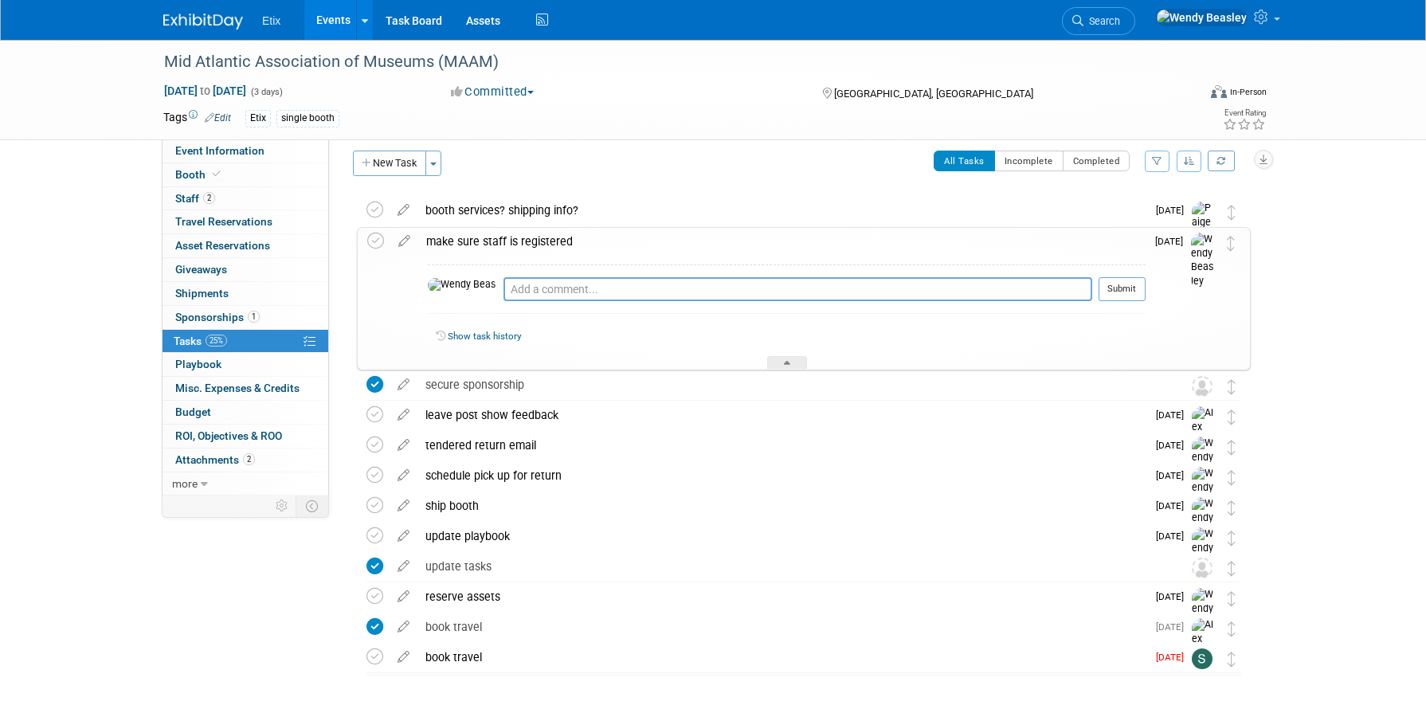
scroll to position [0, 0]
